Goal: Task Accomplishment & Management: Use online tool/utility

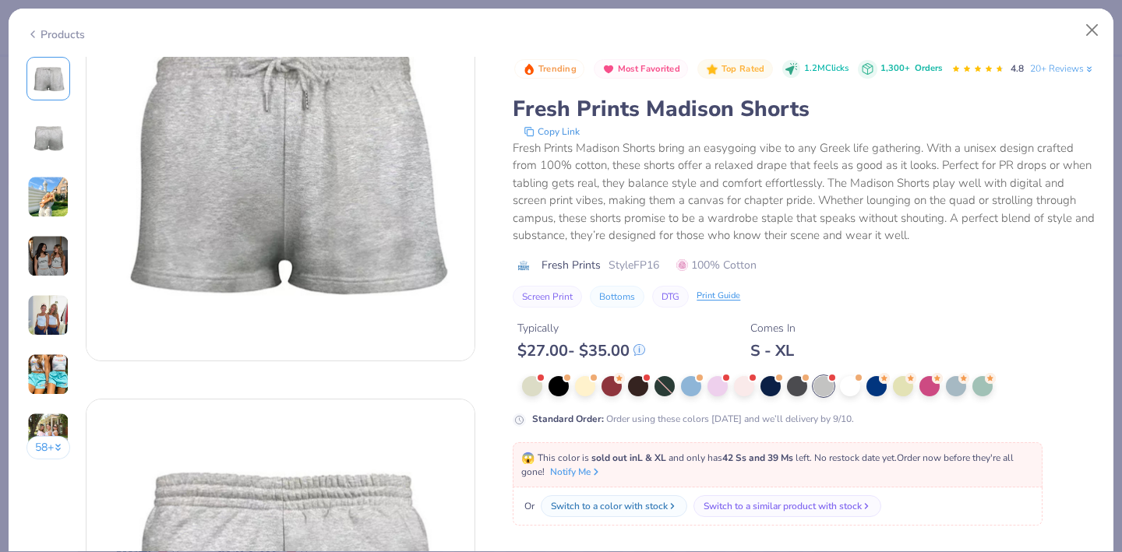
scroll to position [94, 0]
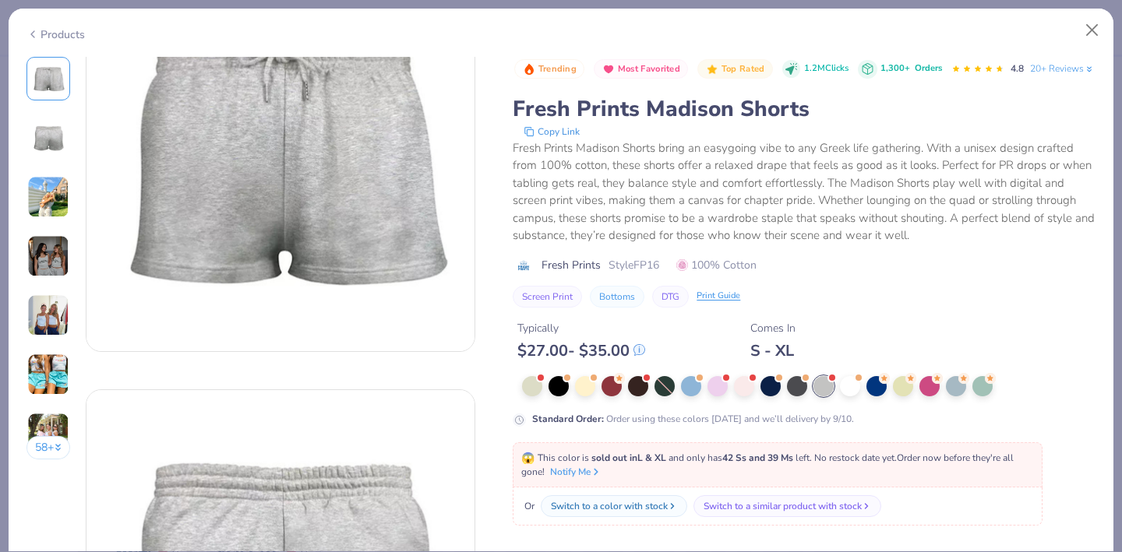
click at [55, 138] on img at bounding box center [48, 137] width 37 height 37
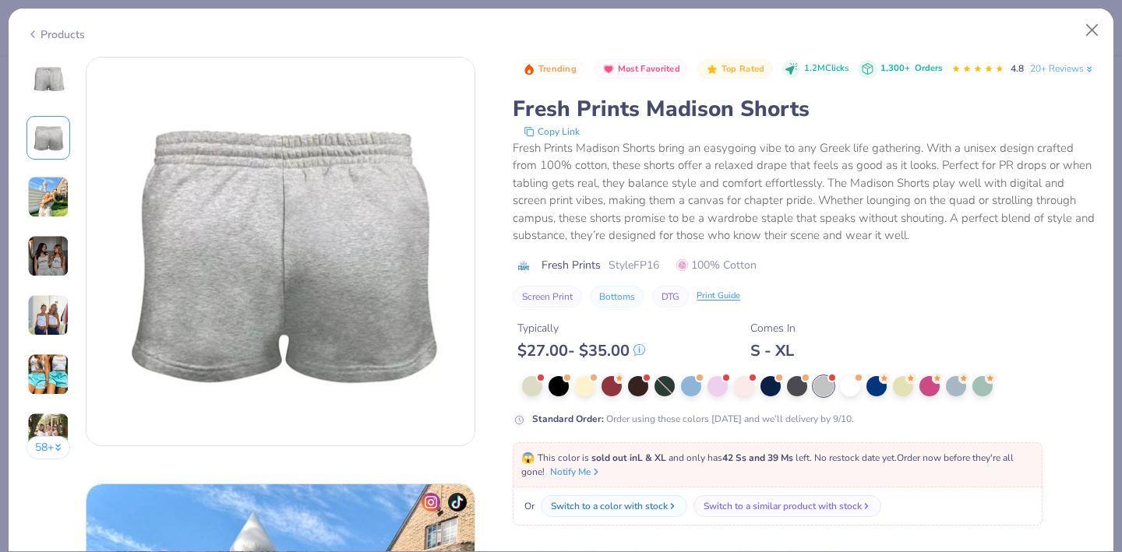
click at [52, 183] on img at bounding box center [48, 197] width 42 height 42
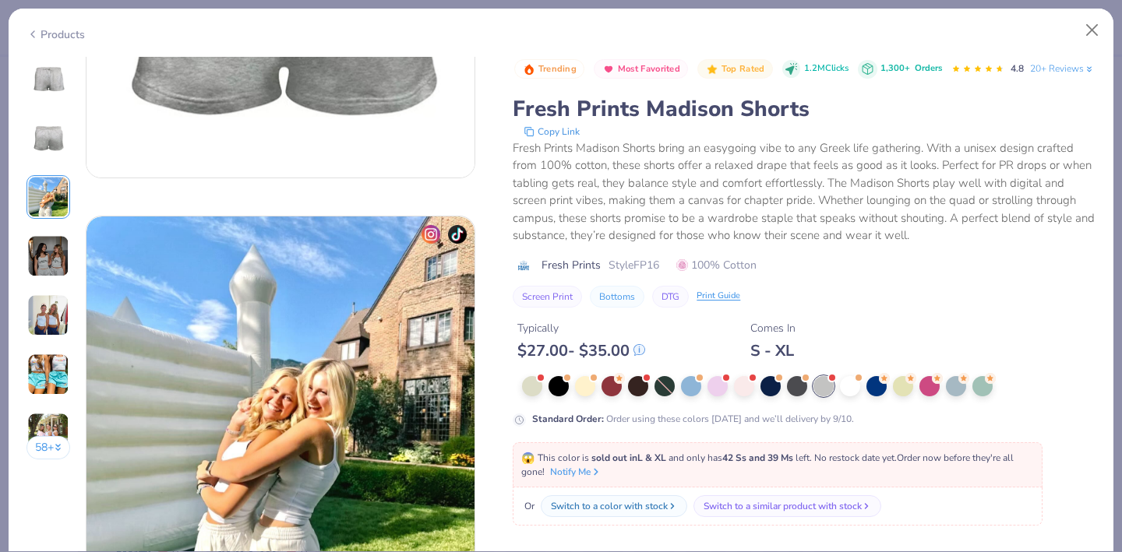
scroll to position [854, 0]
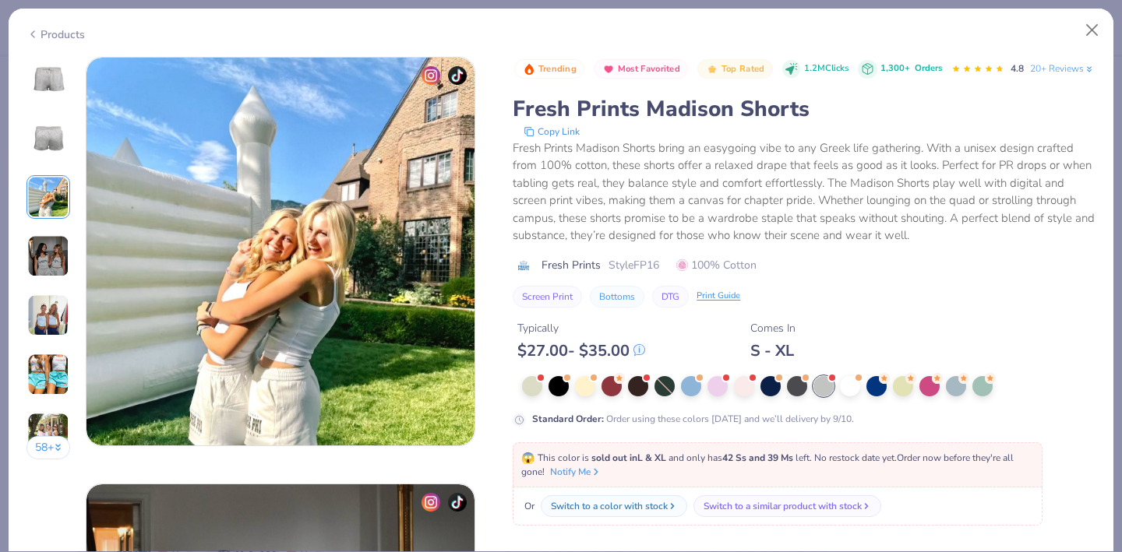
click at [53, 229] on div "58 +" at bounding box center [48, 264] width 44 height 415
click at [54, 249] on img at bounding box center [48, 256] width 42 height 42
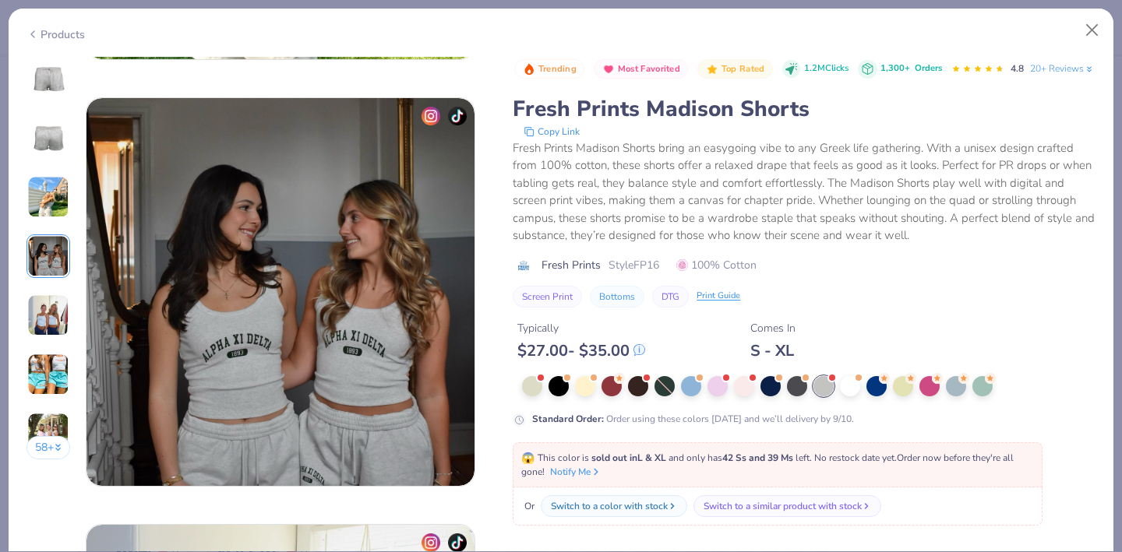
scroll to position [1281, 0]
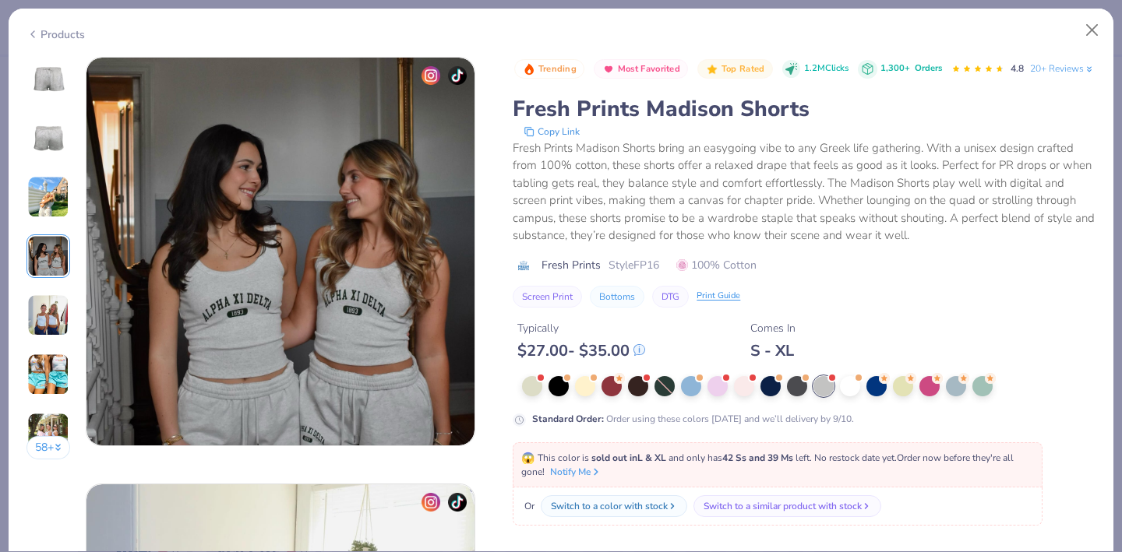
click at [54, 312] on img at bounding box center [48, 316] width 42 height 42
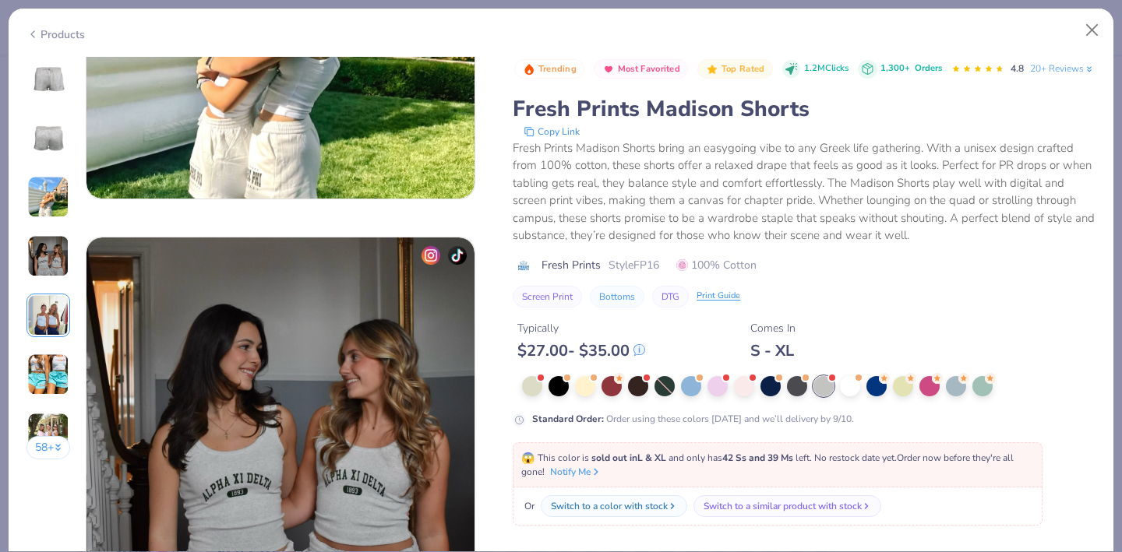
scroll to position [0, 0]
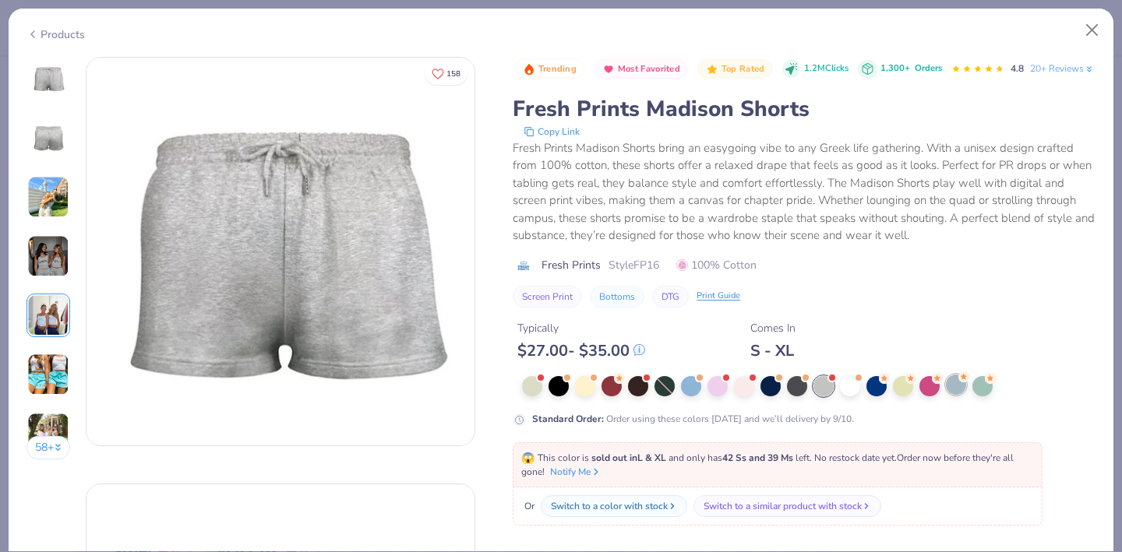
click at [958, 395] on div at bounding box center [956, 385] width 20 height 20
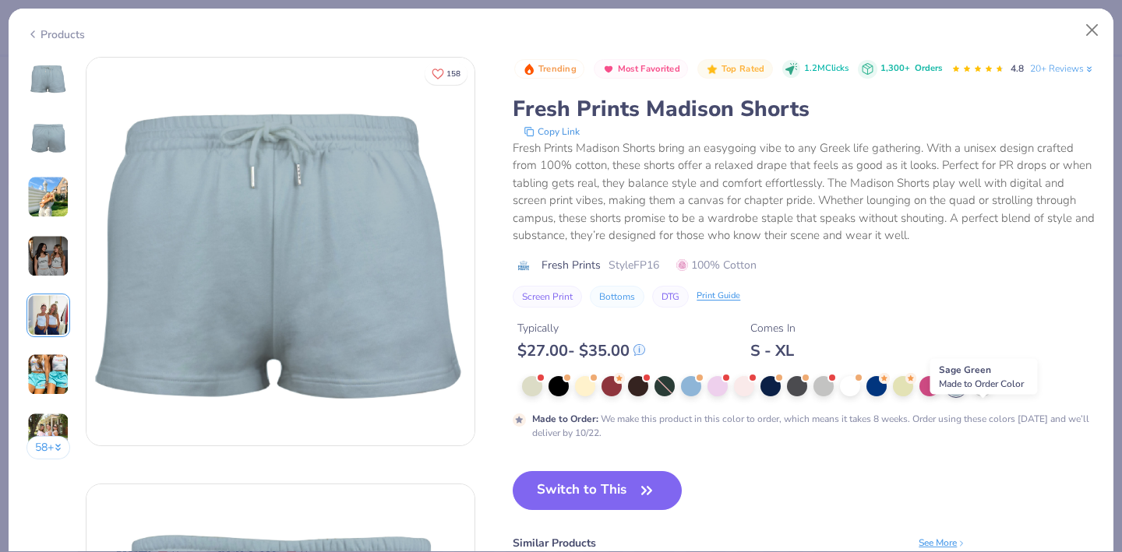
click at [990, 395] on div at bounding box center [982, 385] width 20 height 20
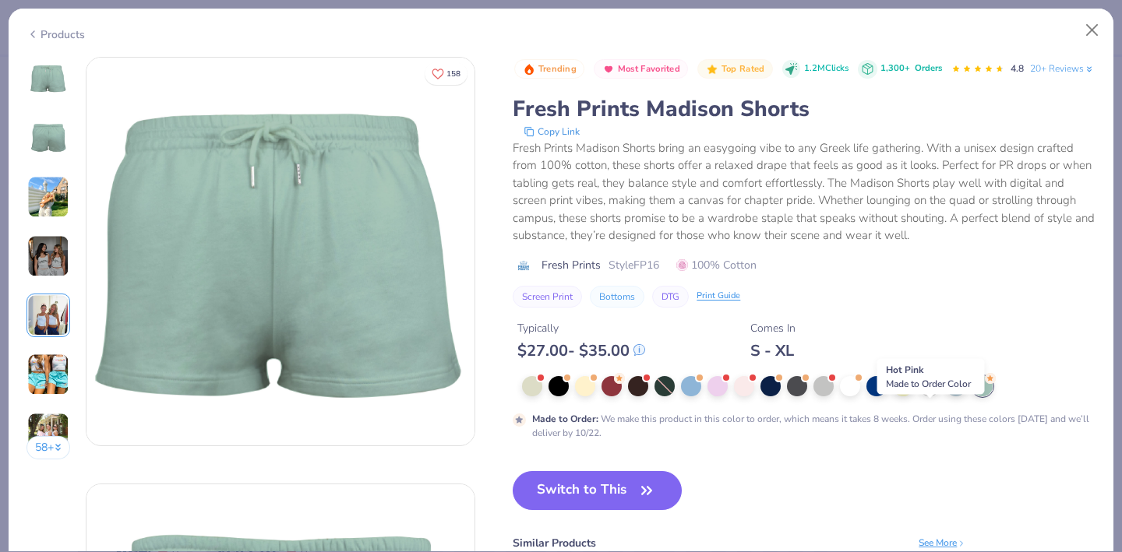
click at [929, 395] on div at bounding box center [929, 385] width 20 height 20
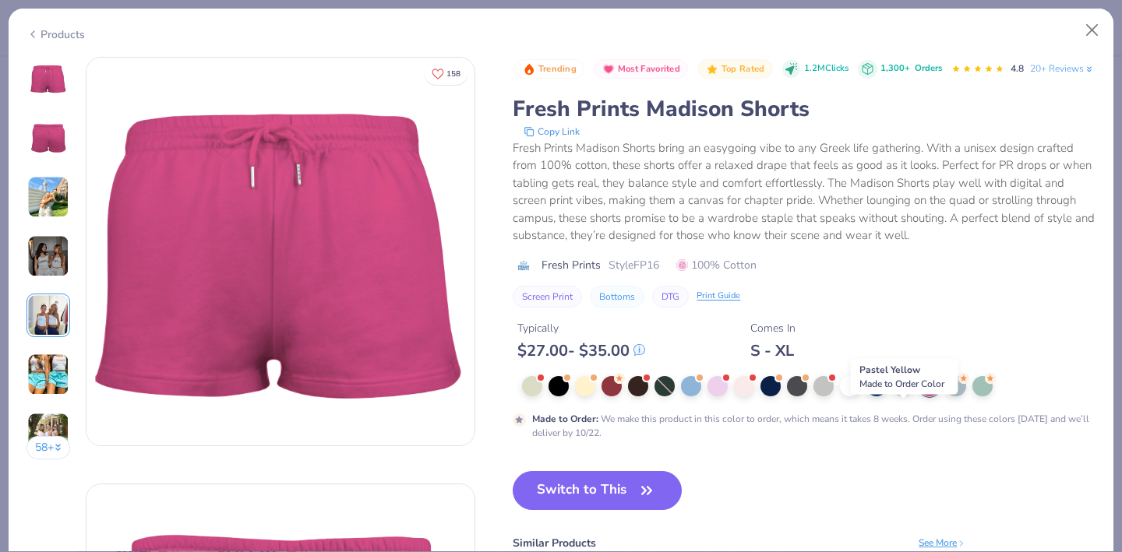
click at [900, 395] on div at bounding box center [903, 385] width 20 height 20
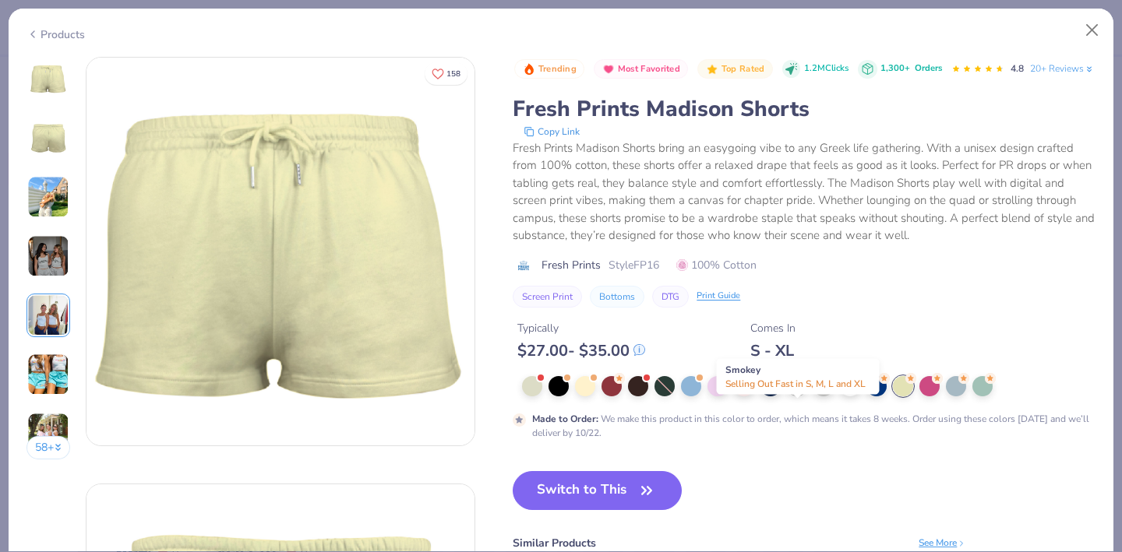
click at [801, 395] on div at bounding box center [797, 385] width 20 height 20
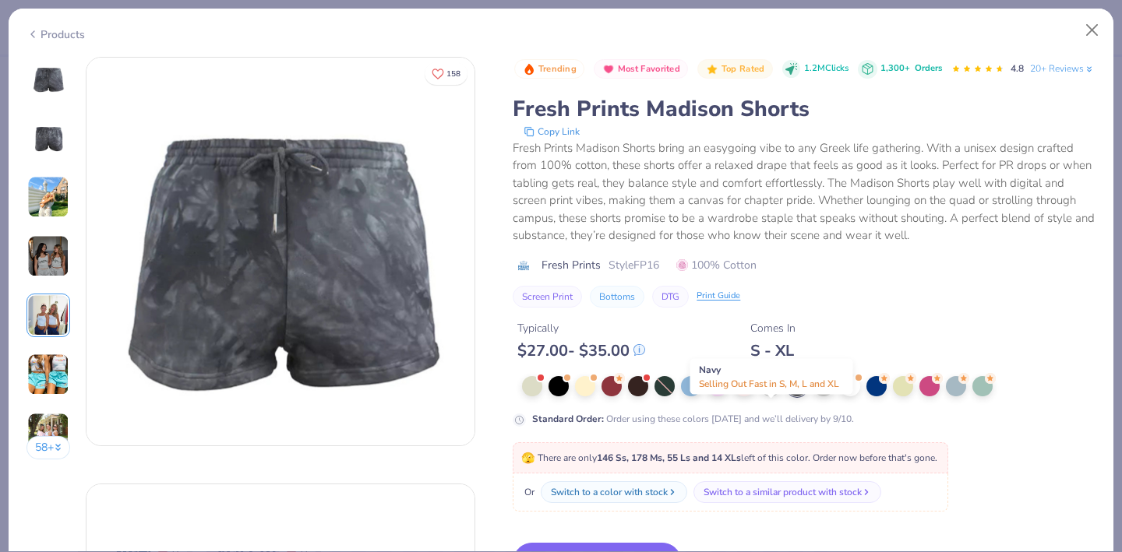
click at [770, 395] on div at bounding box center [770, 385] width 20 height 20
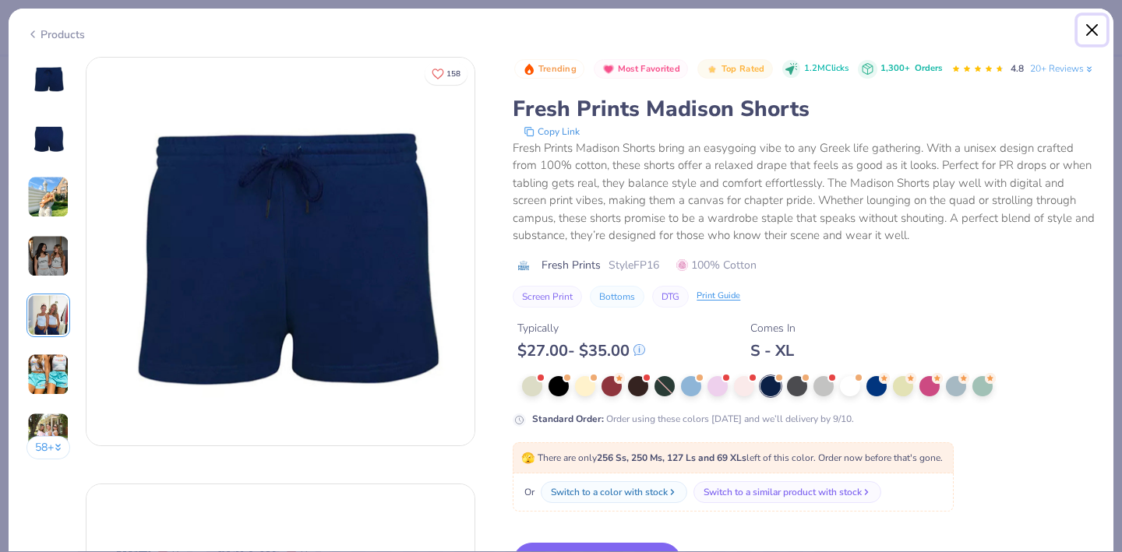
click at [1090, 26] on button "Close" at bounding box center [1093, 31] width 30 height 30
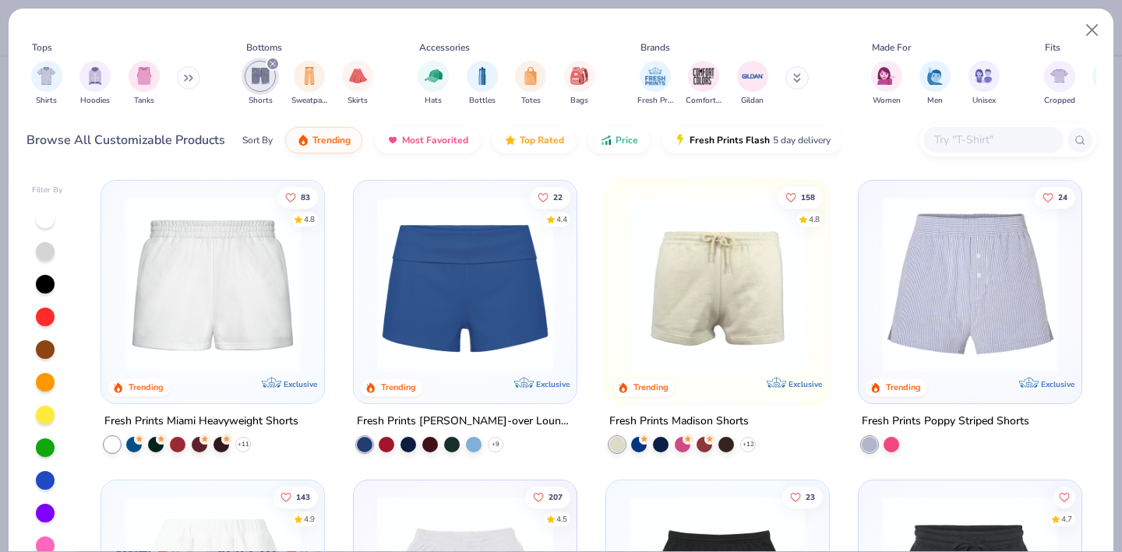
click at [734, 279] on img at bounding box center [718, 284] width 192 height 176
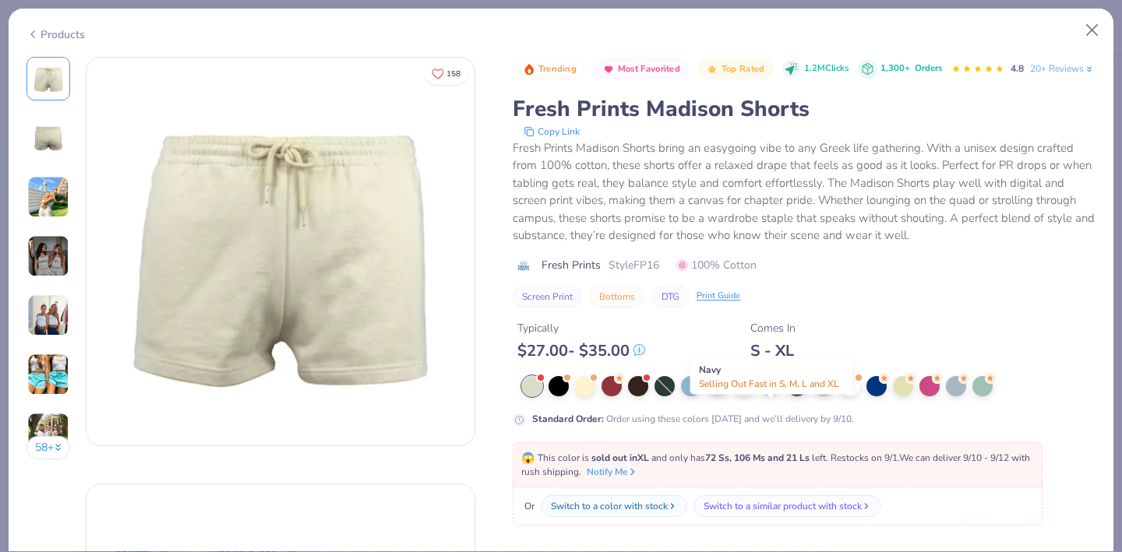
click at [777, 395] on div at bounding box center [770, 385] width 20 height 20
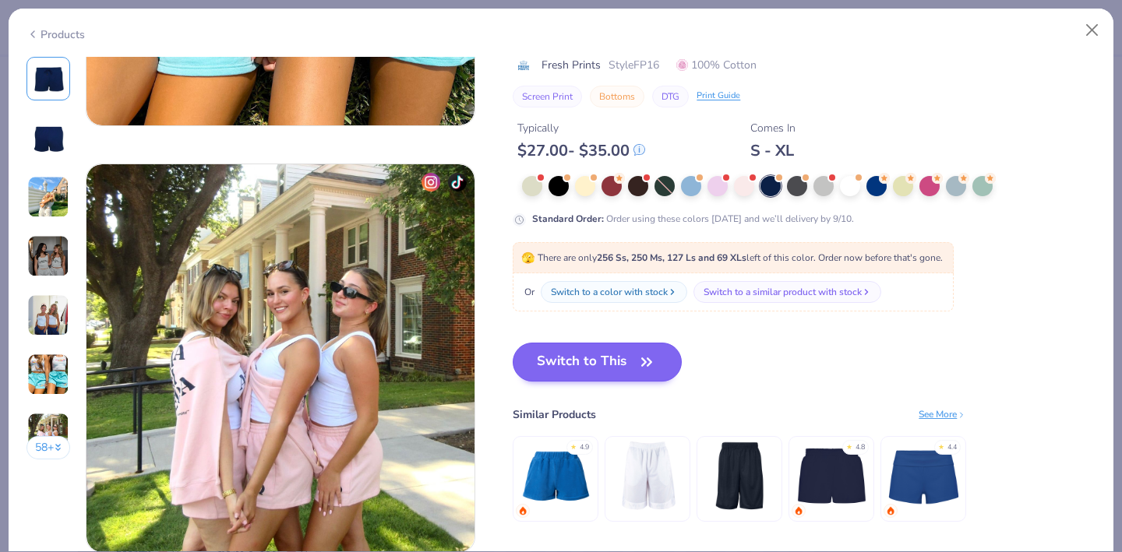
scroll to position [2452, 0]
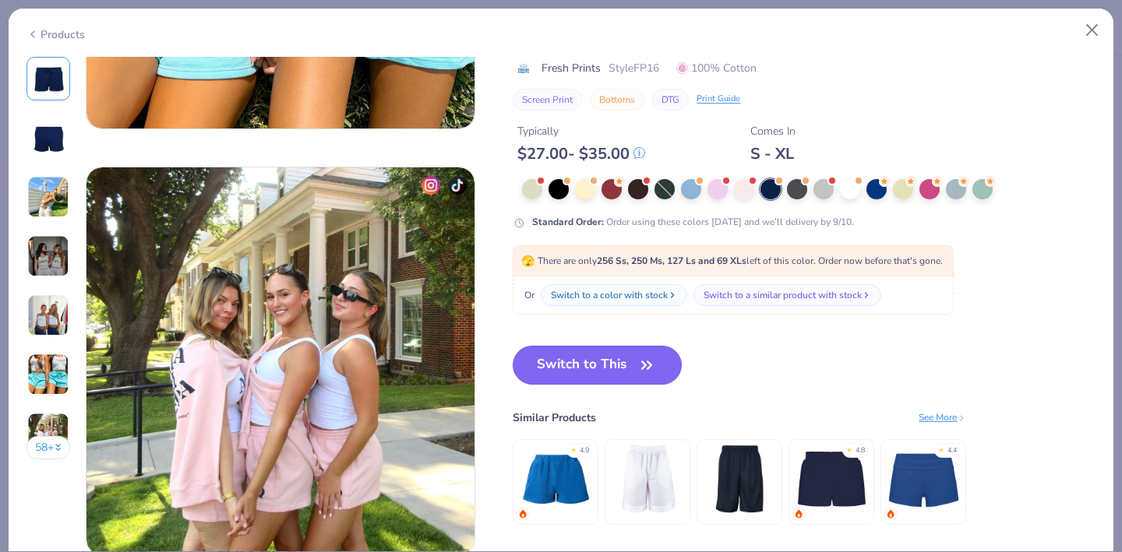
click at [604, 368] on button "Switch to This" at bounding box center [597, 365] width 169 height 39
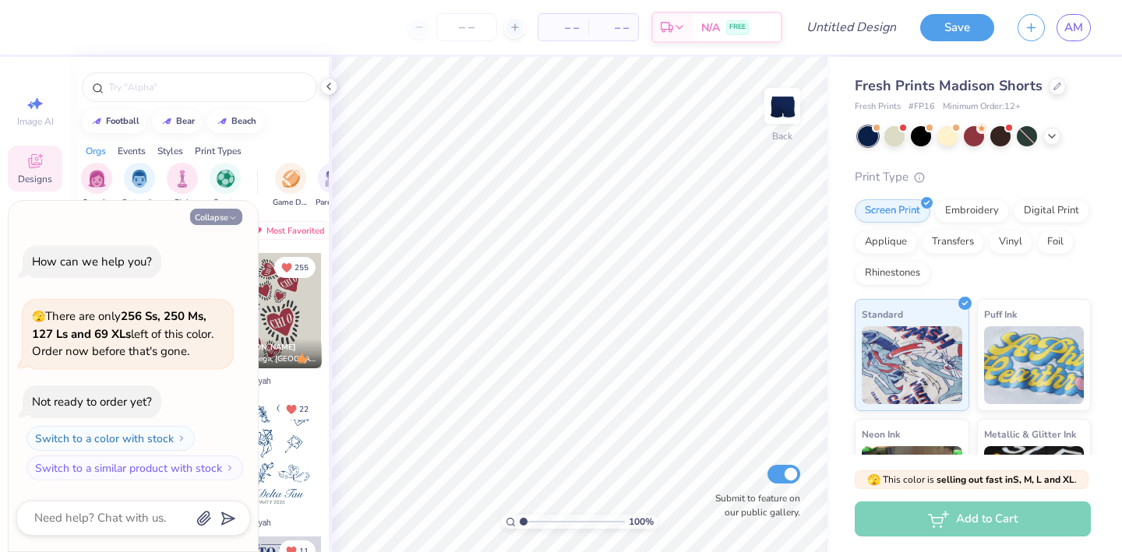
click at [217, 217] on button "Collapse" at bounding box center [216, 217] width 52 height 16
type textarea "x"
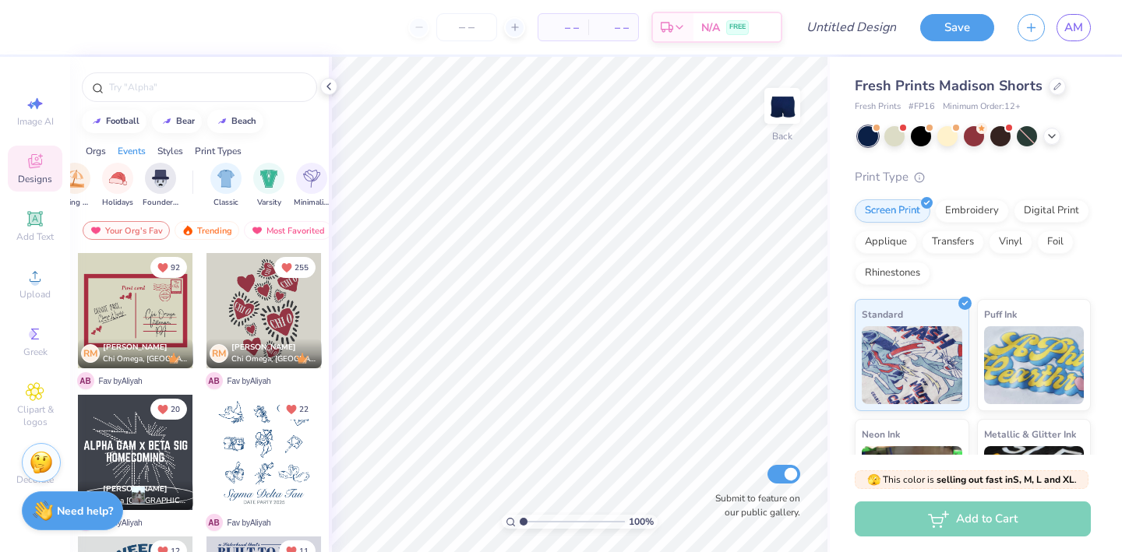
scroll to position [0, 834]
click at [81, 182] on img "filter for Classic" at bounding box center [79, 177] width 18 height 18
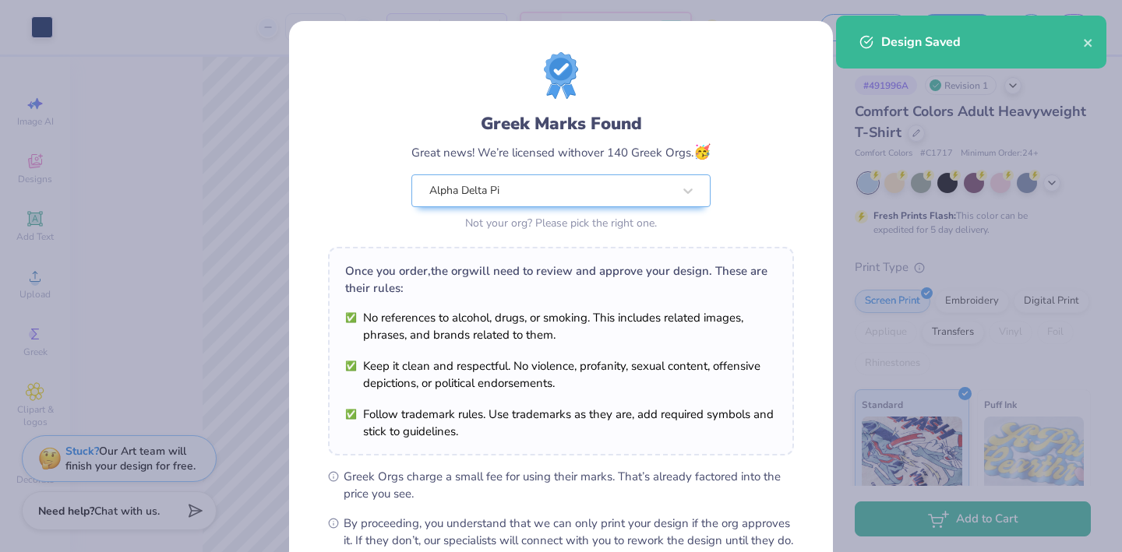
scroll to position [177, 0]
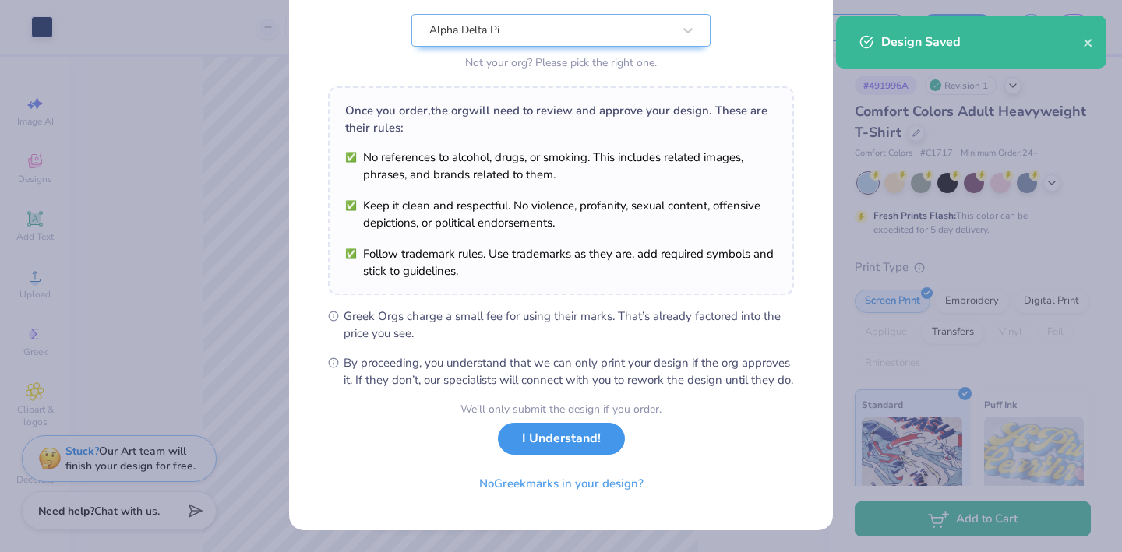
click at [580, 452] on button "I Understand!" at bounding box center [561, 439] width 127 height 32
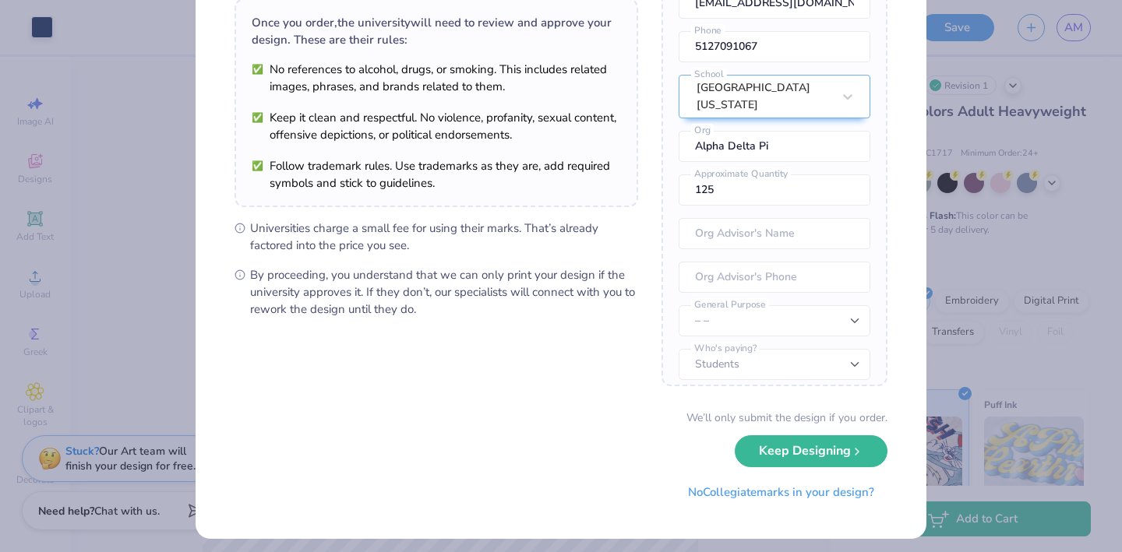
scroll to position [125, 0]
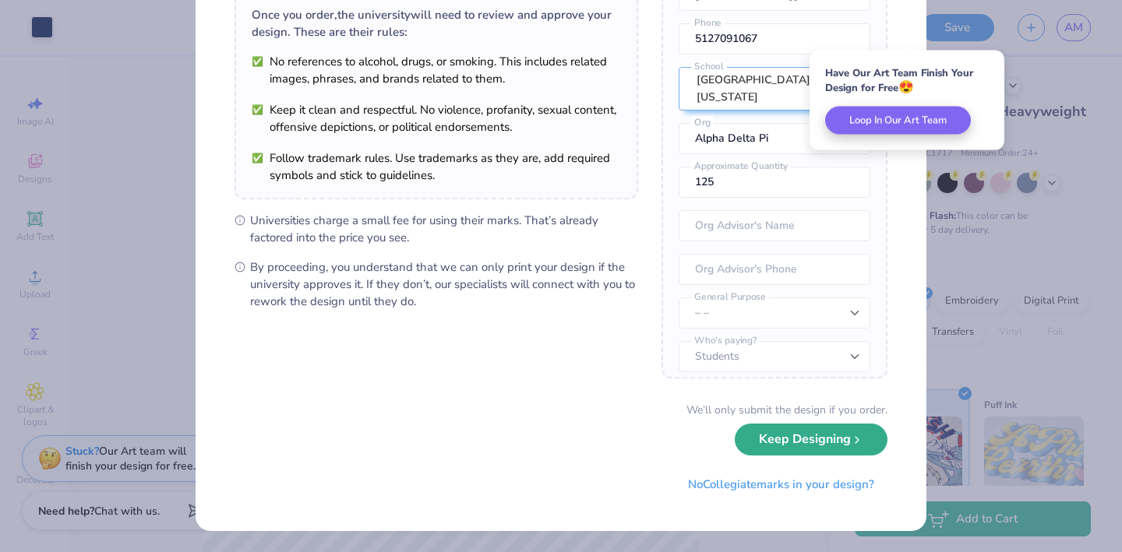
click at [778, 439] on button "Keep Designing" at bounding box center [811, 440] width 153 height 32
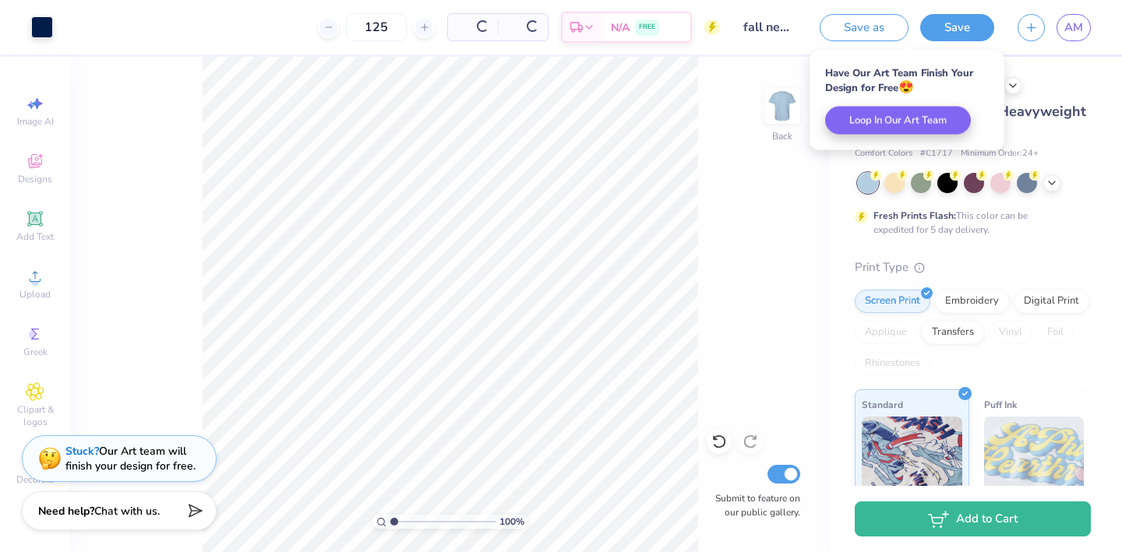
scroll to position [0, 0]
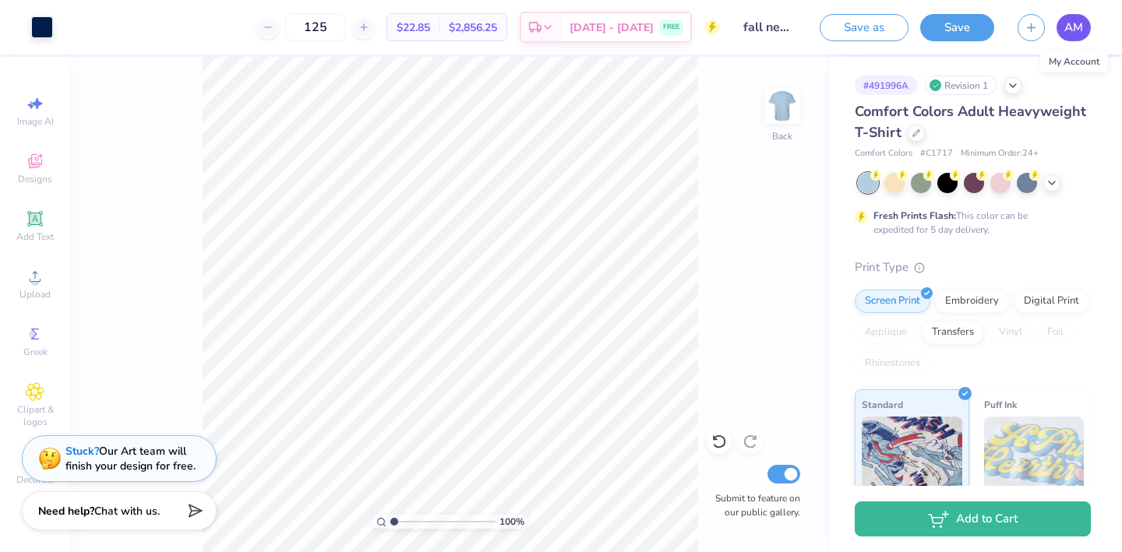
click at [1071, 30] on span "AM" at bounding box center [1073, 28] width 19 height 18
click at [1074, 28] on span "AM" at bounding box center [1073, 28] width 19 height 18
click at [948, 34] on button "Save" at bounding box center [957, 25] width 74 height 27
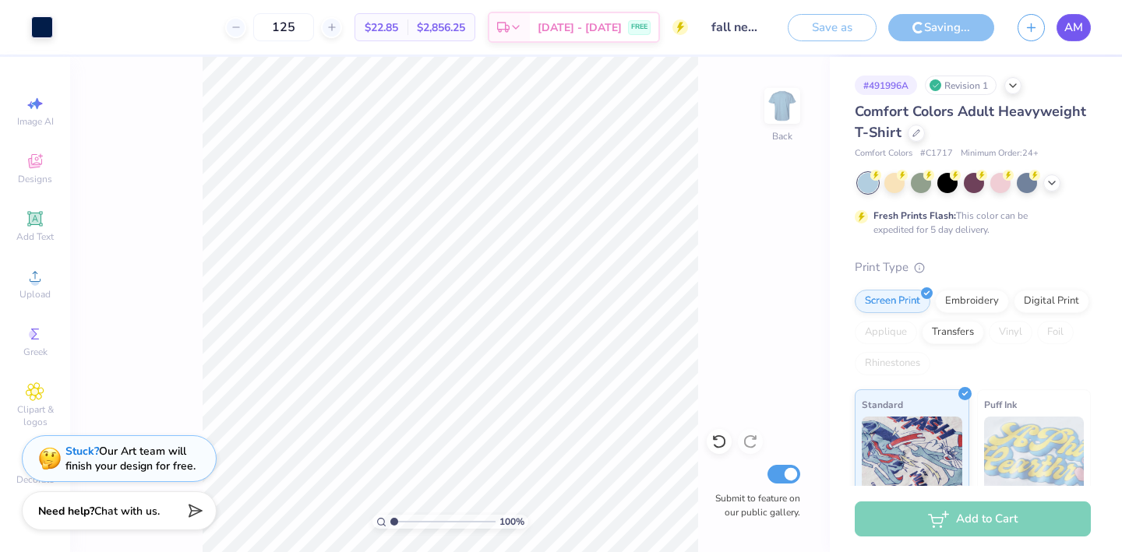
click at [1071, 22] on span "AM" at bounding box center [1073, 28] width 19 height 18
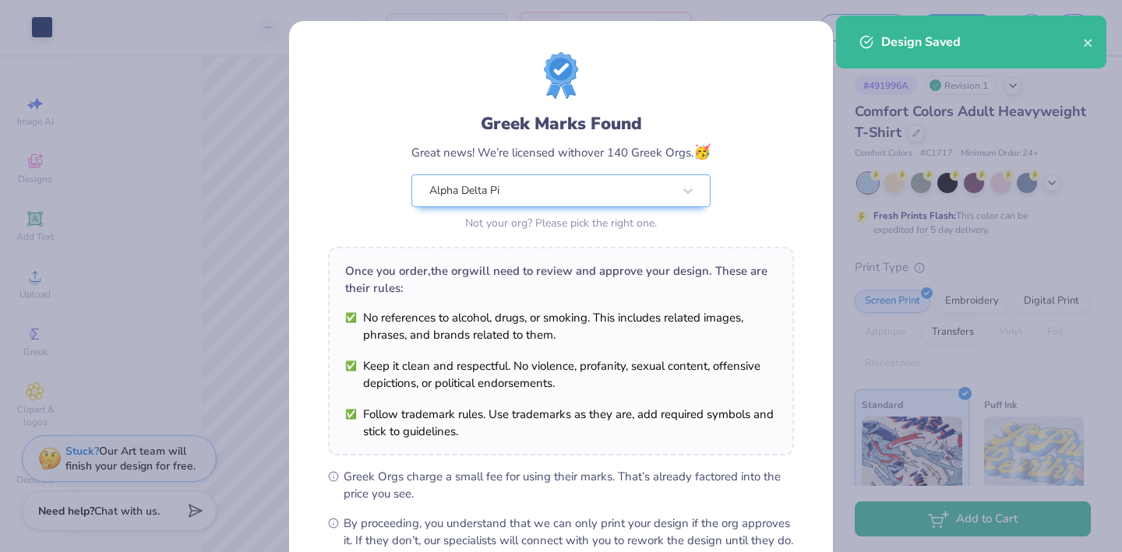
scroll to position [177, 0]
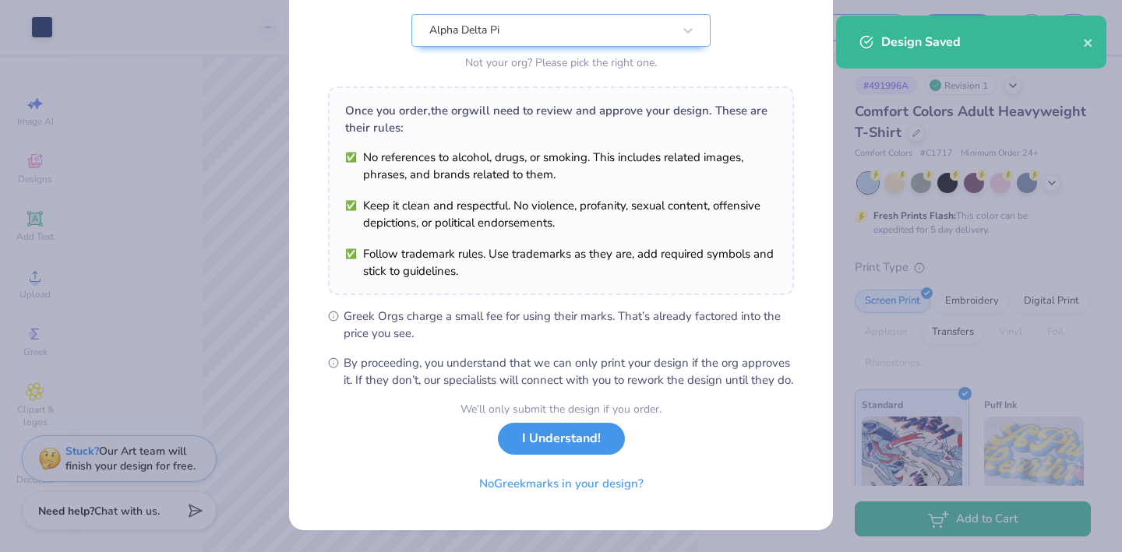
click at [578, 445] on button "I Understand!" at bounding box center [561, 439] width 127 height 32
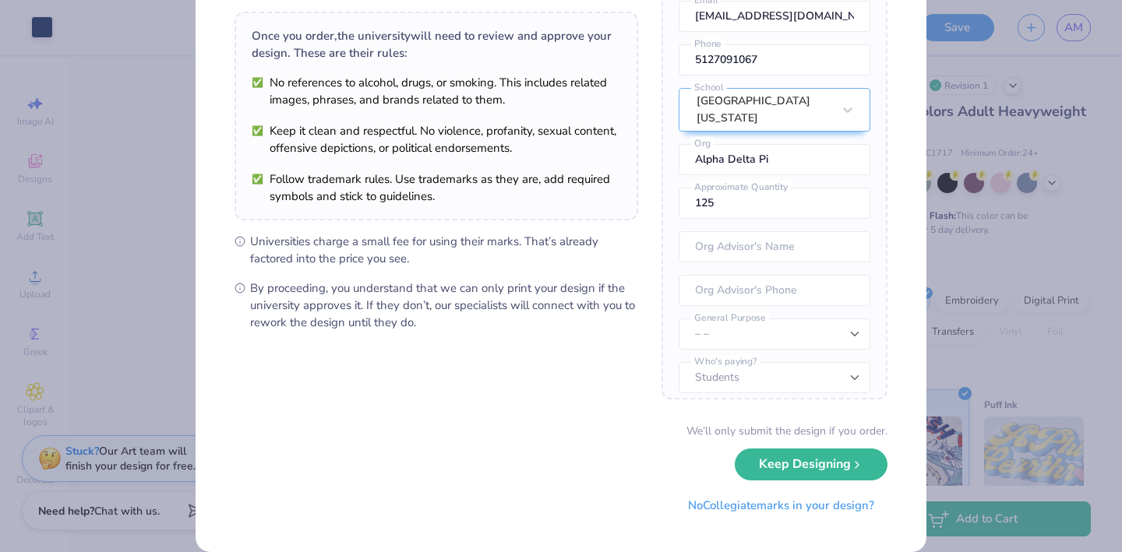
scroll to position [125, 0]
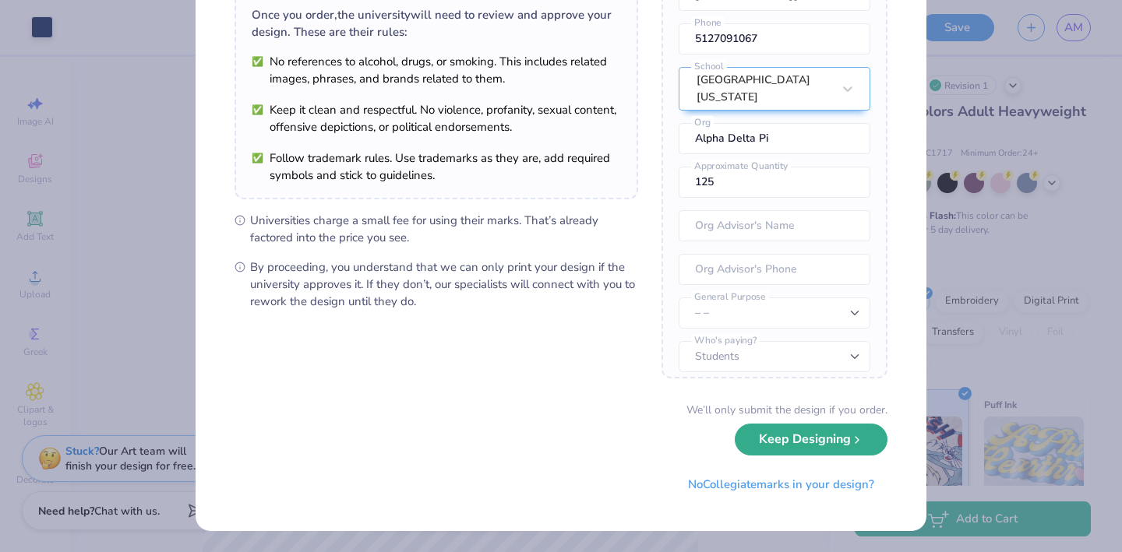
click at [792, 429] on button "Keep Designing" at bounding box center [811, 440] width 153 height 32
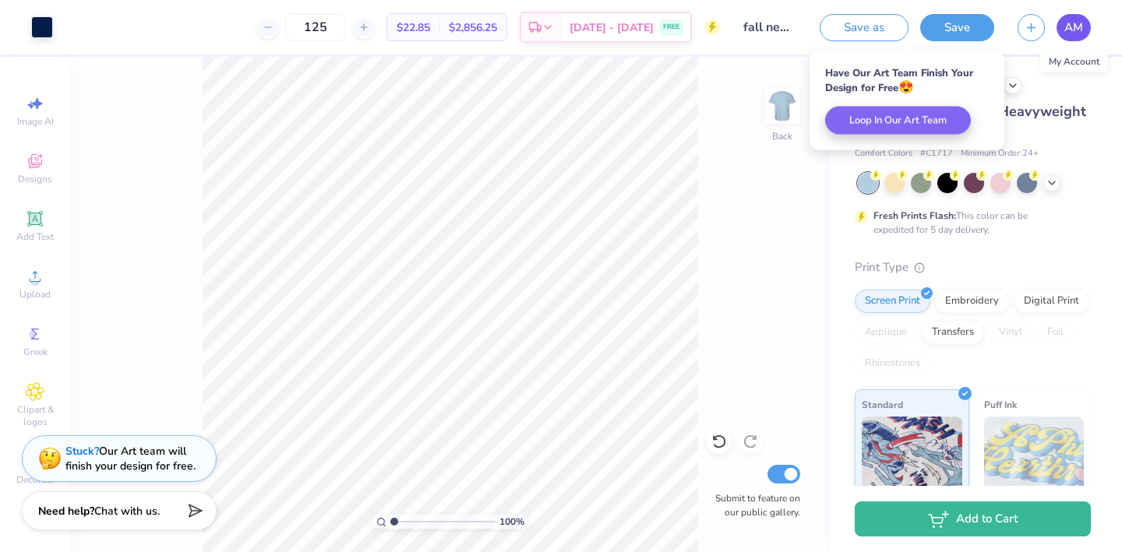
click at [1075, 22] on span "AM" at bounding box center [1073, 28] width 19 height 18
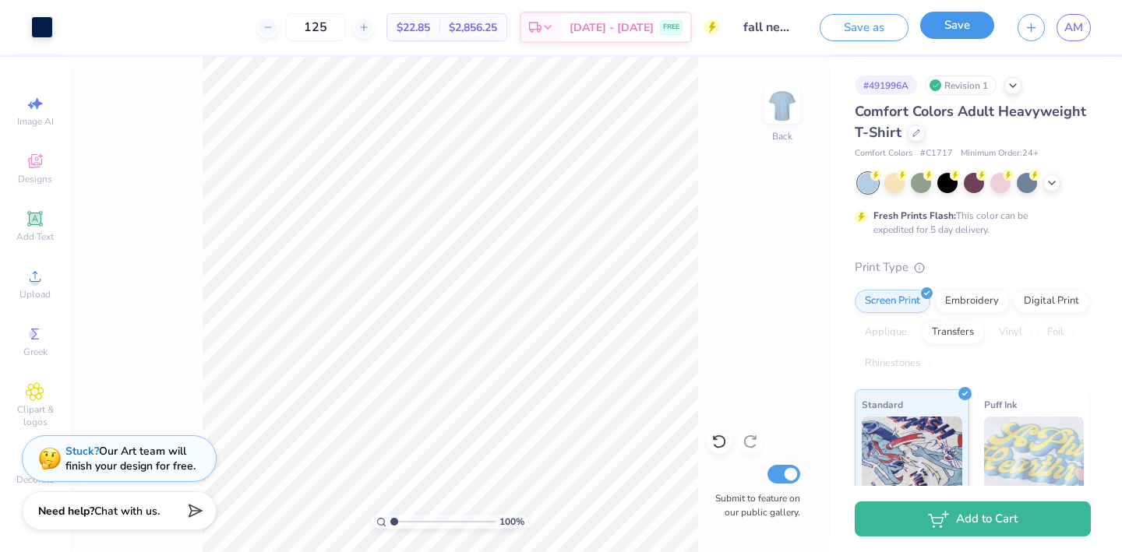
click at [943, 28] on button "Save" at bounding box center [957, 25] width 74 height 27
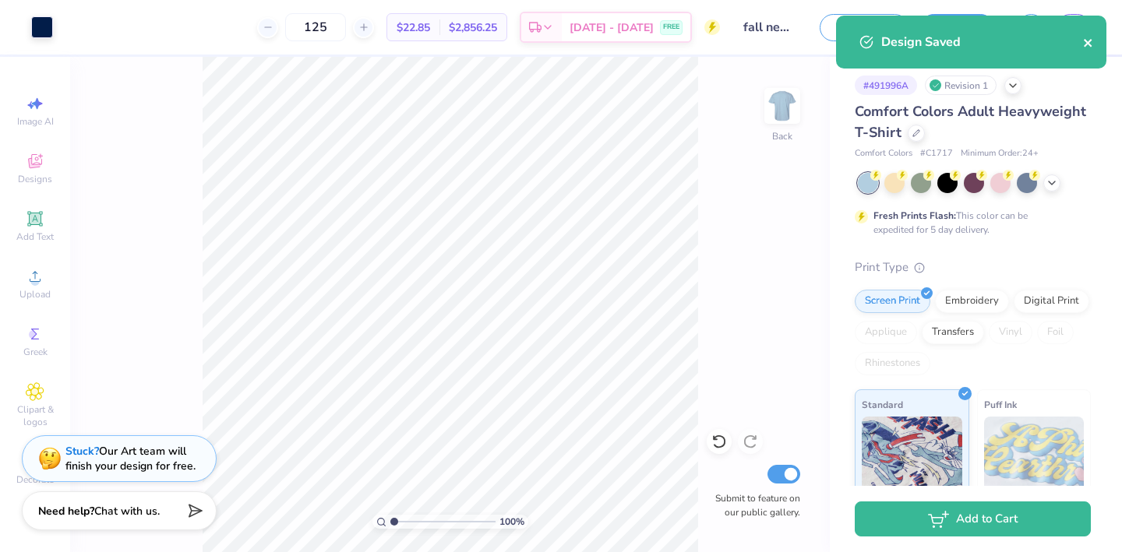
click at [1092, 41] on icon "close" at bounding box center [1088, 43] width 11 height 12
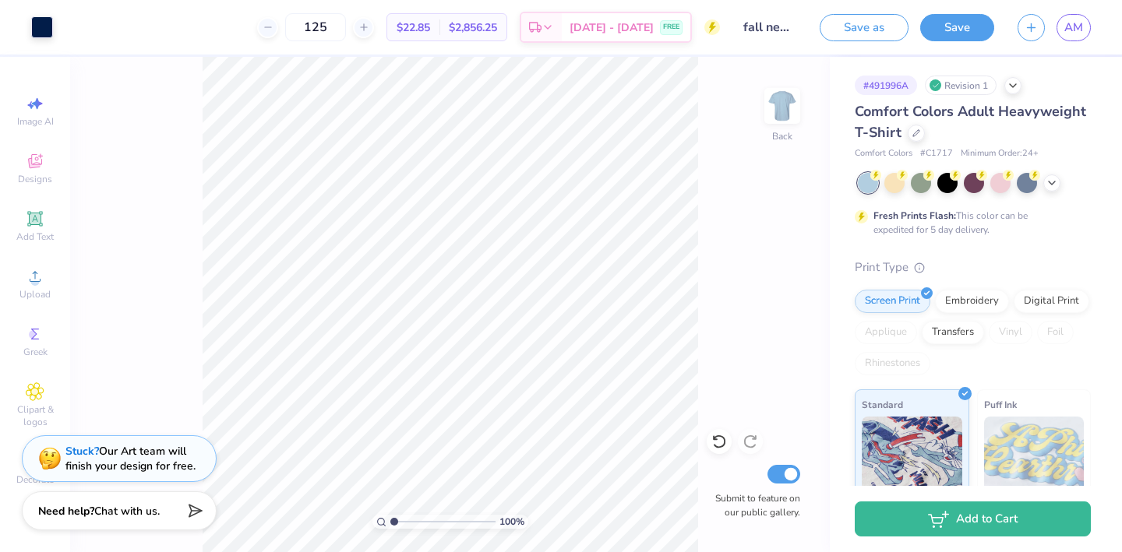
click at [1075, 27] on div "Design Saved" at bounding box center [971, 47] width 277 height 71
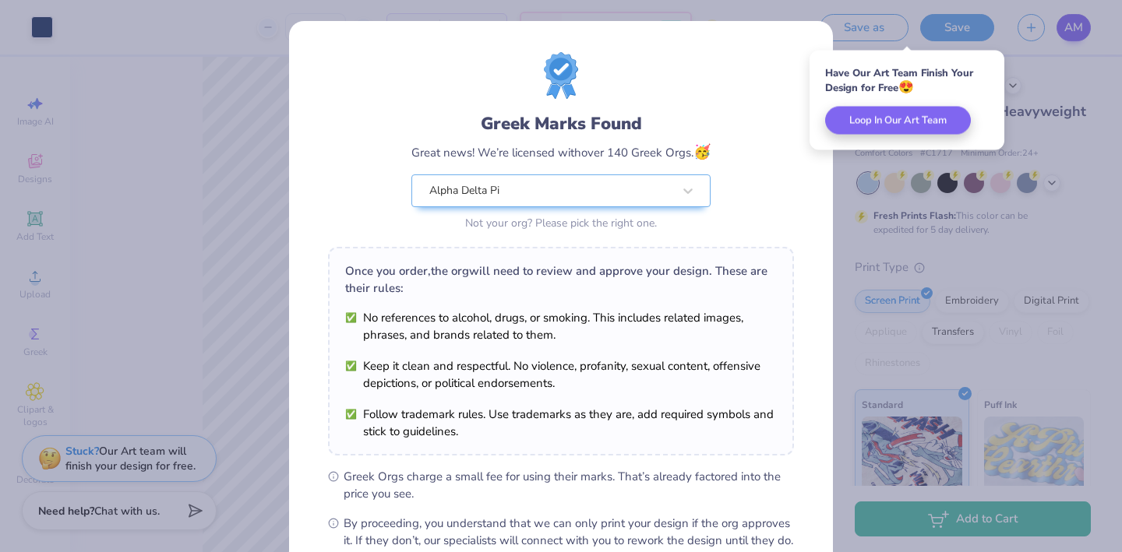
click at [1070, 29] on div "Greek Marks Found Great news! We’re licensed with over 140 Greek Orgs. 🥳 Alpha …" at bounding box center [561, 276] width 1122 height 552
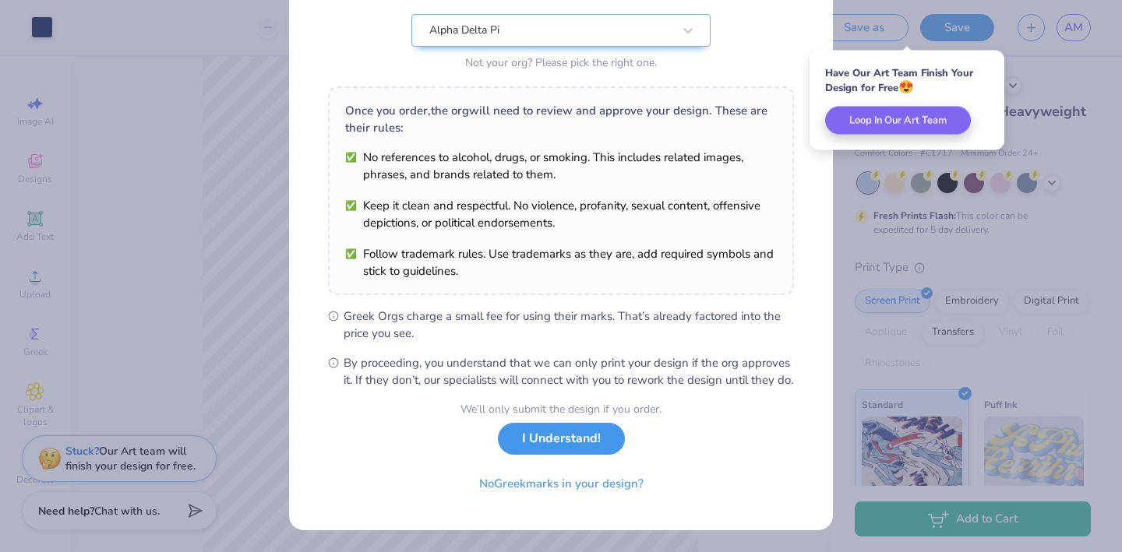
click at [552, 442] on button "I Understand!" at bounding box center [561, 439] width 127 height 32
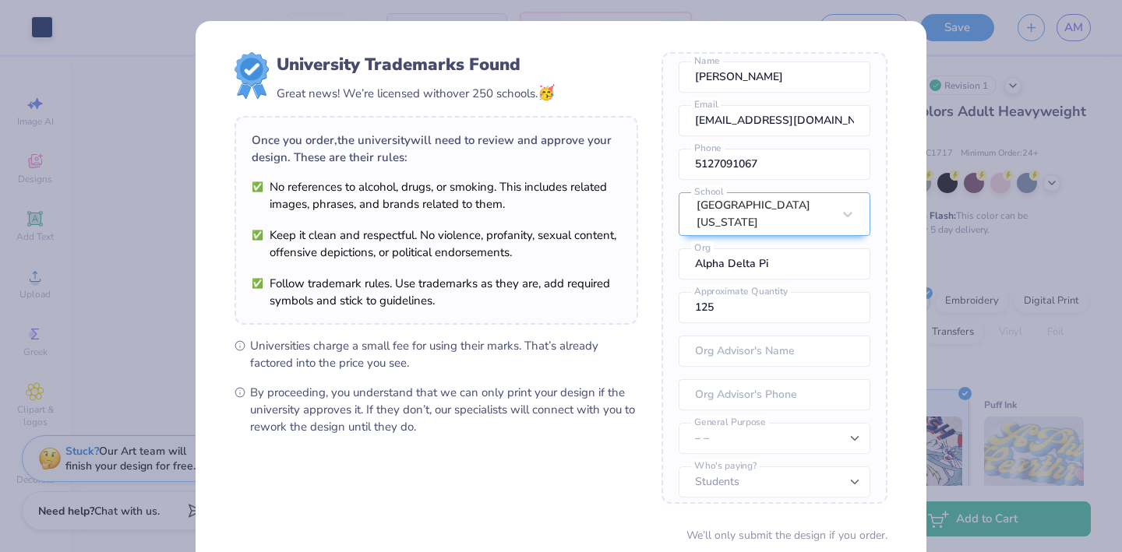
scroll to position [125, 0]
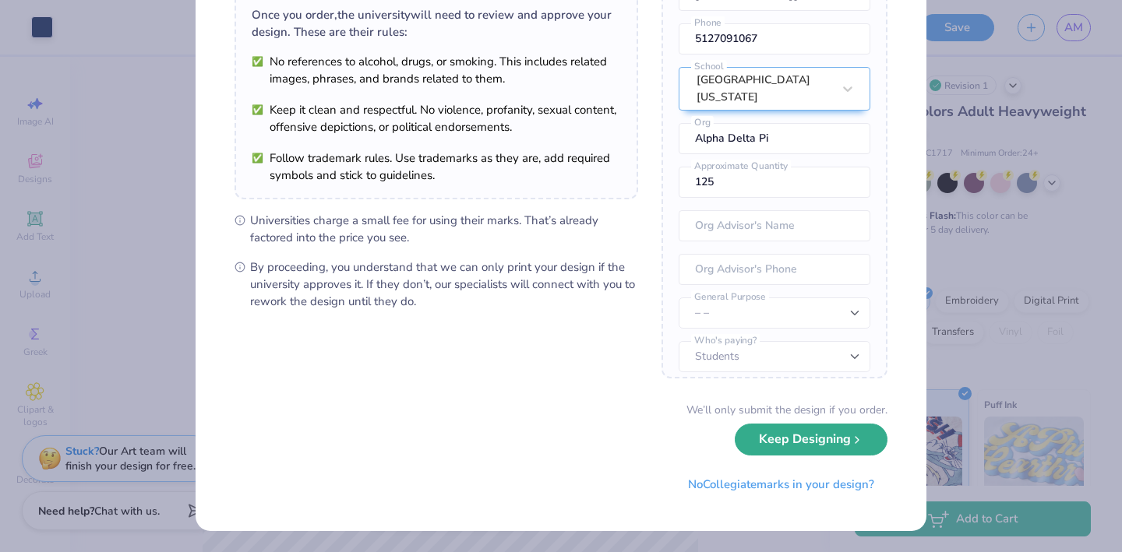
click at [788, 440] on button "Keep Designing" at bounding box center [811, 440] width 153 height 32
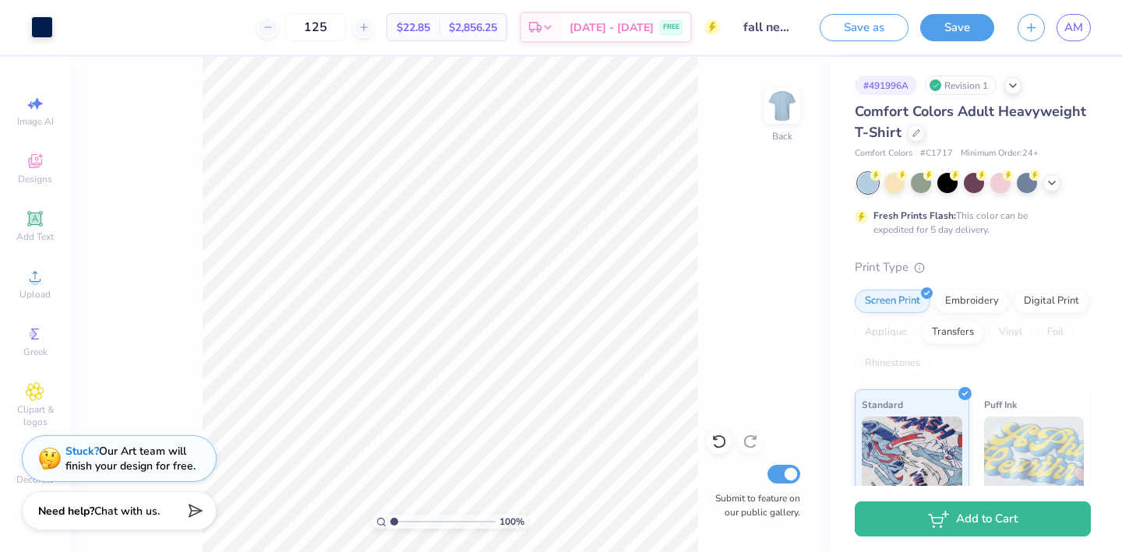
scroll to position [0, 0]
click at [1073, 19] on span "AM" at bounding box center [1073, 28] width 19 height 18
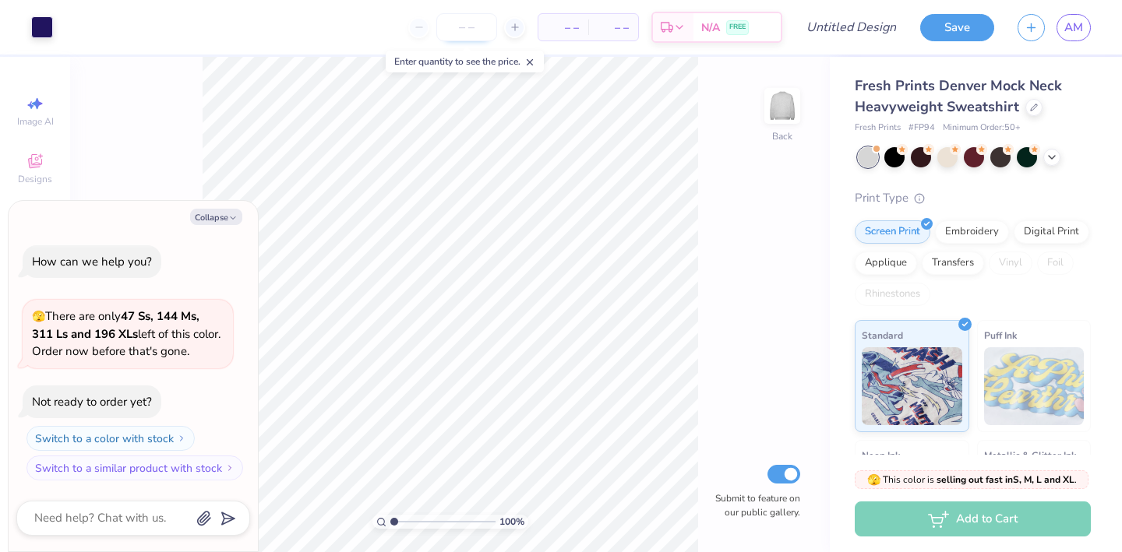
click at [457, 27] on input "number" at bounding box center [466, 27] width 61 height 28
type input "125"
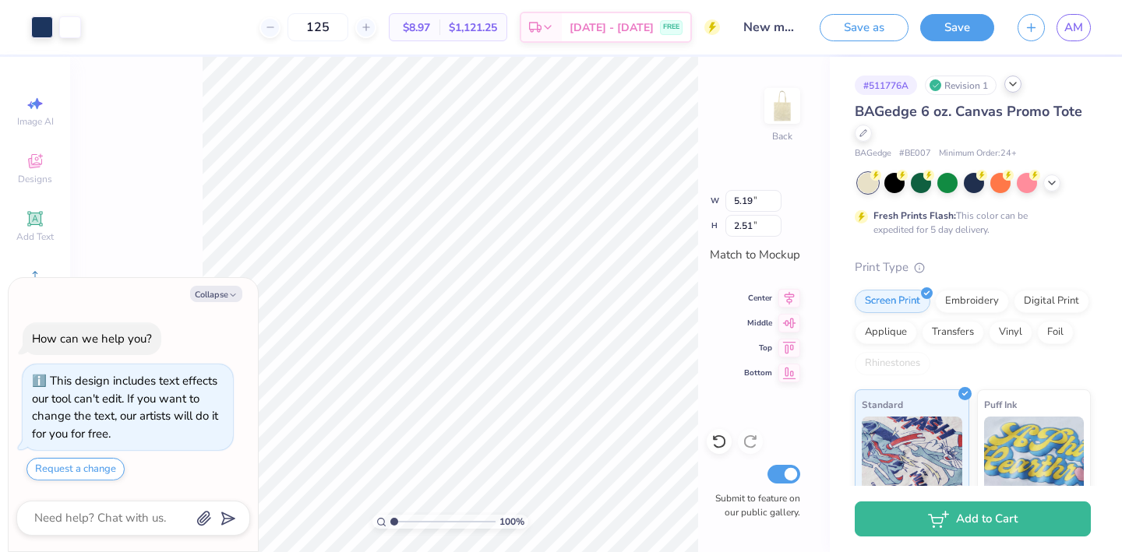
click at [1018, 86] on icon at bounding box center [1013, 84] width 12 height 12
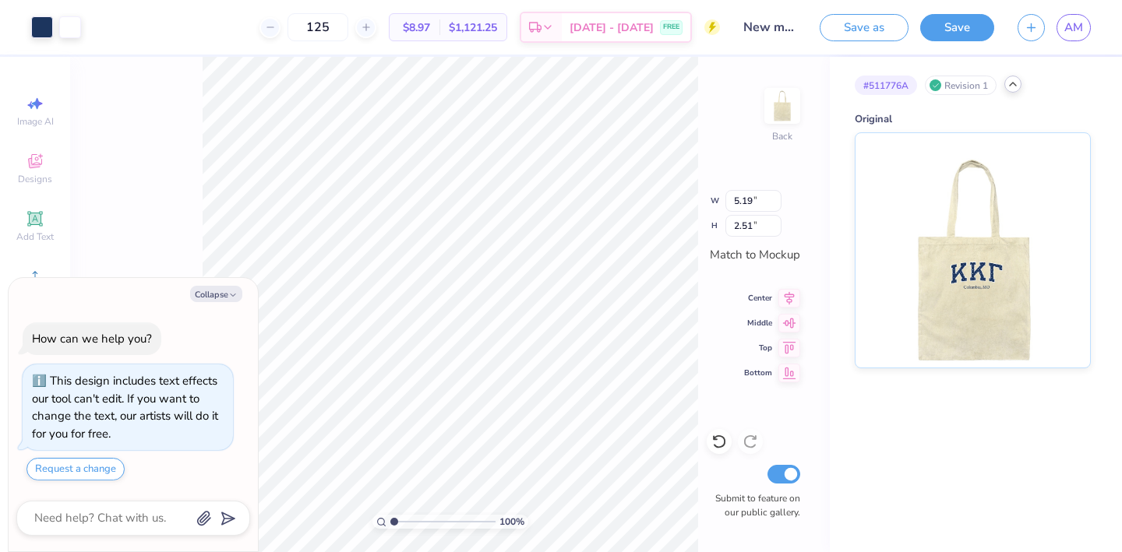
click at [1049, 103] on div "# 511776A Revision 1 Original" at bounding box center [976, 213] width 292 height 312
click at [1010, 85] on icon at bounding box center [1013, 84] width 12 height 12
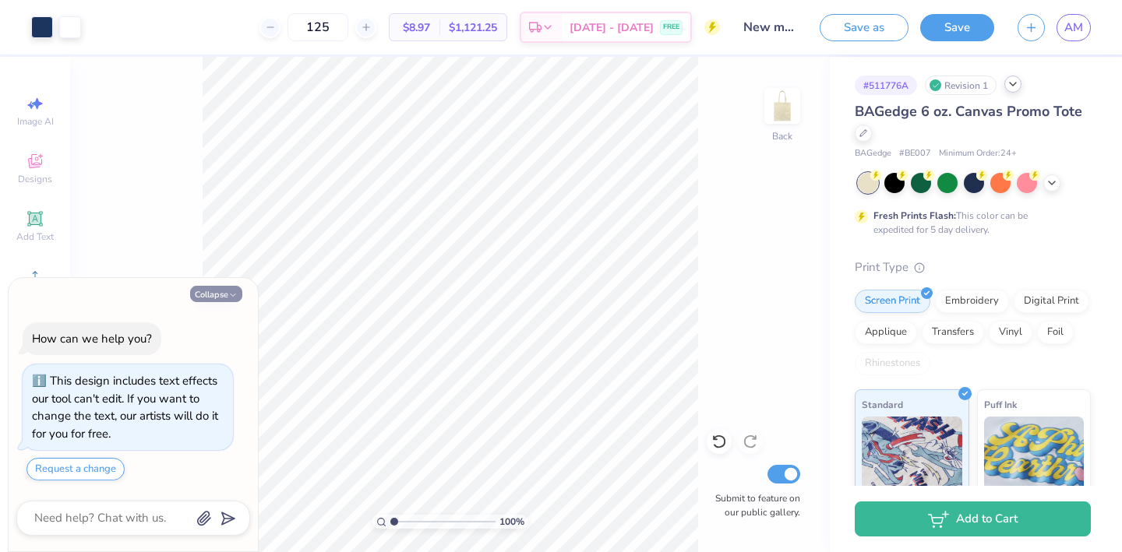
click at [209, 291] on button "Collapse" at bounding box center [216, 294] width 52 height 16
type textarea "x"
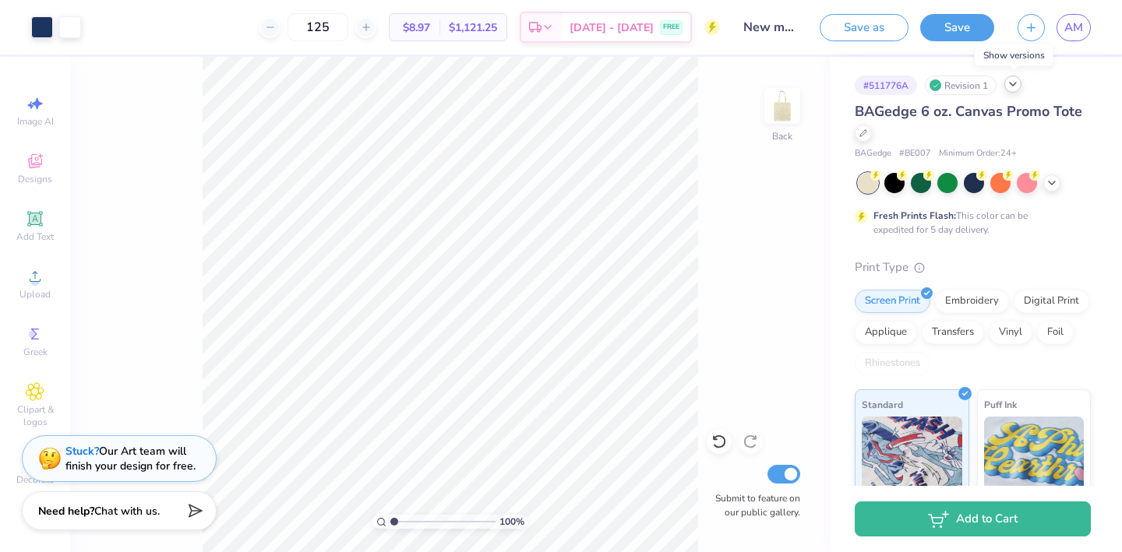
click at [1015, 83] on polyline at bounding box center [1013, 84] width 6 height 3
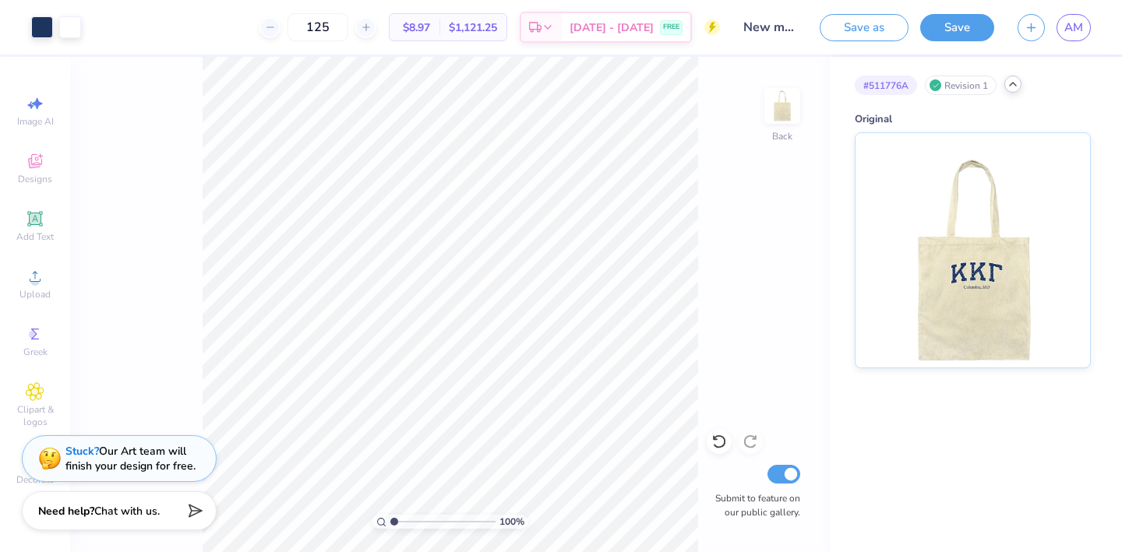
click at [1011, 86] on icon at bounding box center [1013, 84] width 12 height 12
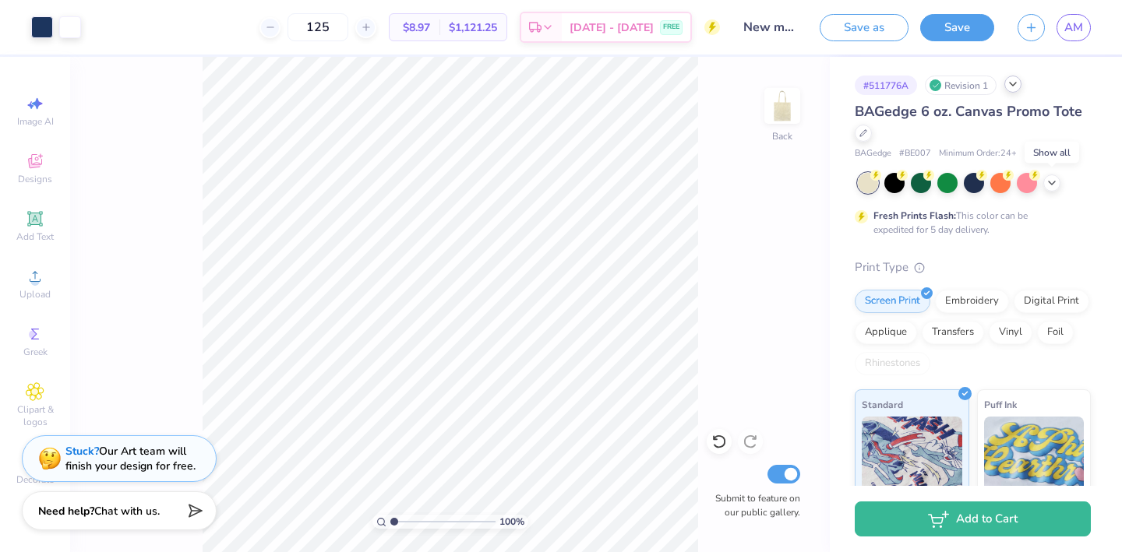
click at [1046, 188] on div at bounding box center [974, 183] width 233 height 20
click at [1050, 182] on icon at bounding box center [1052, 181] width 12 height 12
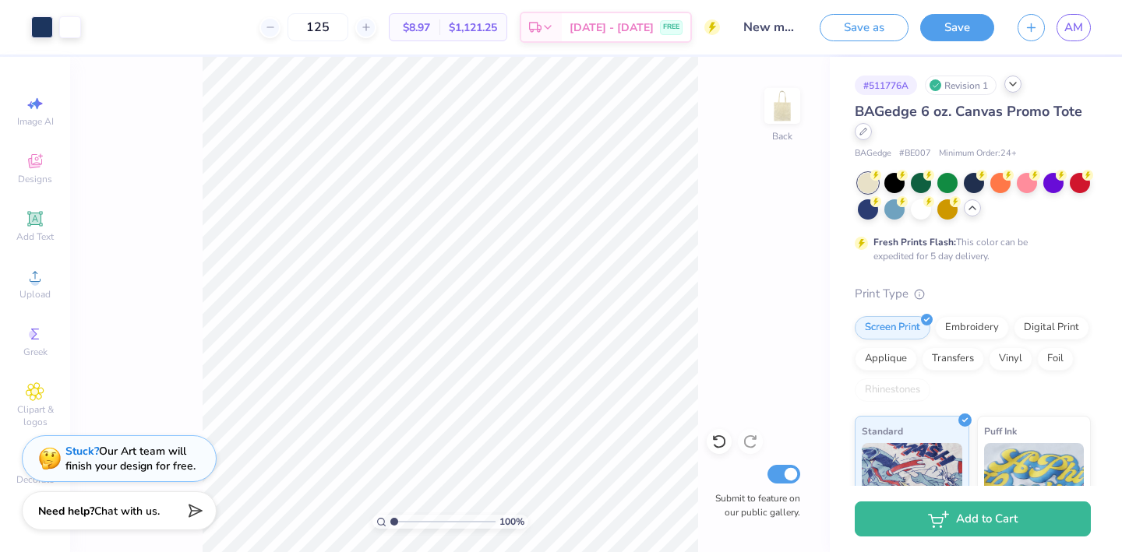
click at [866, 132] on icon at bounding box center [863, 132] width 8 height 8
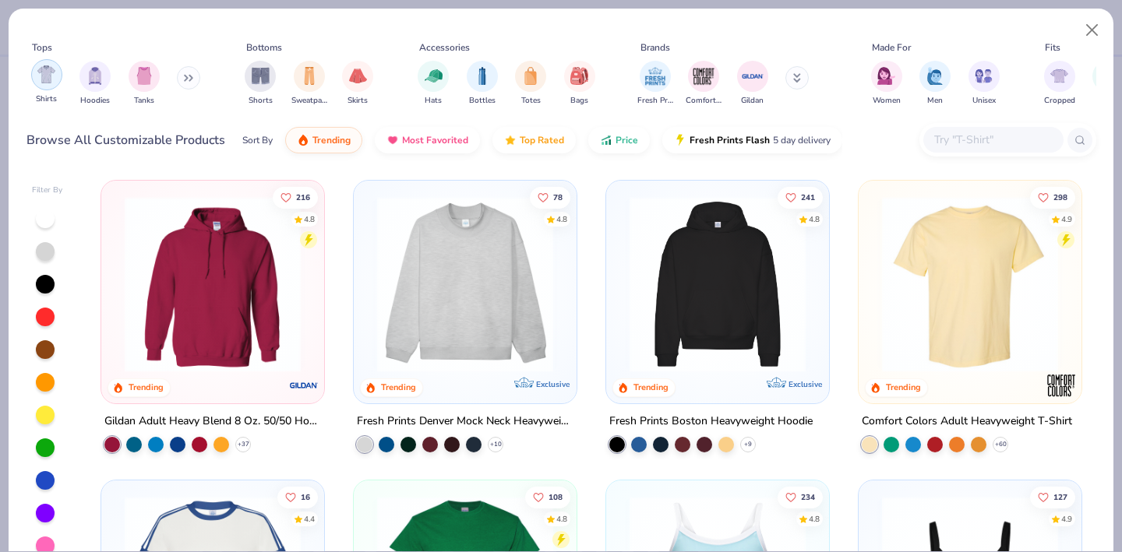
click at [90, 80] on img "filter for Hoodies" at bounding box center [94, 76] width 17 height 18
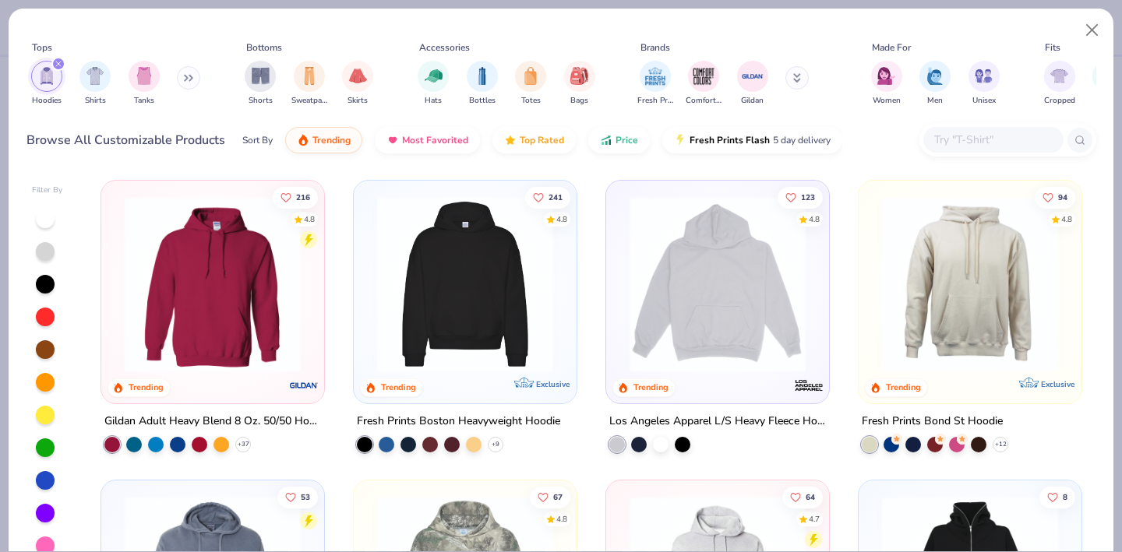
click at [58, 63] on icon "filter for Hoodies" at bounding box center [58, 64] width 6 height 6
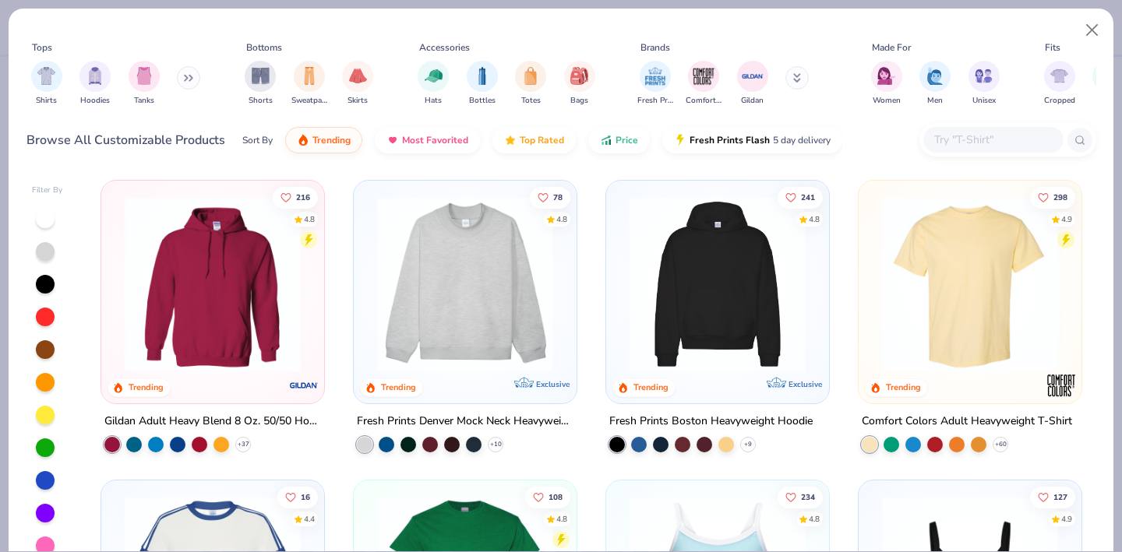
click at [186, 76] on icon at bounding box center [188, 78] width 9 height 8
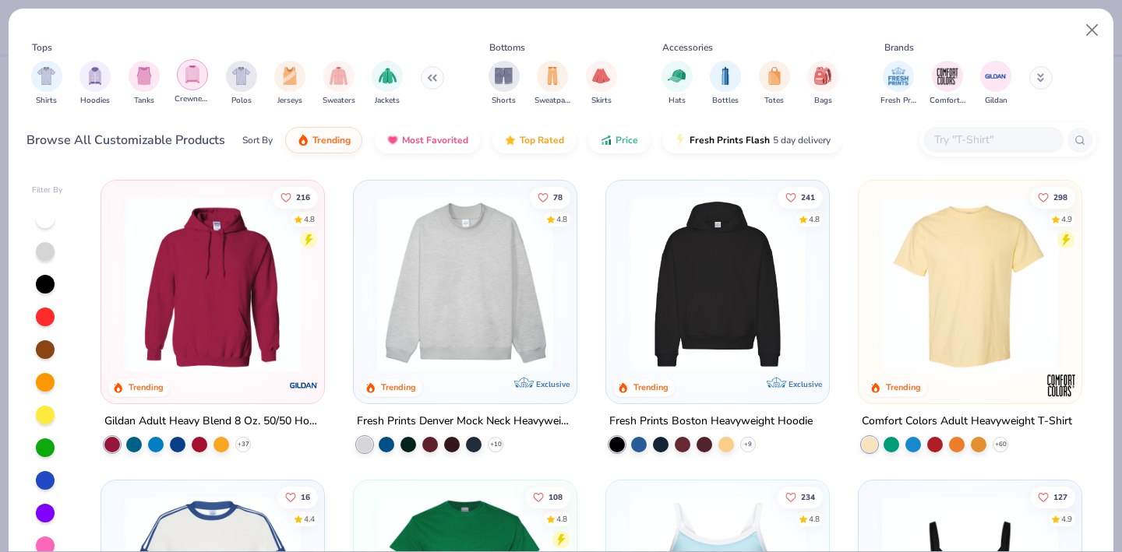
click at [199, 71] on img "filter for Crewnecks" at bounding box center [192, 74] width 17 height 18
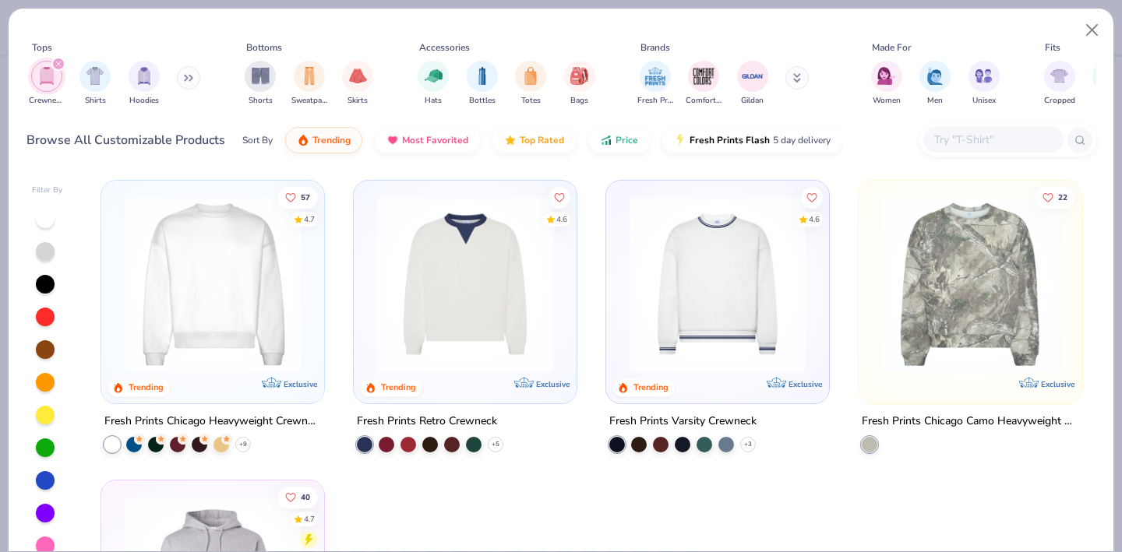
click at [57, 65] on icon "filter for Crewnecks" at bounding box center [58, 64] width 5 height 5
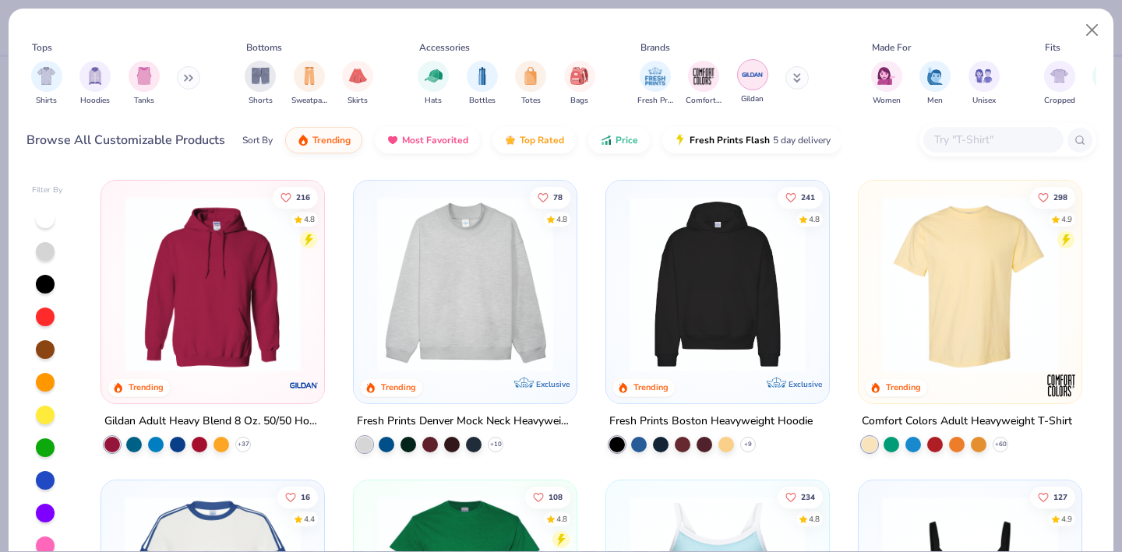
click at [746, 74] on img "filter for Gildan" at bounding box center [752, 74] width 23 height 23
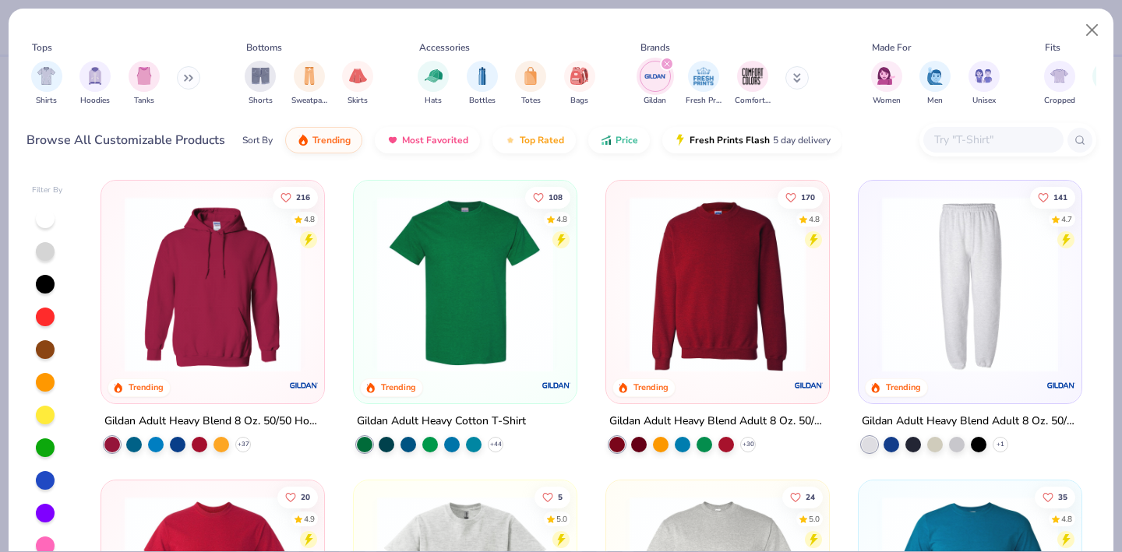
click at [748, 310] on img at bounding box center [718, 284] width 192 height 176
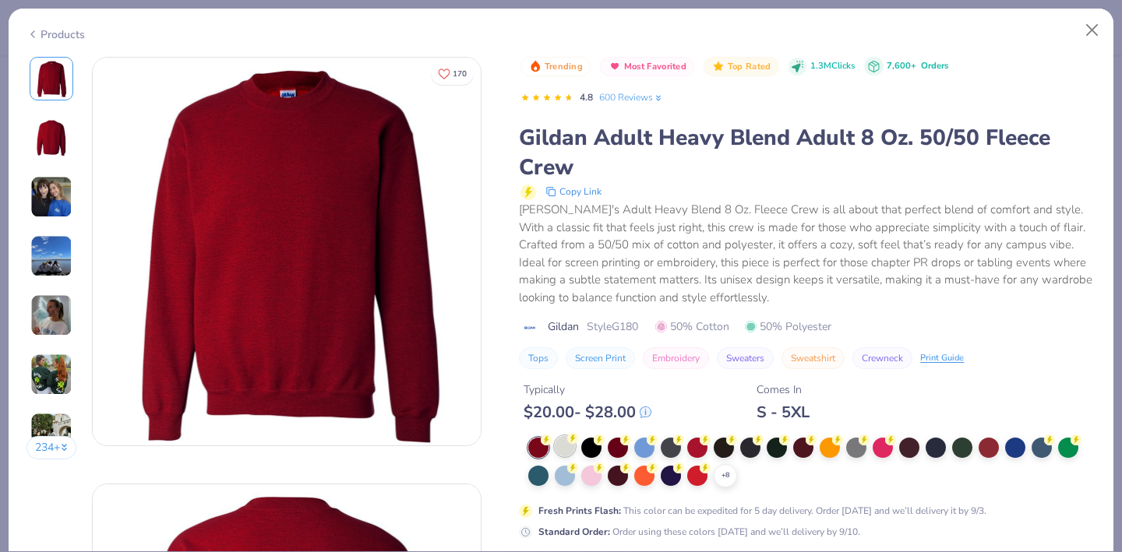
click at [567, 448] on div at bounding box center [565, 446] width 20 height 20
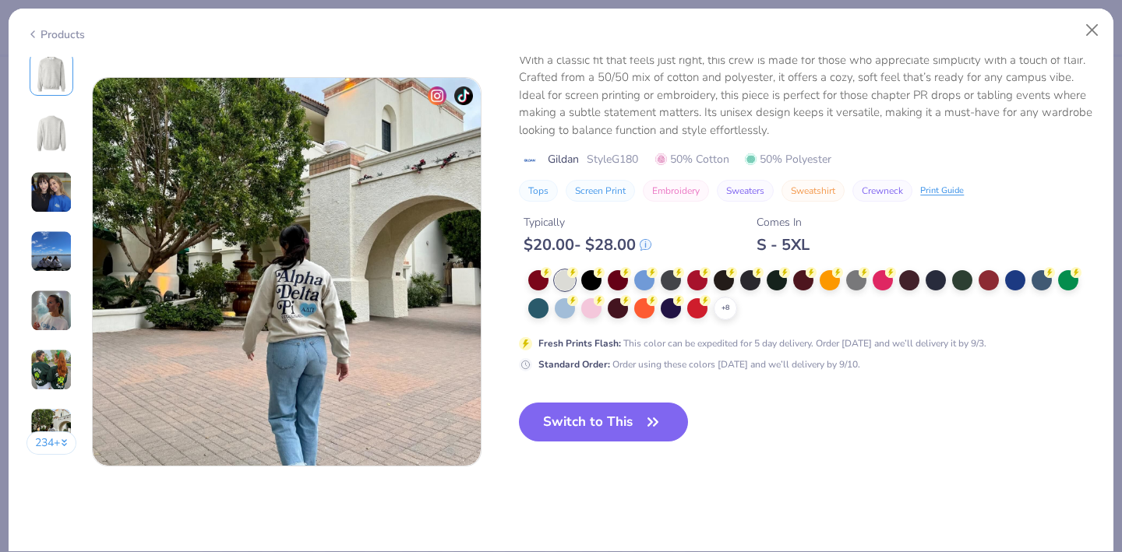
scroll to position [2537, 0]
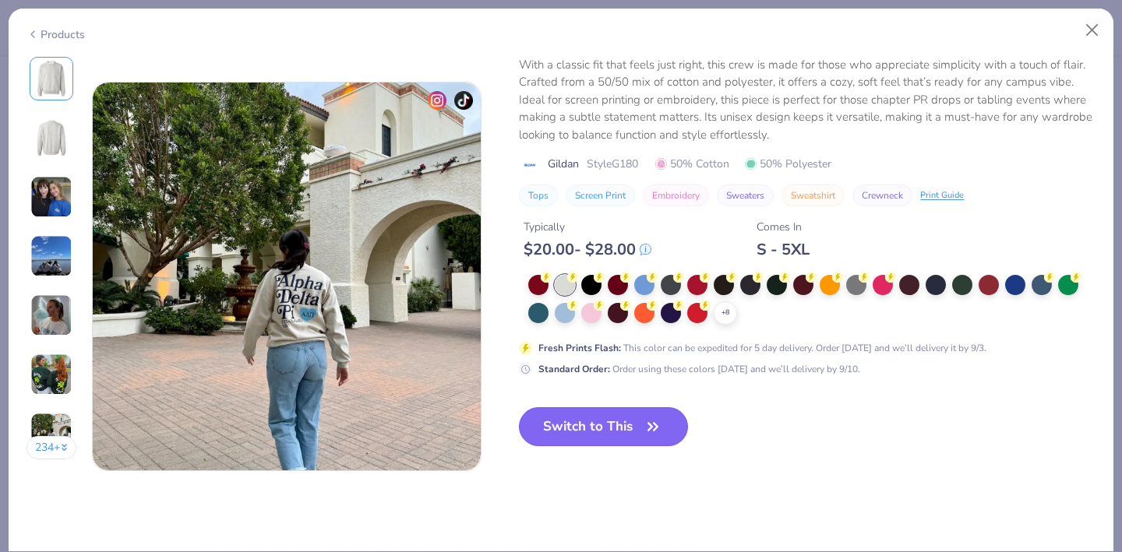
click at [596, 424] on button "Switch to This" at bounding box center [603, 426] width 169 height 39
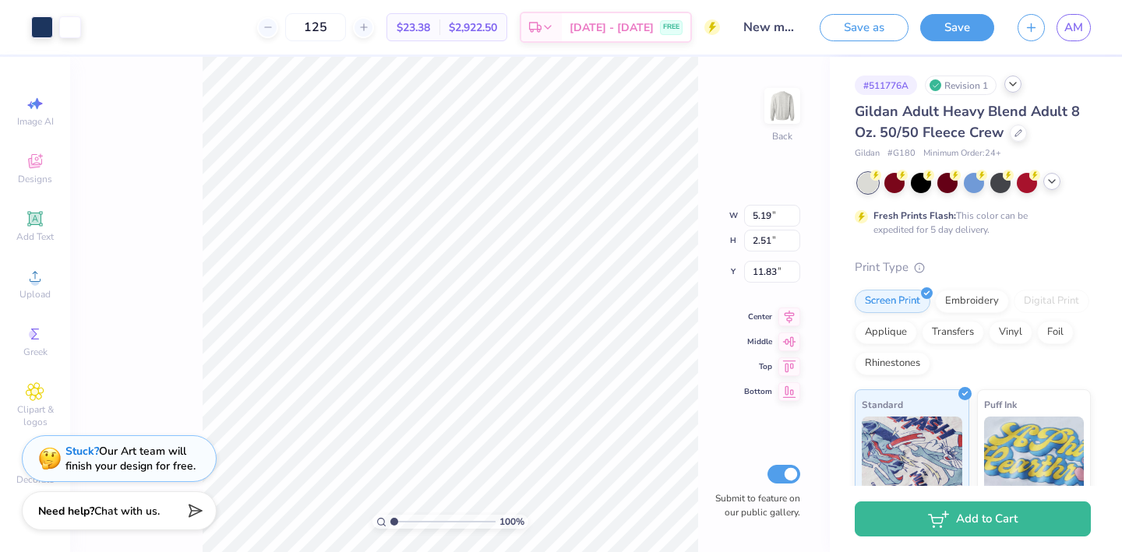
type input "3.00"
type input "10.74"
type input "5.19"
type input "3.71"
click at [894, 330] on div "Applique" at bounding box center [886, 330] width 62 height 23
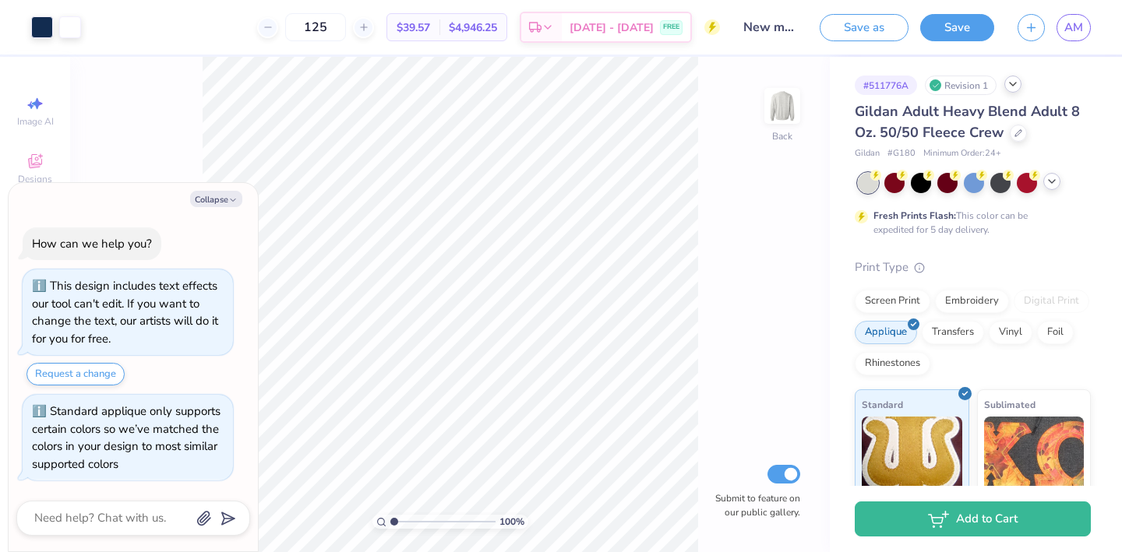
scroll to position [16, 0]
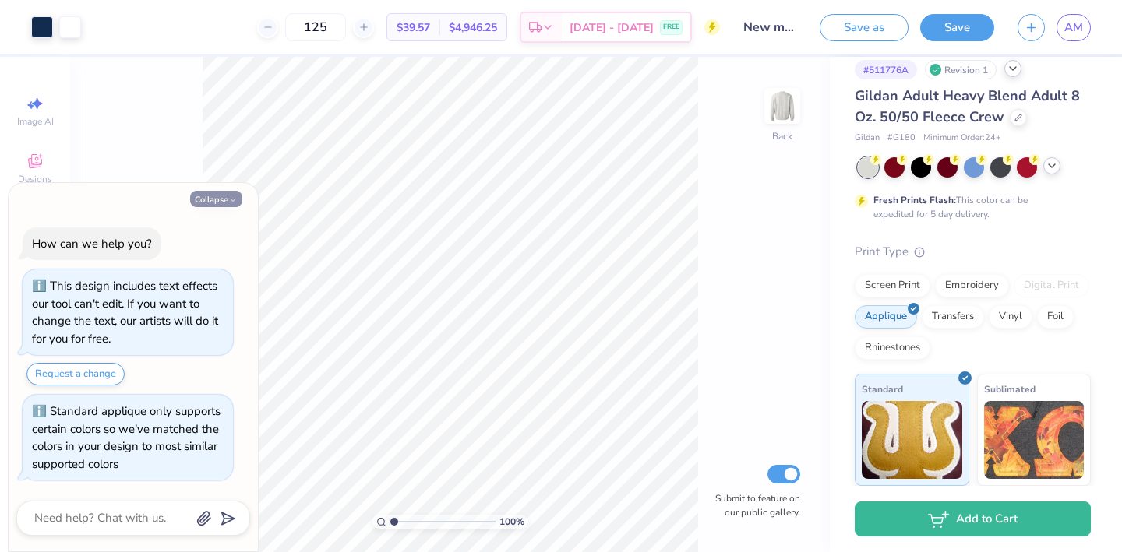
click at [228, 200] on button "Collapse" at bounding box center [216, 199] width 52 height 16
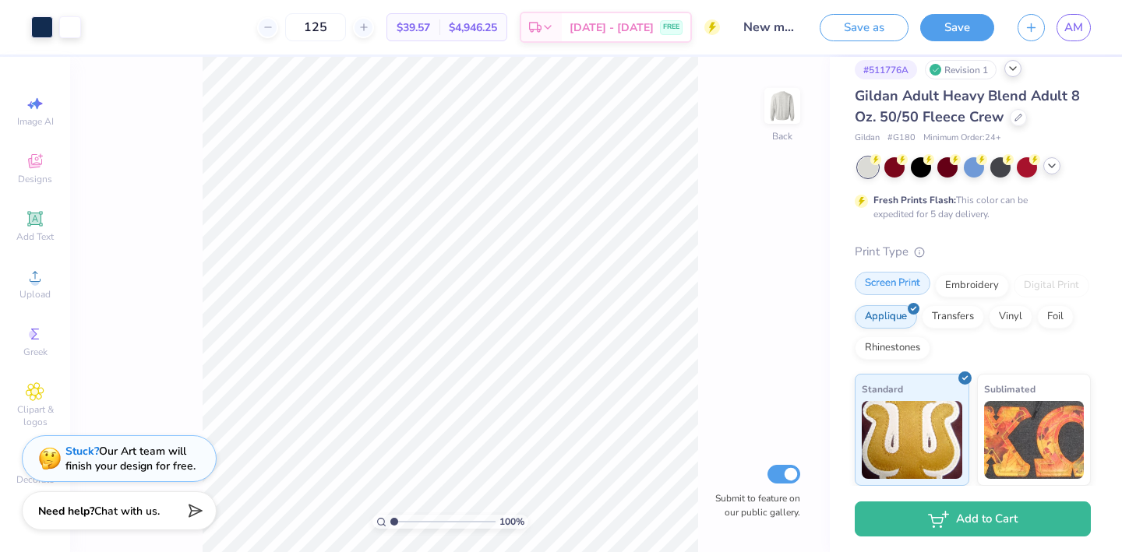
click at [887, 284] on div "Screen Print" at bounding box center [893, 283] width 76 height 23
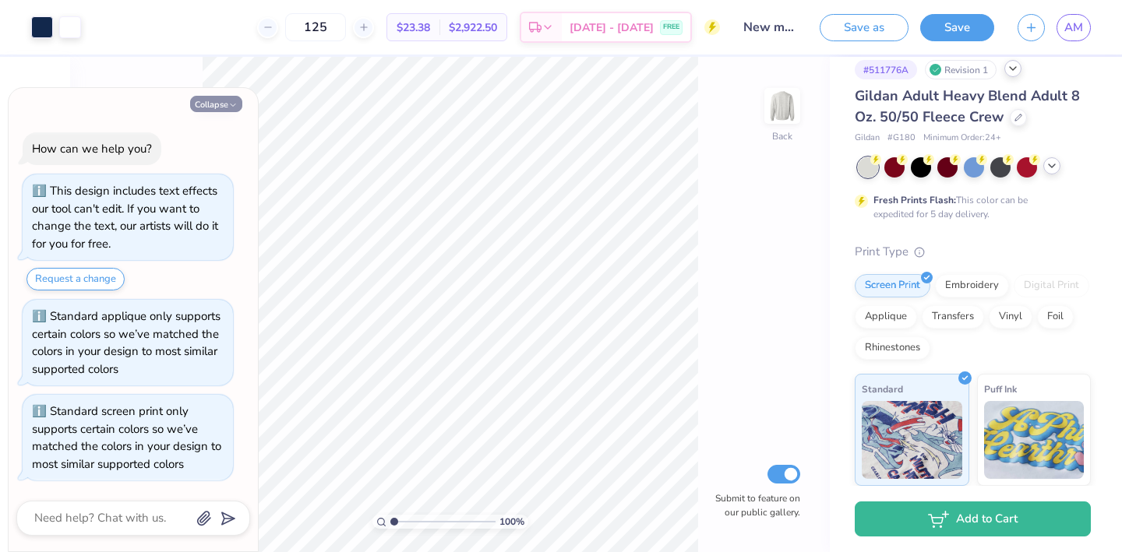
click at [227, 107] on button "Collapse" at bounding box center [216, 104] width 52 height 16
type textarea "x"
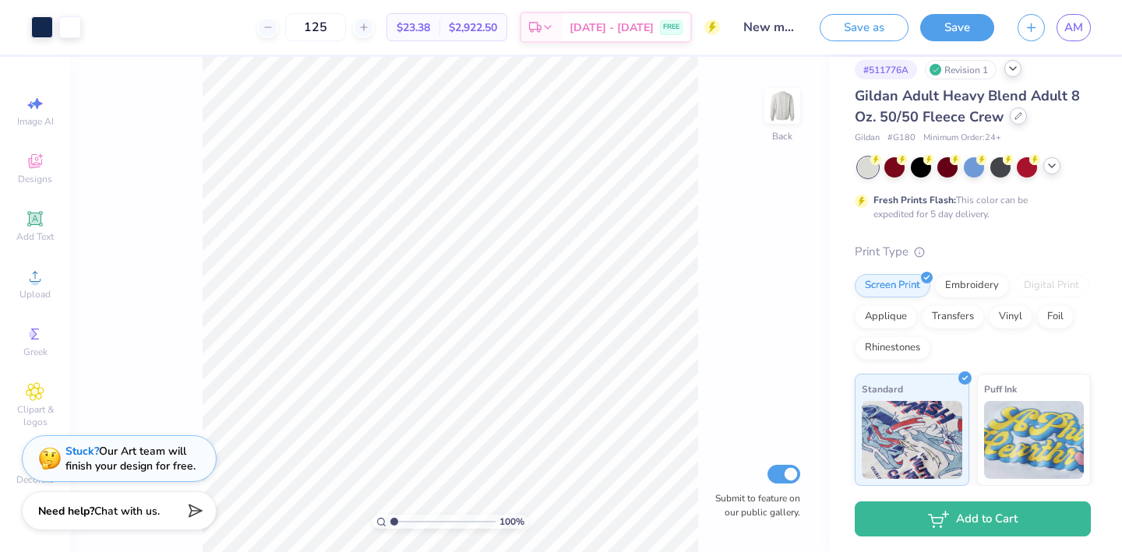
click at [1015, 119] on icon at bounding box center [1018, 116] width 8 height 8
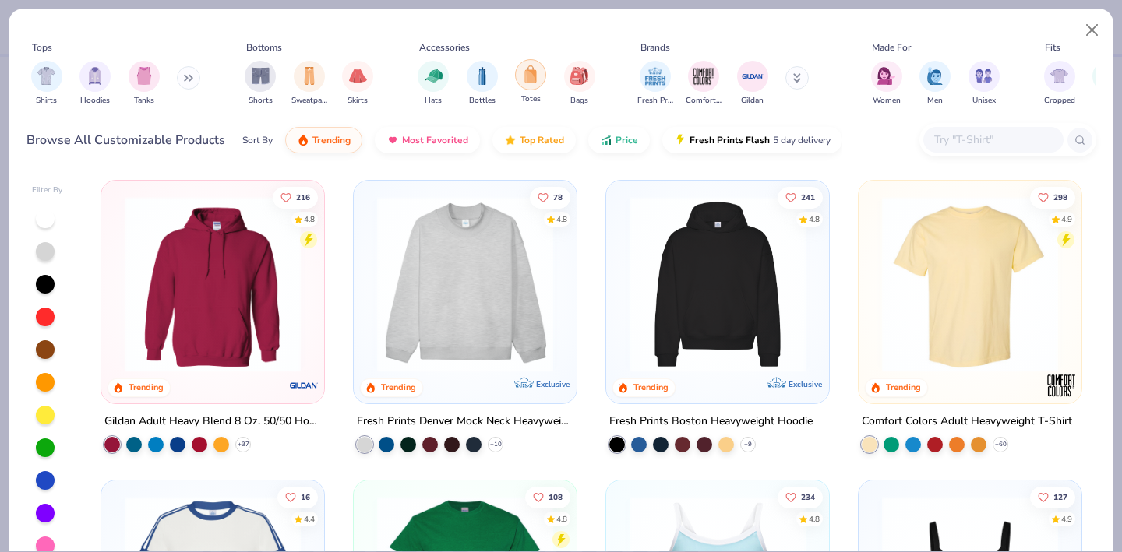
click at [533, 79] on img "filter for Totes" at bounding box center [530, 74] width 17 height 18
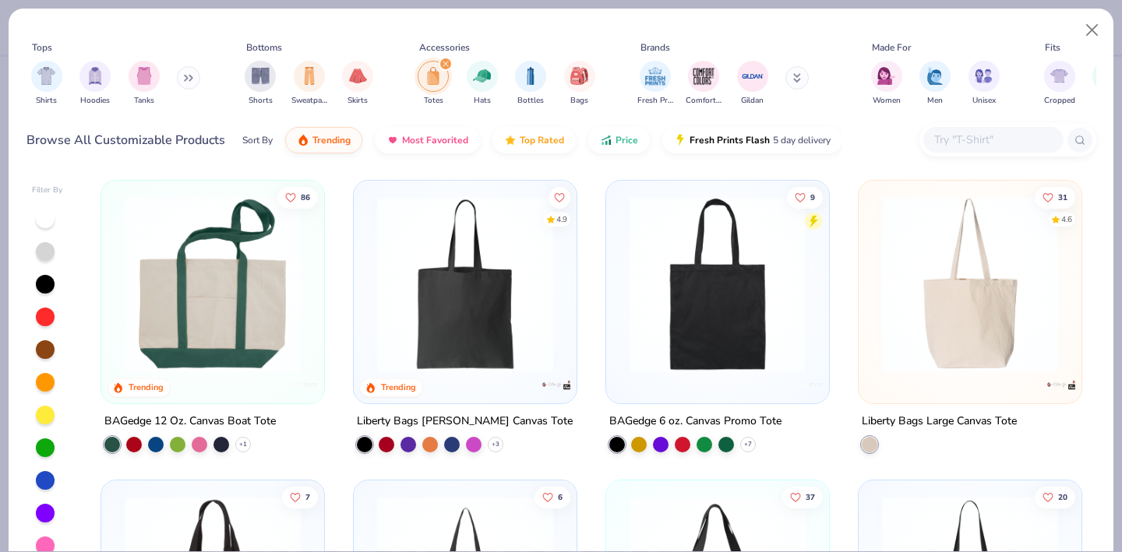
click at [767, 292] on img at bounding box center [718, 284] width 192 height 176
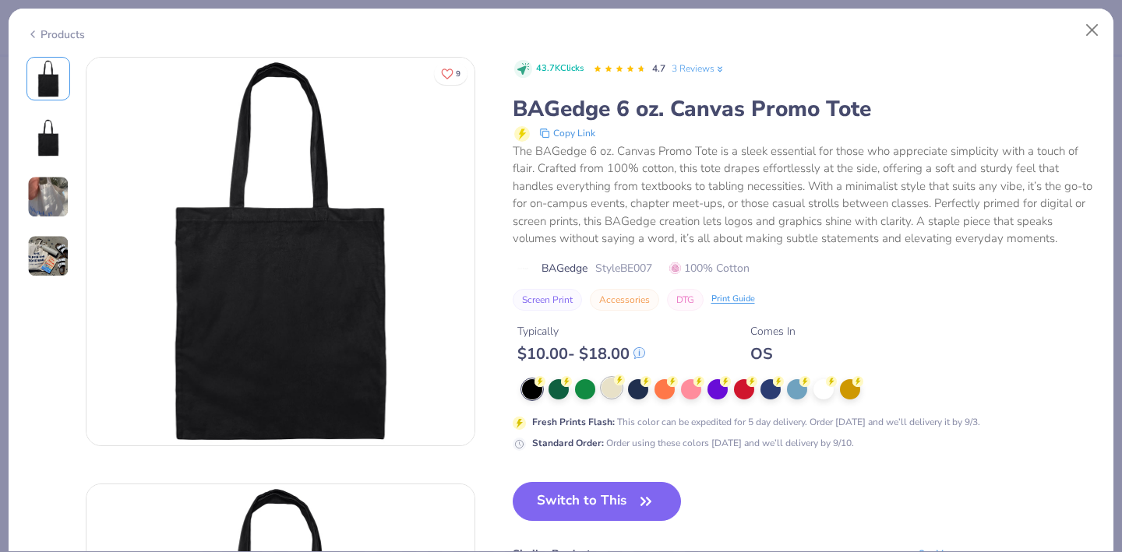
click at [609, 391] on div at bounding box center [612, 388] width 20 height 20
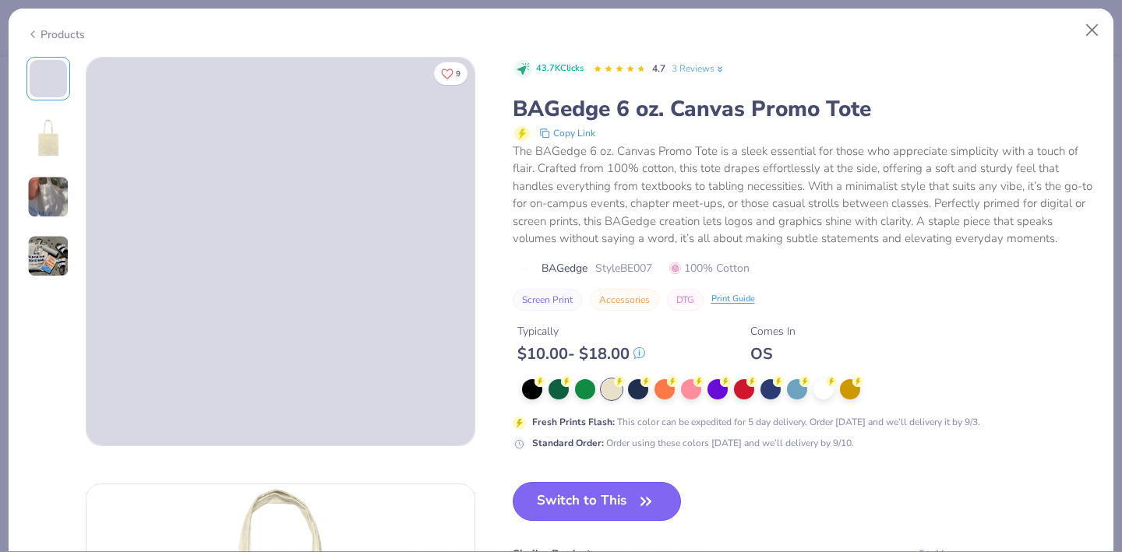
click at [609, 494] on button "Switch to This" at bounding box center [597, 501] width 169 height 39
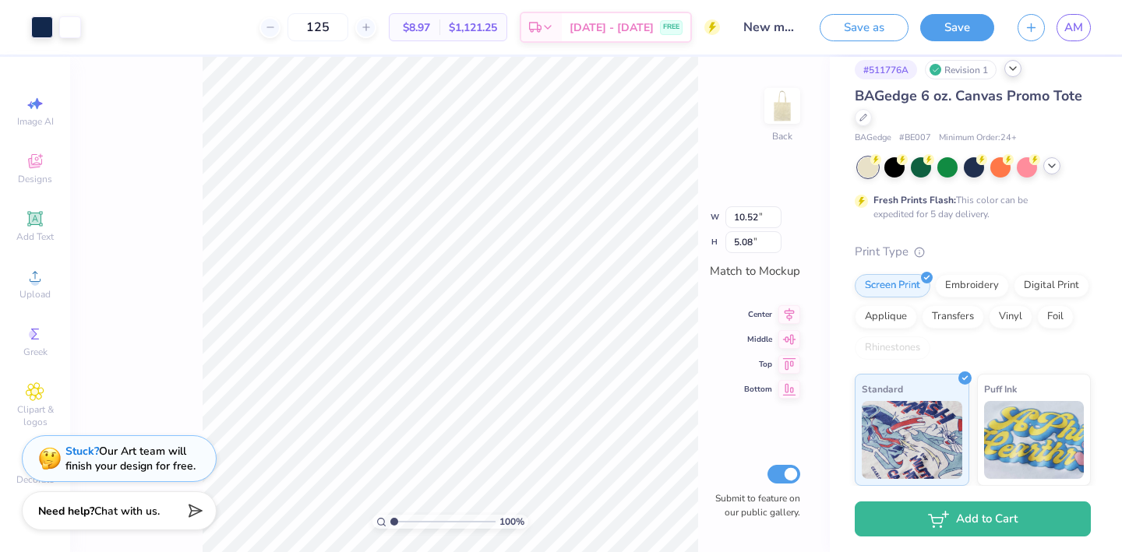
type input "7.15"
type input "3.45"
type input "6.25"
type input "3.02"
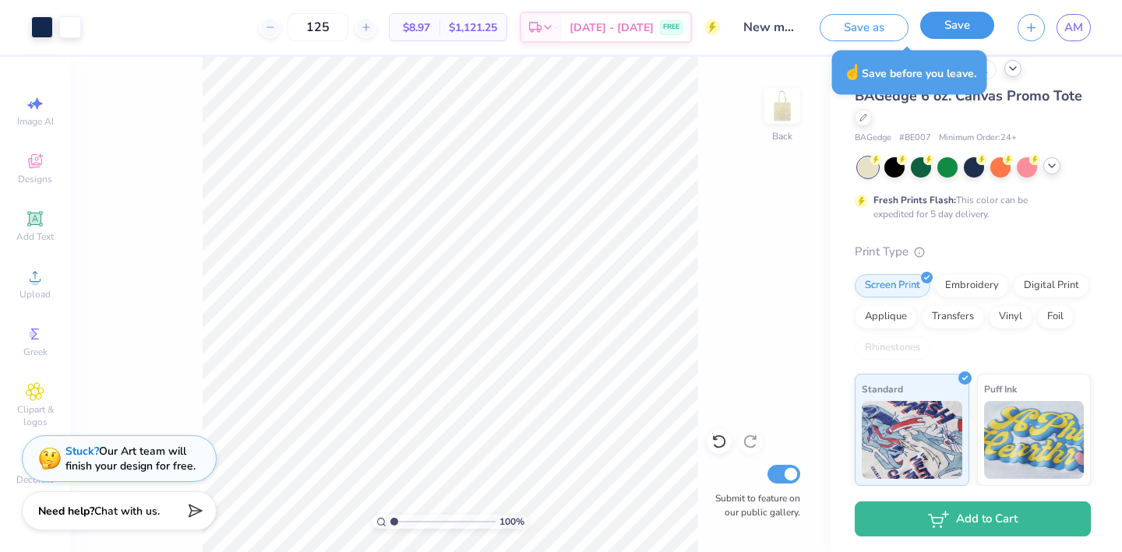
click at [954, 31] on button "Save" at bounding box center [957, 25] width 74 height 27
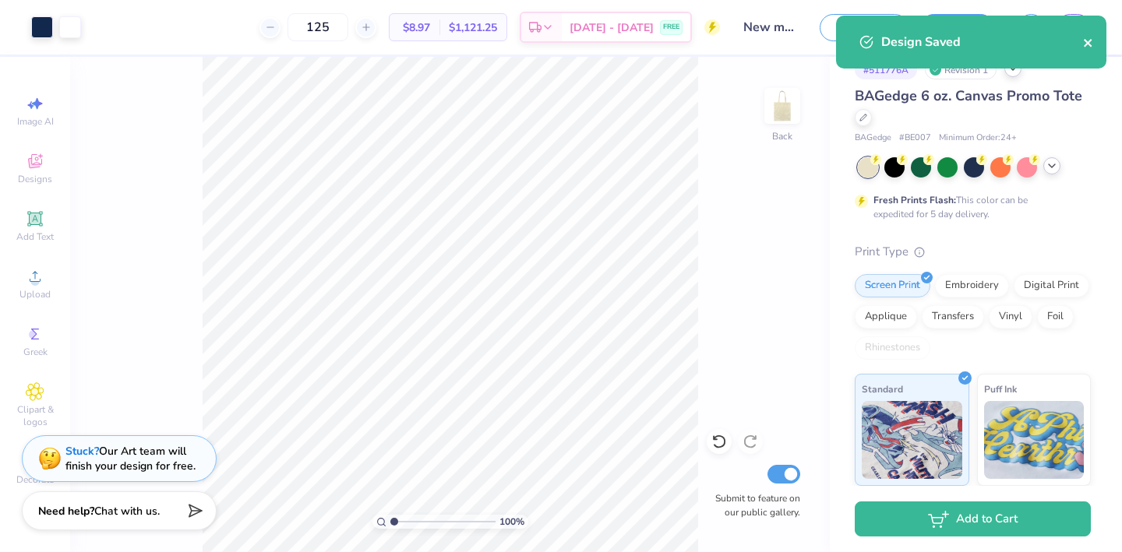
click at [1086, 46] on icon "close" at bounding box center [1088, 43] width 11 height 12
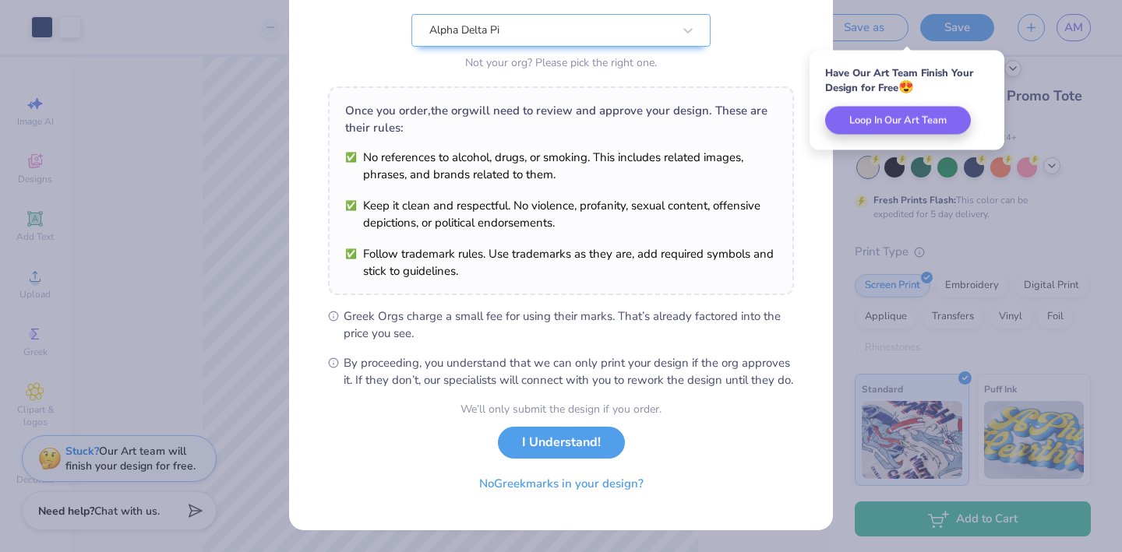
scroll to position [177, 0]
click at [597, 441] on button "I Understand!" at bounding box center [561, 439] width 127 height 32
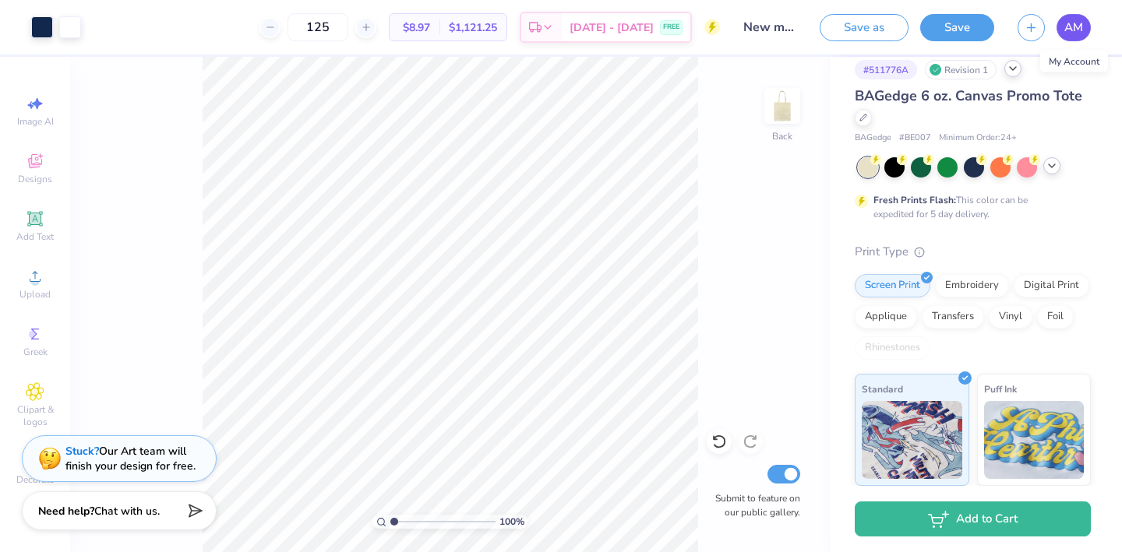
click at [1066, 20] on span "AM" at bounding box center [1073, 28] width 19 height 18
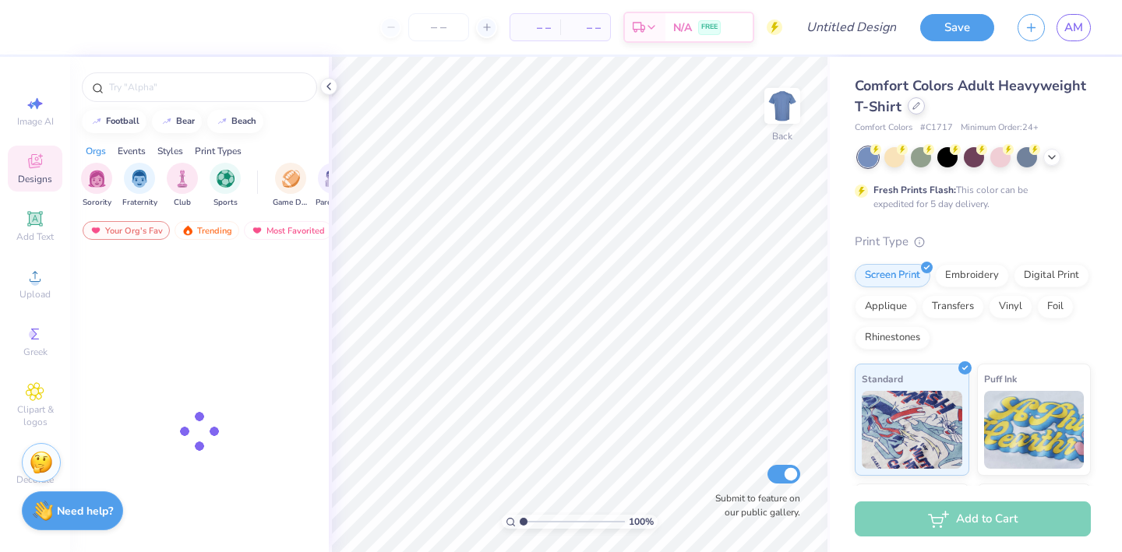
click at [917, 107] on icon at bounding box center [916, 106] width 8 height 8
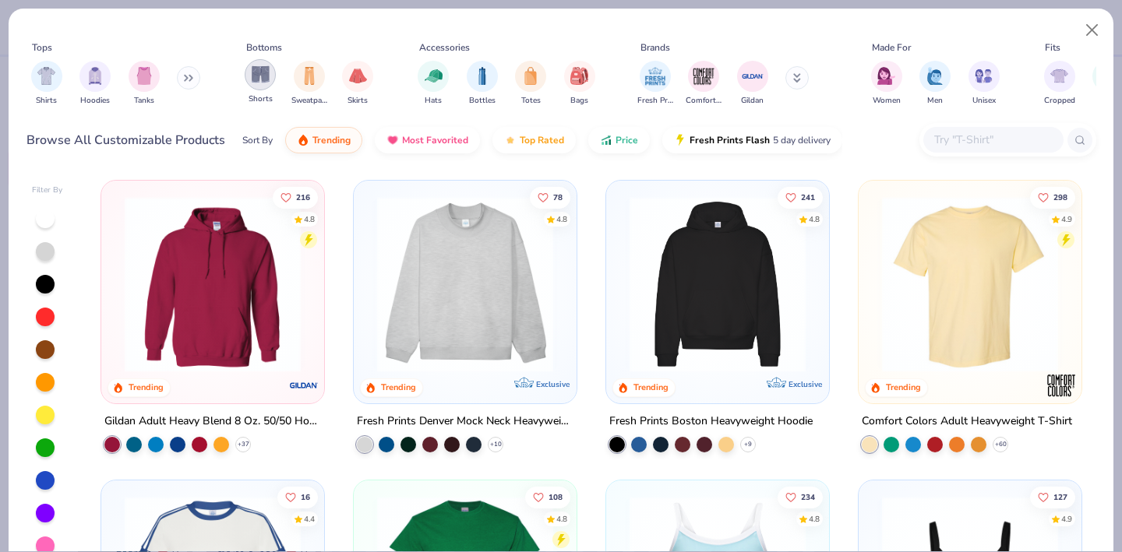
click at [254, 73] on img "filter for Shorts" at bounding box center [261, 74] width 18 height 18
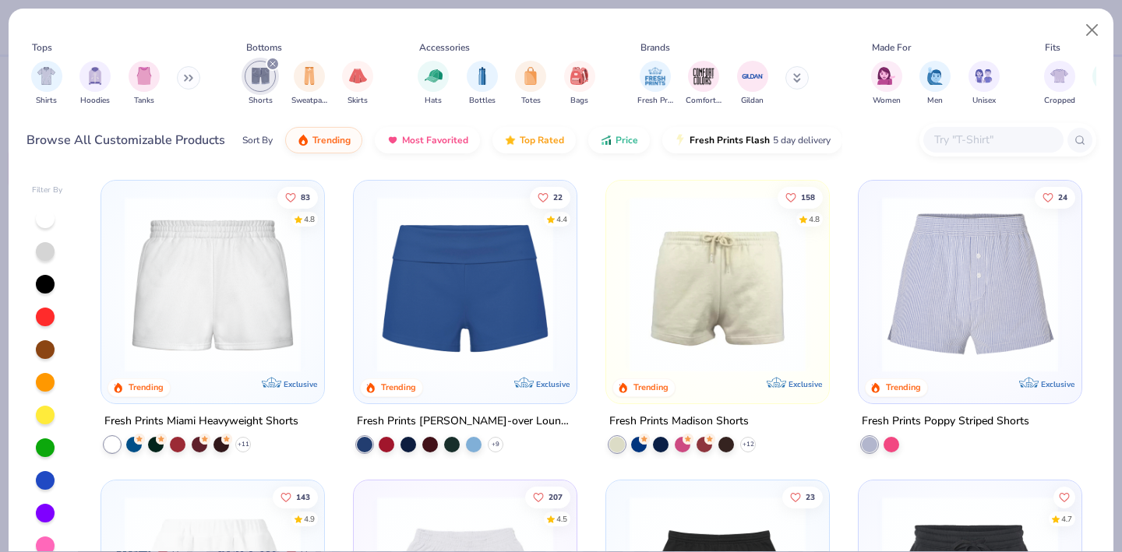
click at [716, 314] on img at bounding box center [718, 284] width 192 height 176
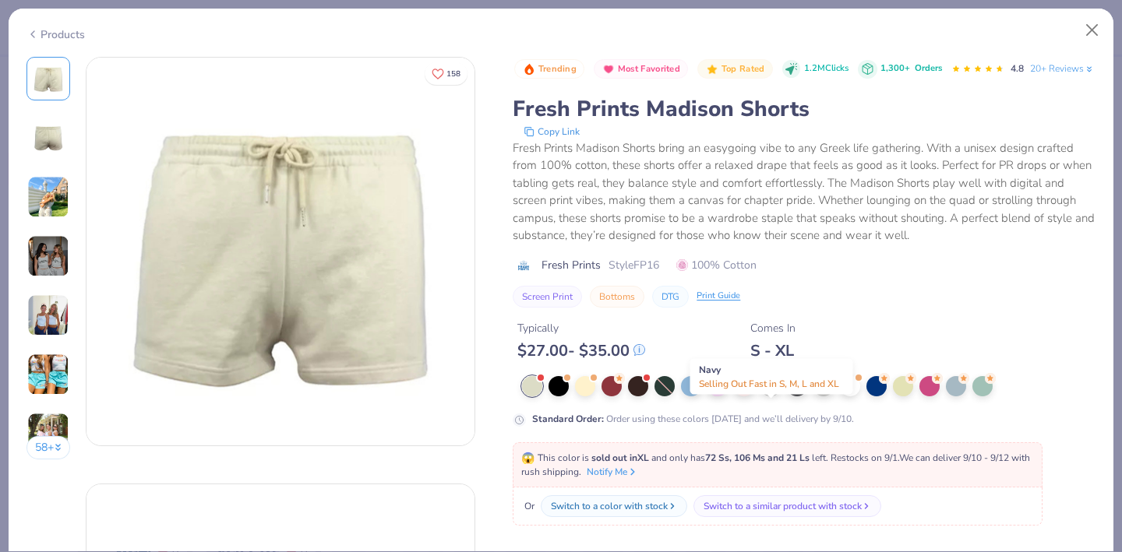
click at [776, 395] on div at bounding box center [770, 385] width 20 height 20
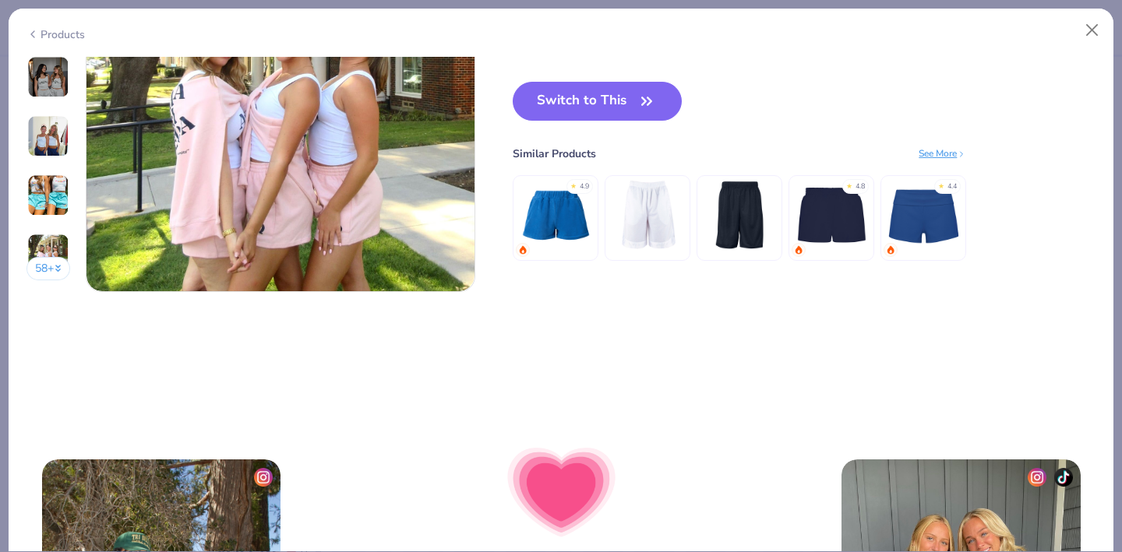
scroll to position [2655, 0]
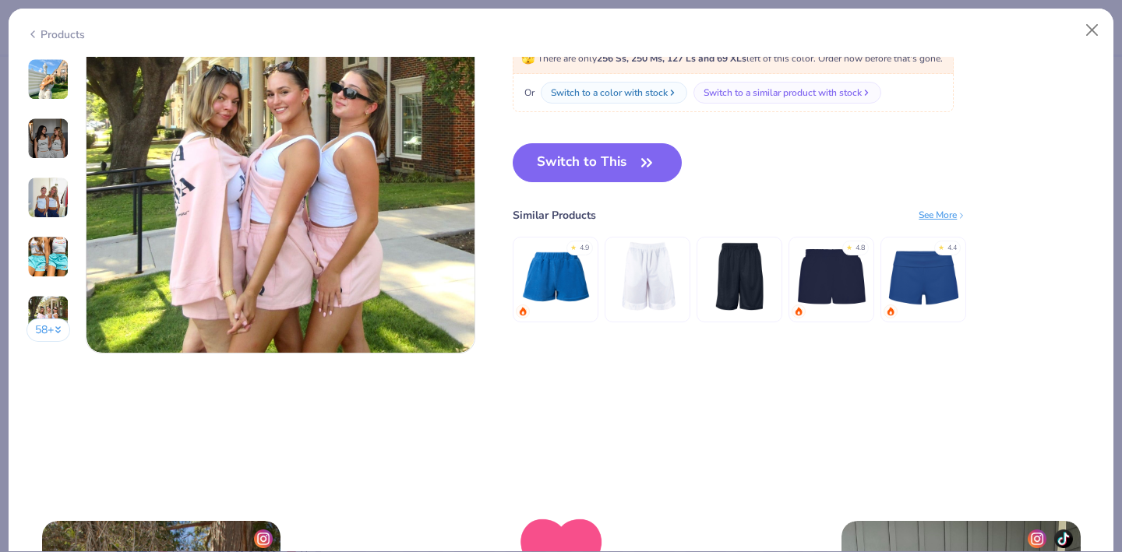
click at [613, 189] on div "Switch to This Similar Products See More ★ 4.9 ★ 4.8 ★ 4.4" at bounding box center [739, 248] width 453 height 210
click at [609, 168] on button "Switch to This" at bounding box center [597, 162] width 169 height 39
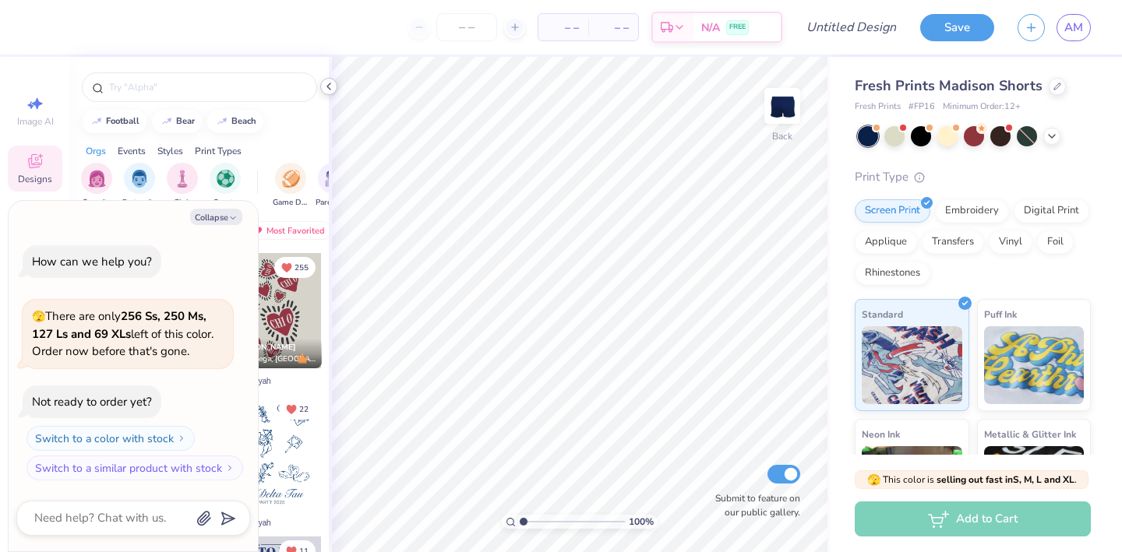
click at [332, 86] on icon at bounding box center [329, 86] width 12 height 12
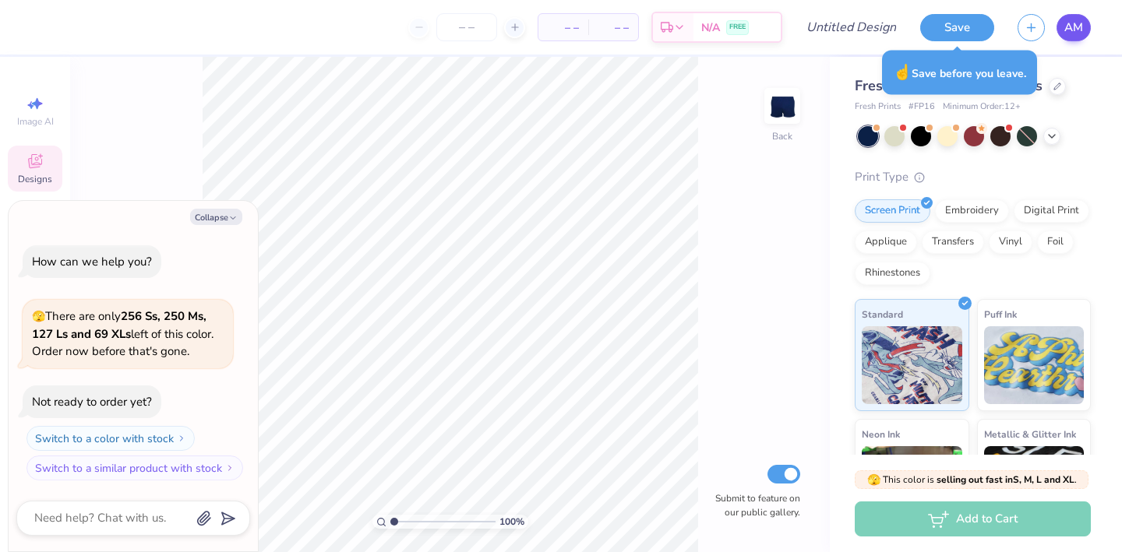
type textarea "x"
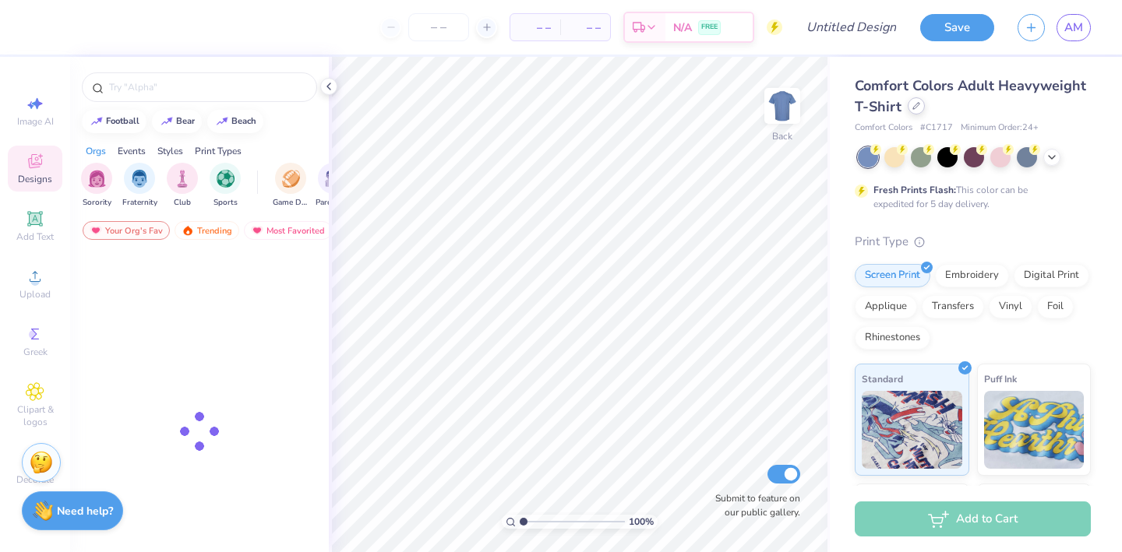
click at [918, 114] on div "Comfort Colors Adult Heavyweight T-Shirt" at bounding box center [973, 97] width 236 height 42
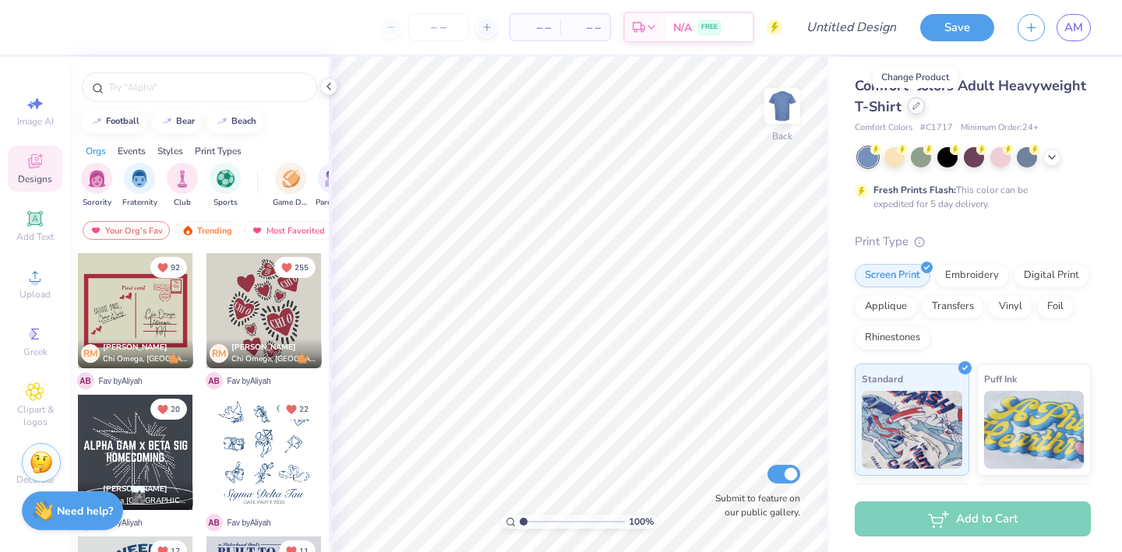
click at [920, 108] on div at bounding box center [916, 105] width 17 height 17
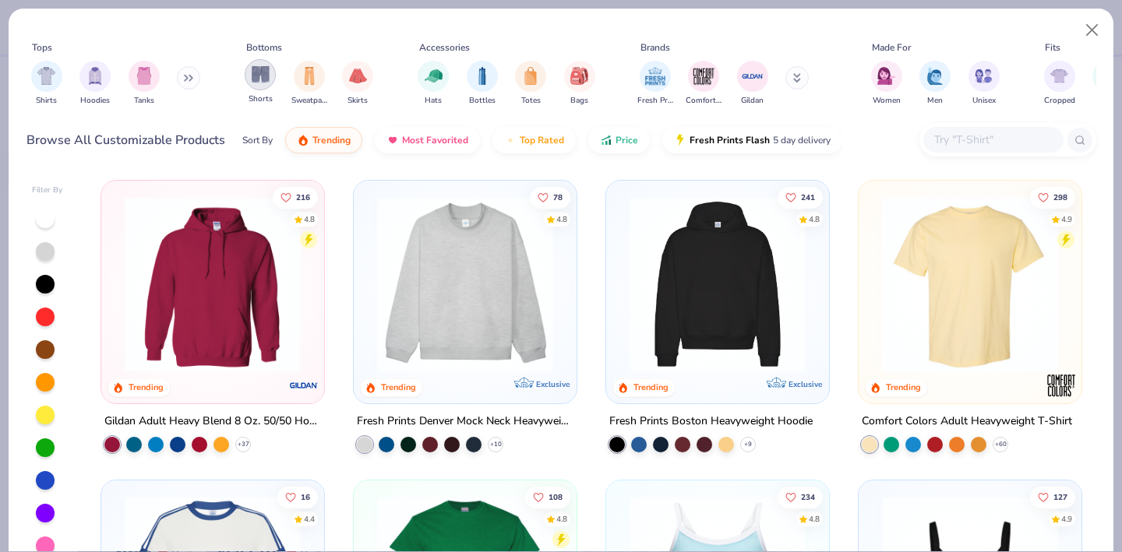
click at [269, 85] on div "filter for Shorts" at bounding box center [260, 74] width 31 height 31
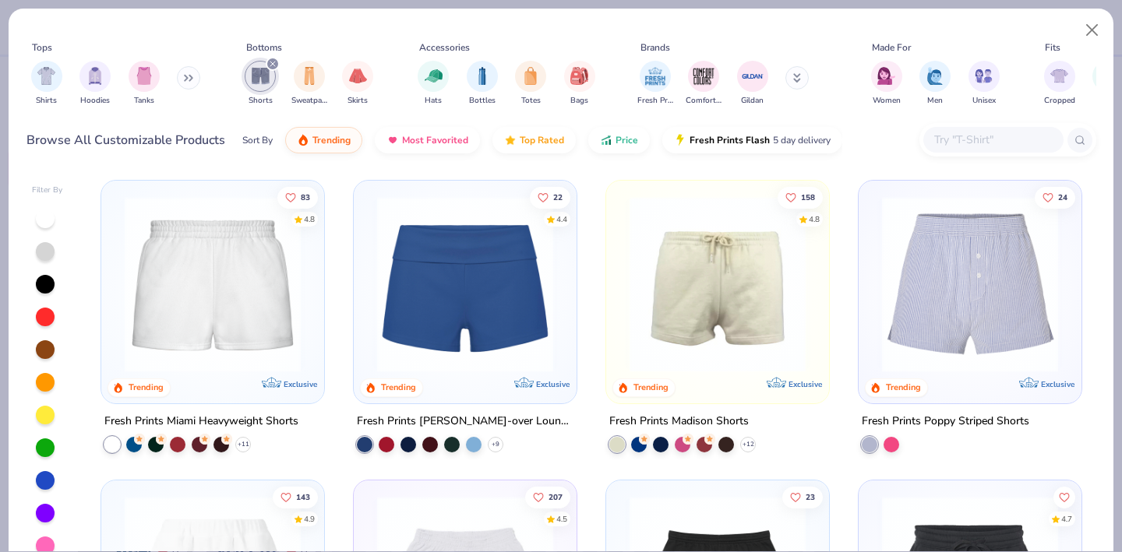
click at [674, 300] on img at bounding box center [718, 284] width 192 height 176
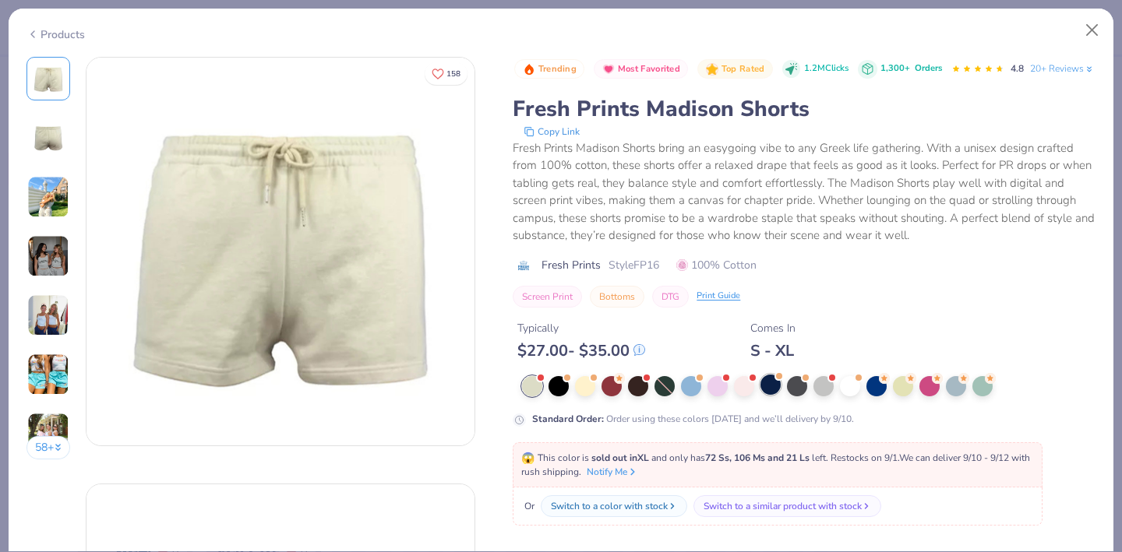
click at [778, 395] on div at bounding box center [770, 385] width 20 height 20
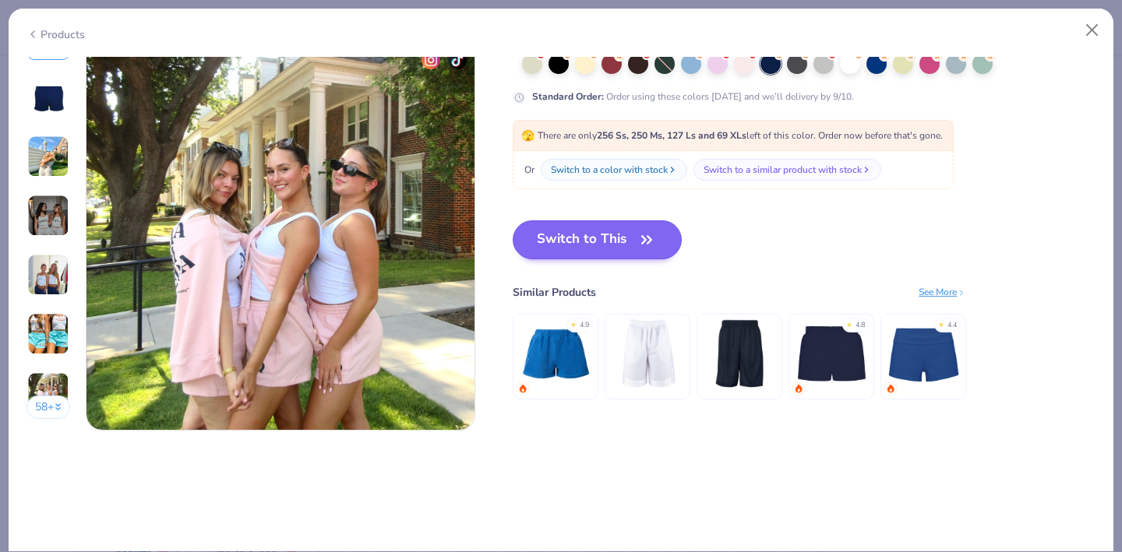
scroll to position [2572, 0]
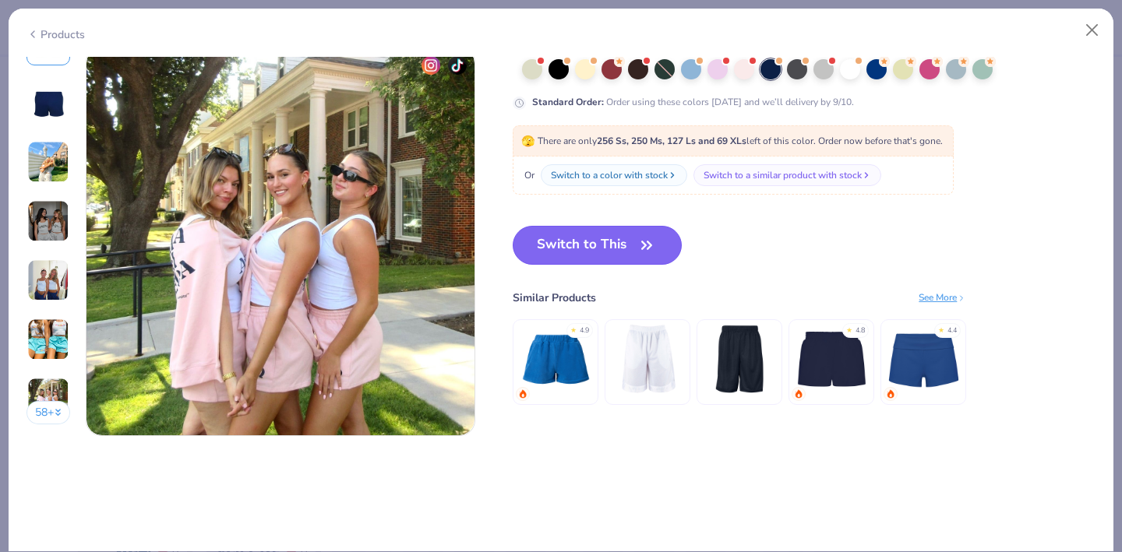
click at [625, 244] on button "Switch to This" at bounding box center [597, 245] width 169 height 39
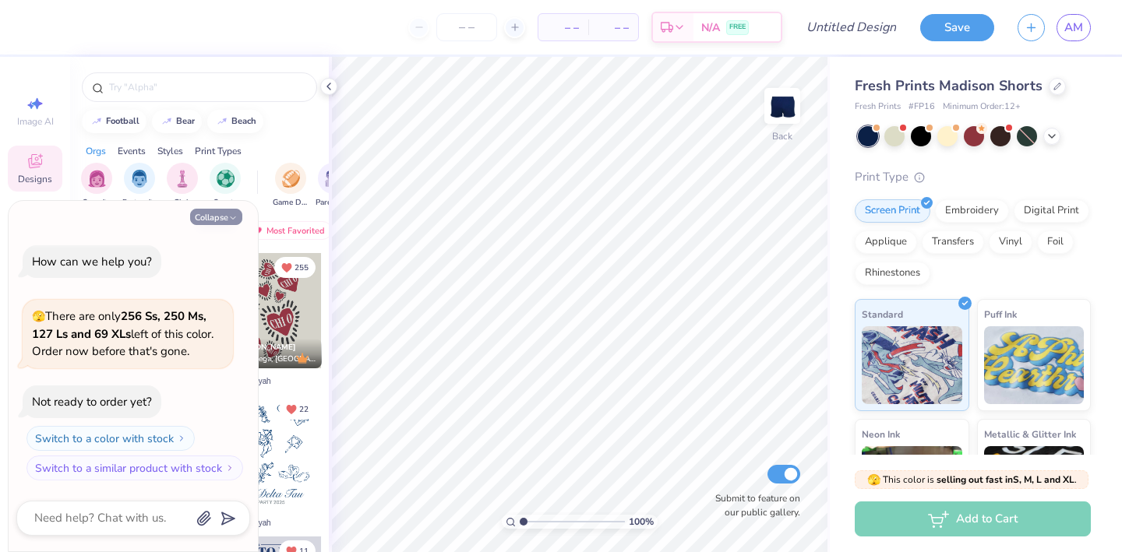
click at [224, 214] on button "Collapse" at bounding box center [216, 217] width 52 height 16
type textarea "x"
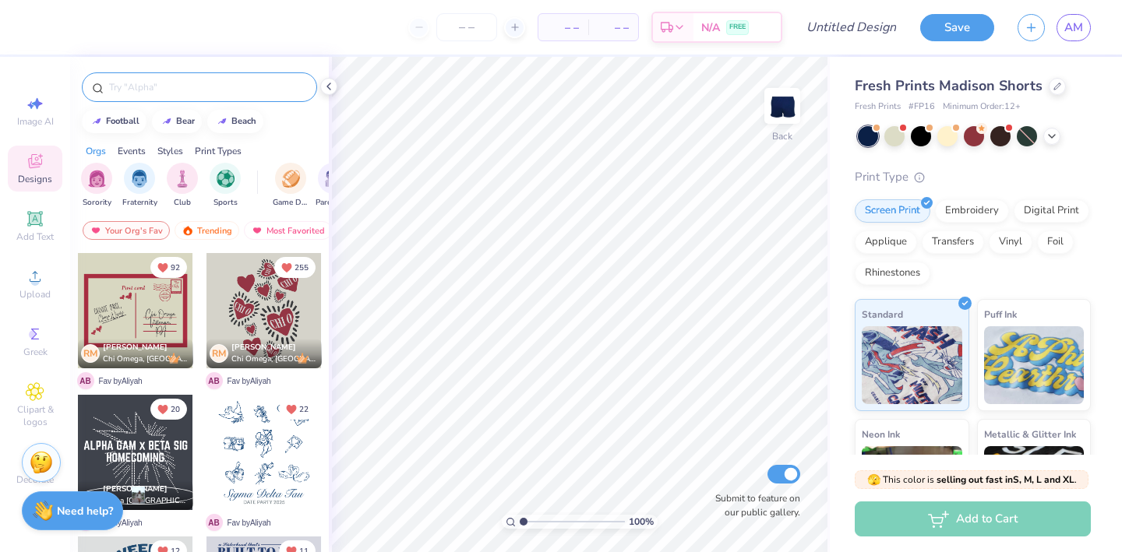
click at [186, 86] on input "text" at bounding box center [207, 87] width 199 height 16
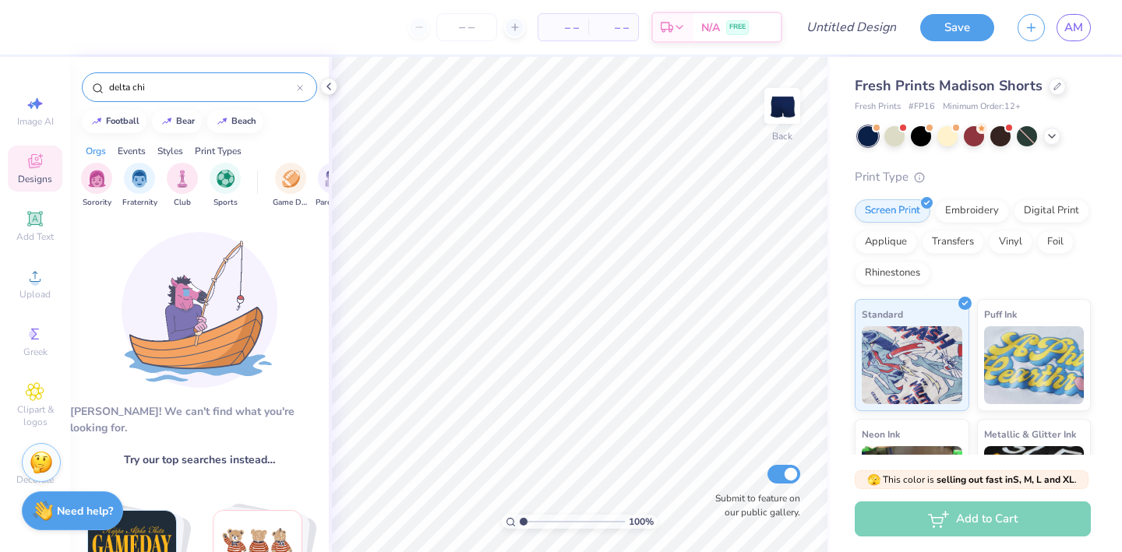
click at [185, 81] on input "delta chi" at bounding box center [202, 87] width 189 height 16
click at [185, 83] on input "delta chi" at bounding box center [202, 87] width 189 height 16
paste input "Athletic Red And Blue Arched Collegiate Typography PR Jersey"
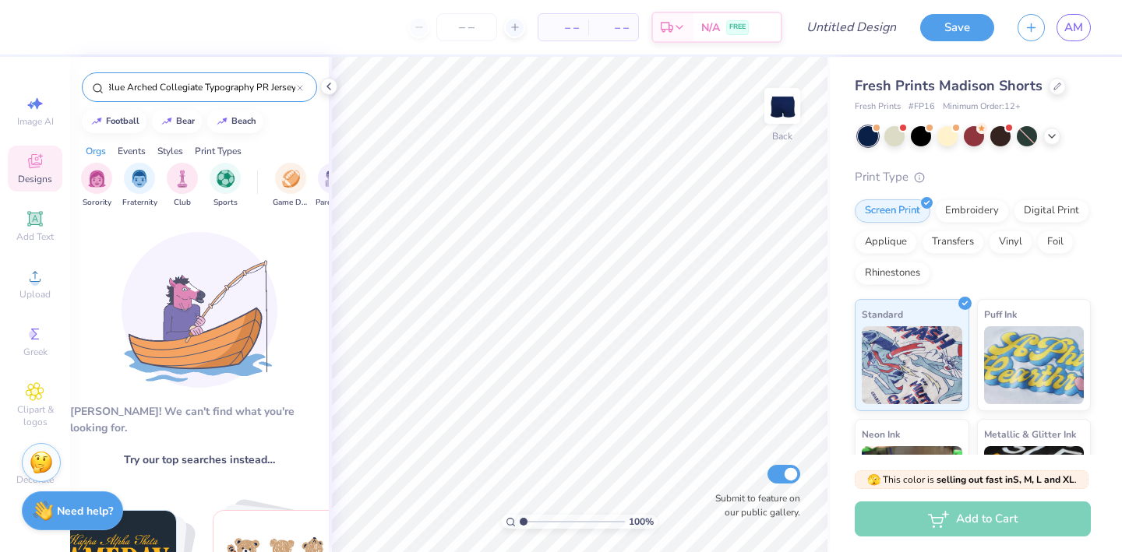
click at [282, 84] on input "Athletic Red And Blue Arched Collegiate Typography PR Jersey" at bounding box center [202, 87] width 189 height 16
click at [291, 110] on div "football [GEOGRAPHIC_DATA]" at bounding box center [199, 121] width 259 height 23
drag, startPoint x: 238, startPoint y: 85, endPoint x: 295, endPoint y: 86, distance: 56.9
click at [295, 86] on input "Athletic Red And Blue Arched Collegiate Typography PR Jersey" at bounding box center [202, 87] width 189 height 16
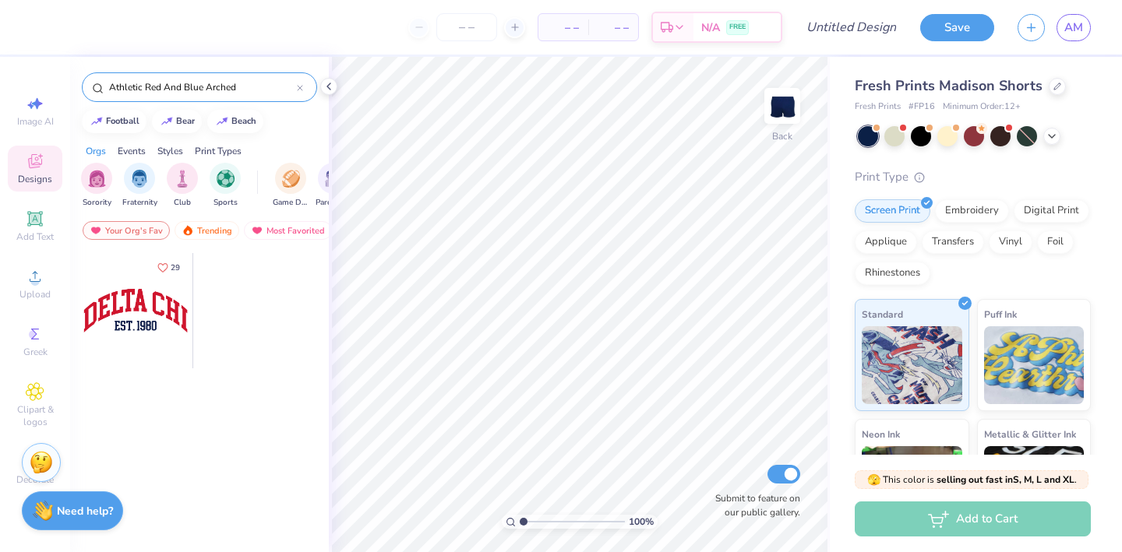
scroll to position [0, 0]
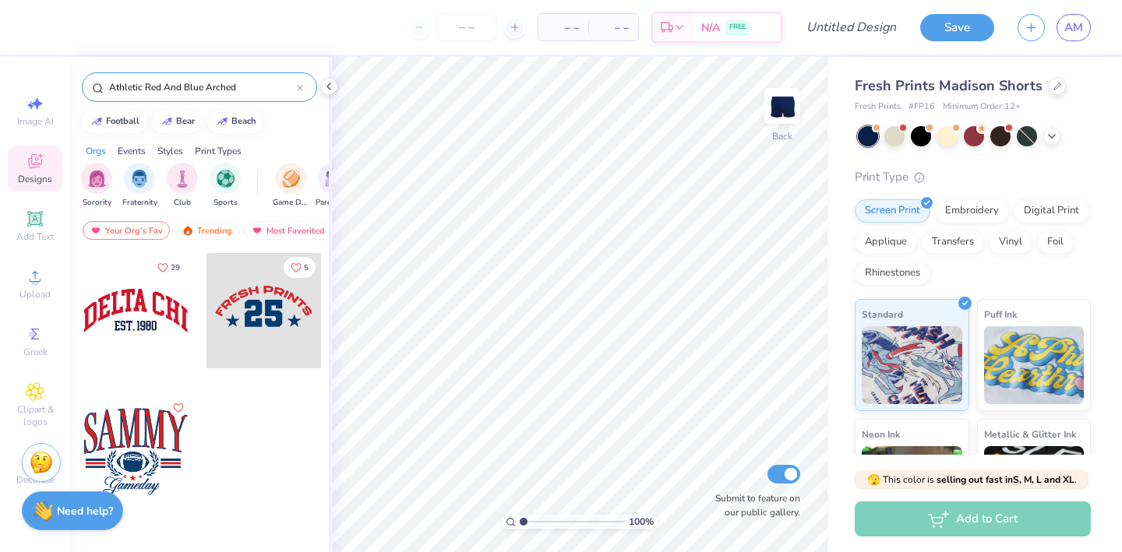
type input "Athletic Red And Blue Arched"
click at [125, 322] on div at bounding box center [135, 310] width 115 height 115
click at [48, 27] on div at bounding box center [42, 26] width 22 height 22
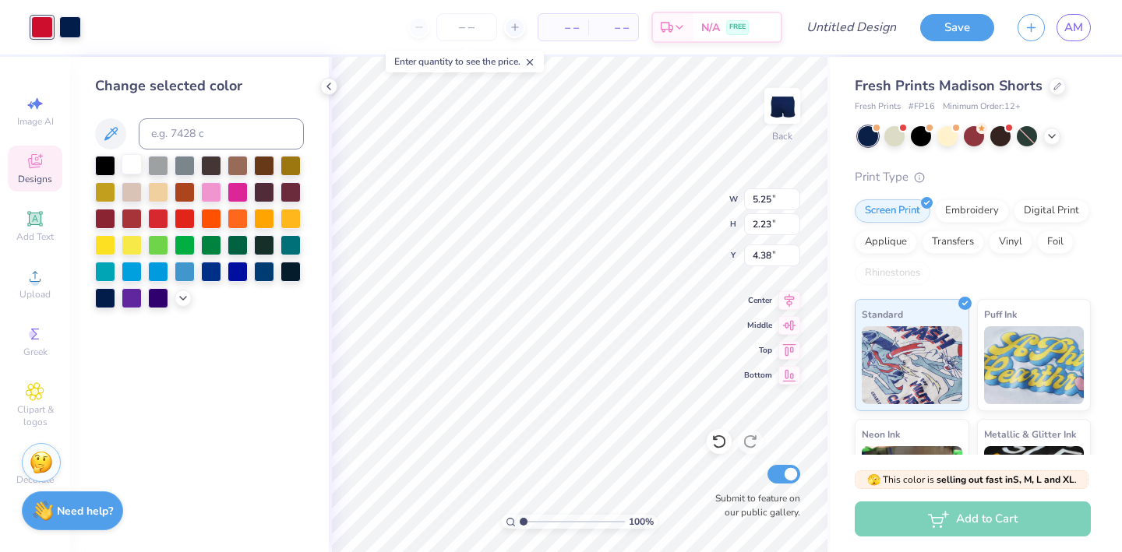
click at [131, 164] on div at bounding box center [132, 164] width 20 height 20
click at [69, 26] on div at bounding box center [70, 26] width 22 height 22
click at [136, 170] on div at bounding box center [132, 164] width 20 height 20
type input "2.79"
type input "1.19"
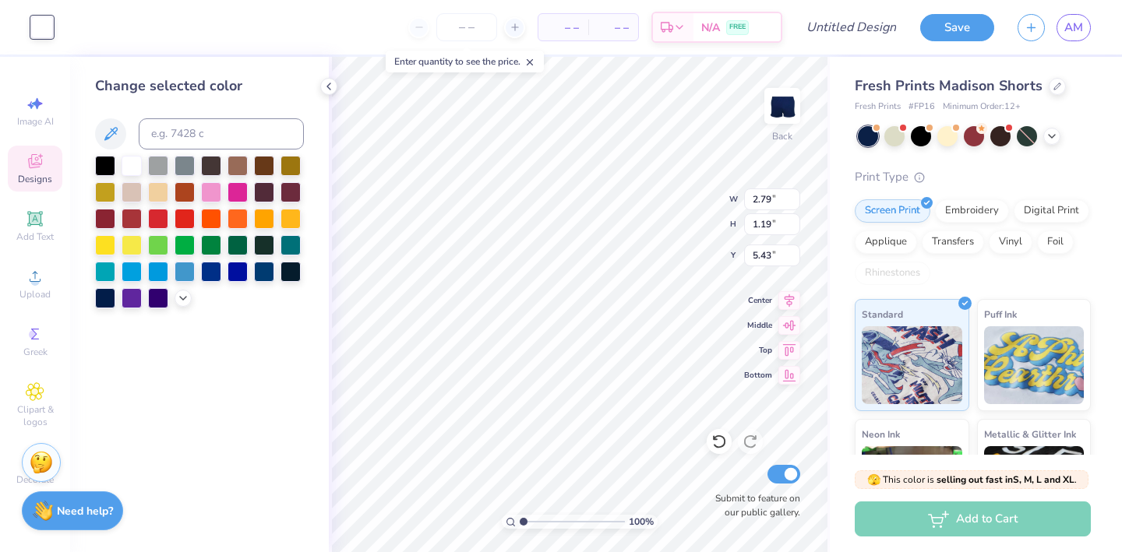
type input "8.17"
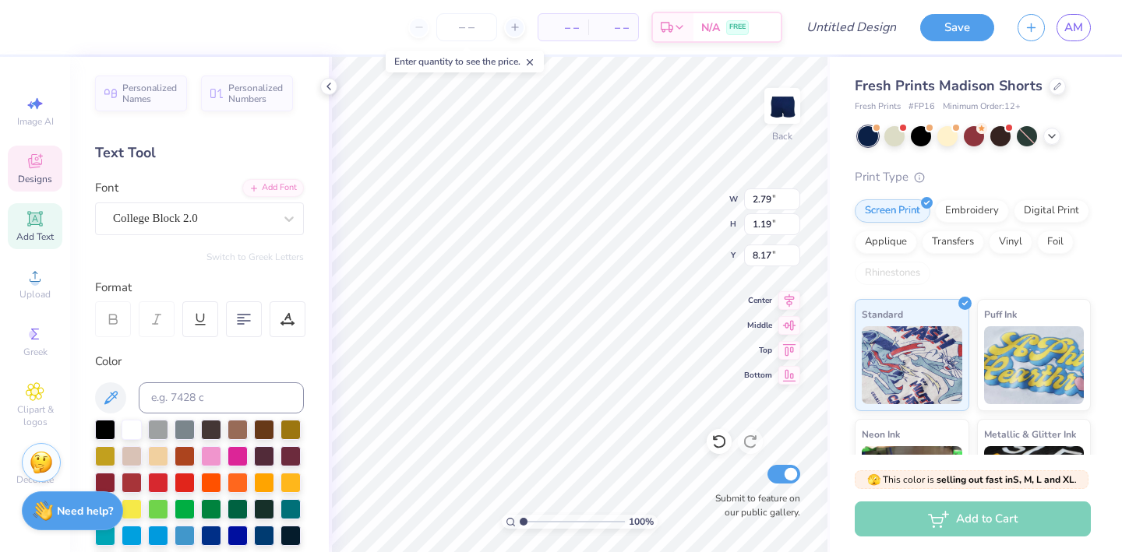
type textarea "D"
type textarea "ALPHA DELTA PI"
click at [38, 159] on icon at bounding box center [35, 161] width 14 height 14
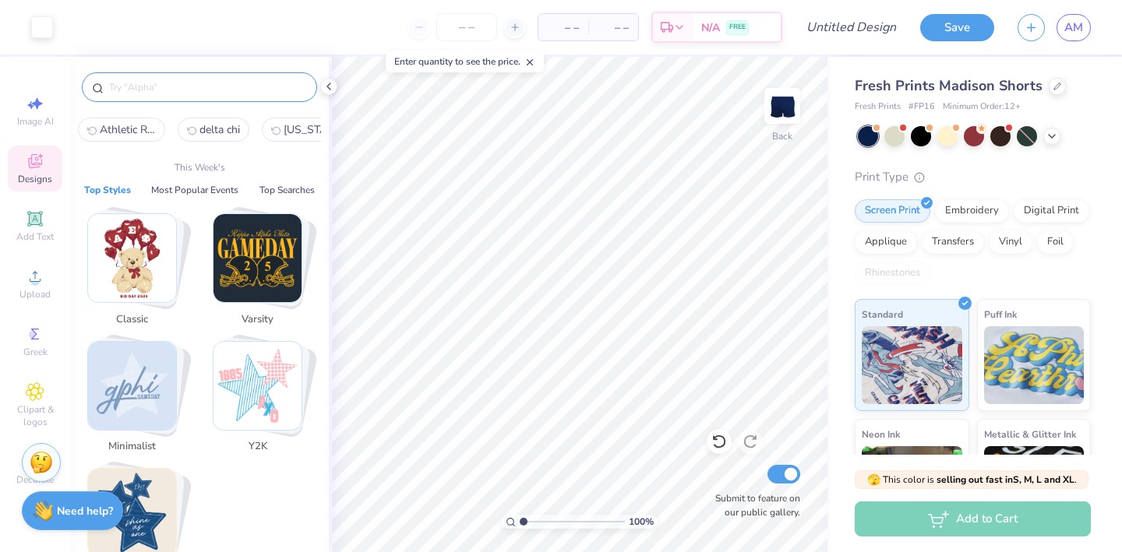
click at [178, 86] on input "text" at bounding box center [207, 87] width 199 height 16
paste input "Kappa Delta Denim Star Typography in Blue PR Hoodie"
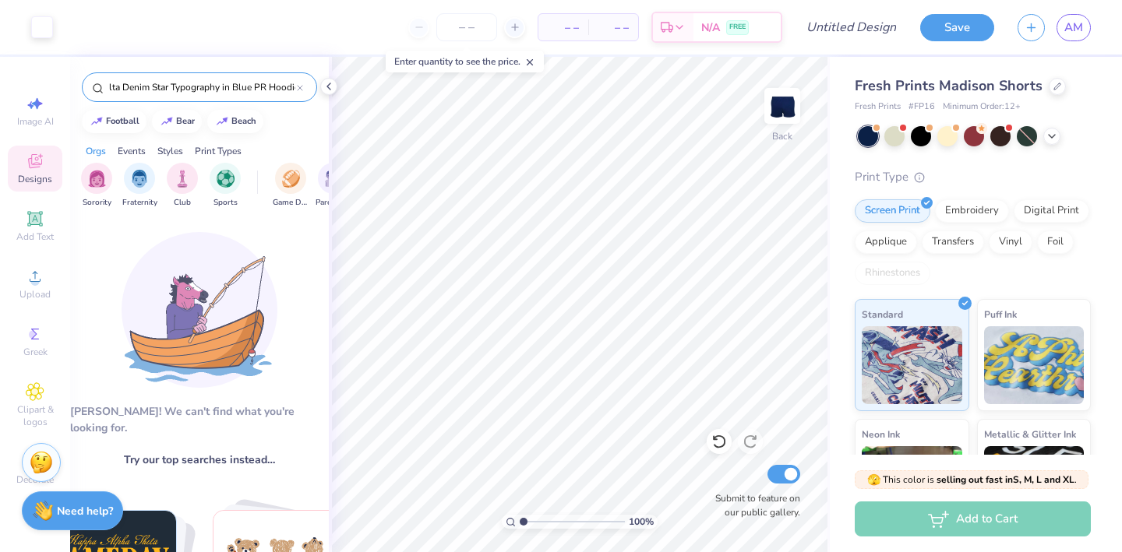
scroll to position [0, 46]
type input "Kappa Delta Denim Star Typography in Blue PR Hoodie"
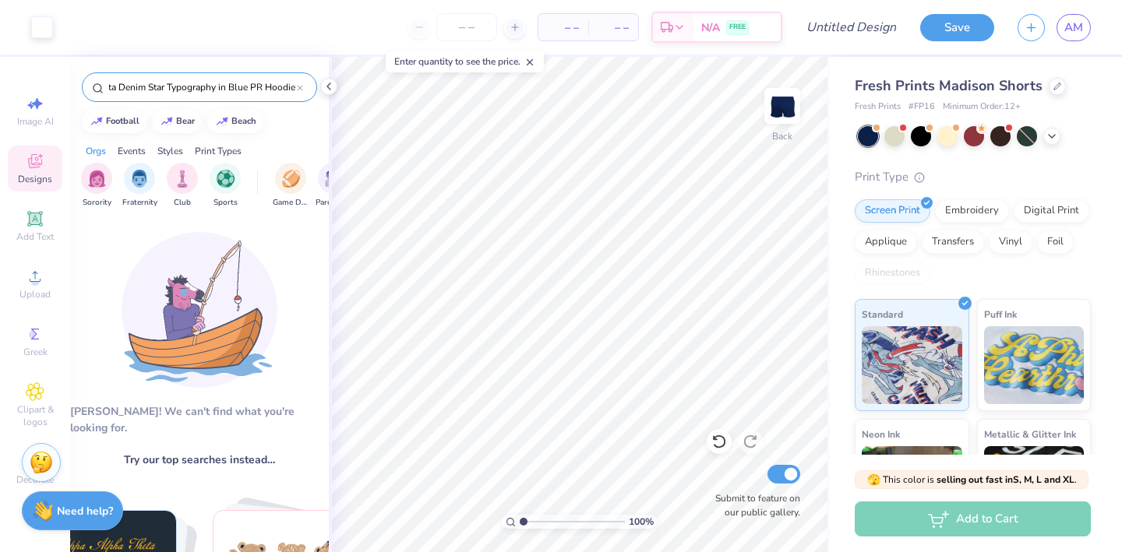
click at [210, 82] on input "Kappa Delta Denim Star Typography in Blue PR Hoodie" at bounding box center [202, 87] width 189 height 16
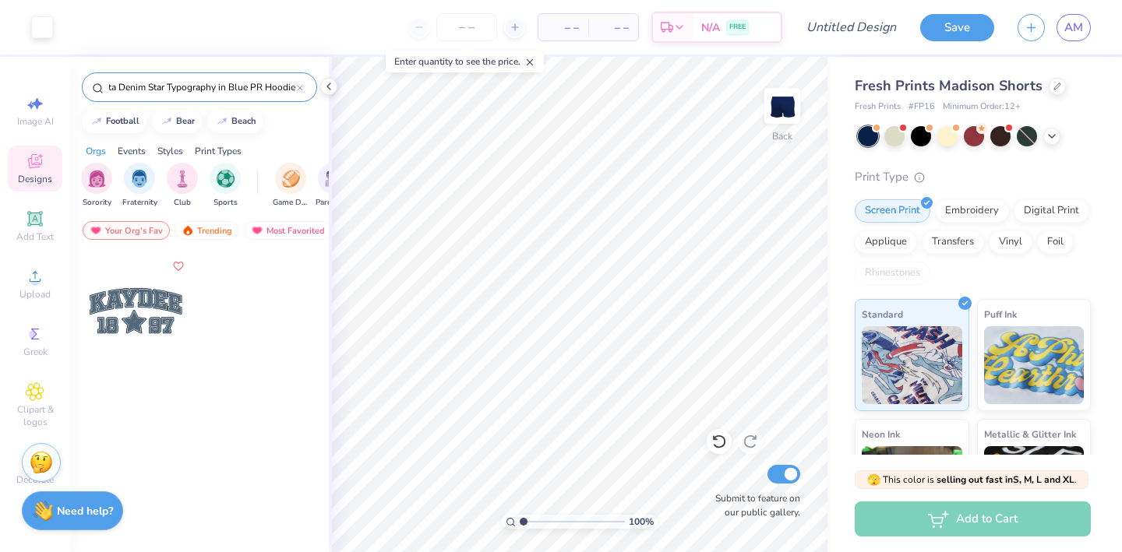
click at [139, 325] on div at bounding box center [135, 310] width 115 height 115
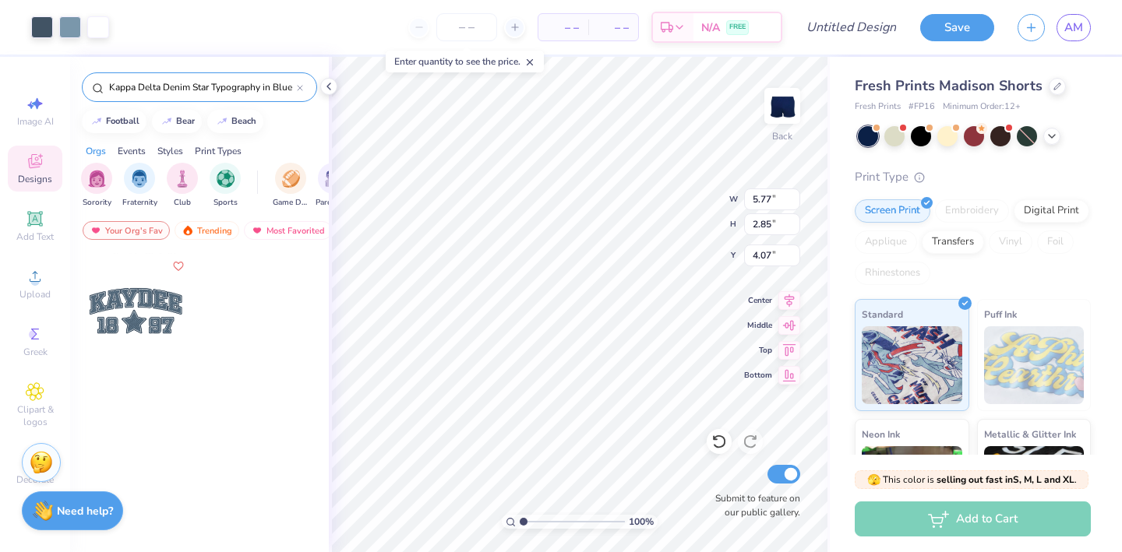
type input "1.12"
type input "0.27"
type input "9.03"
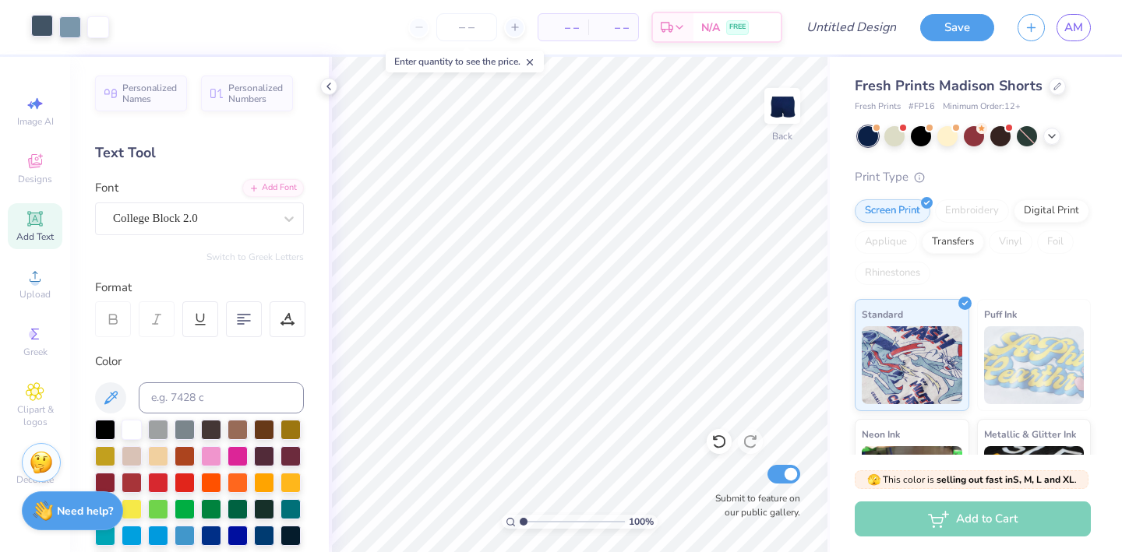
click at [41, 23] on div at bounding box center [42, 26] width 22 height 22
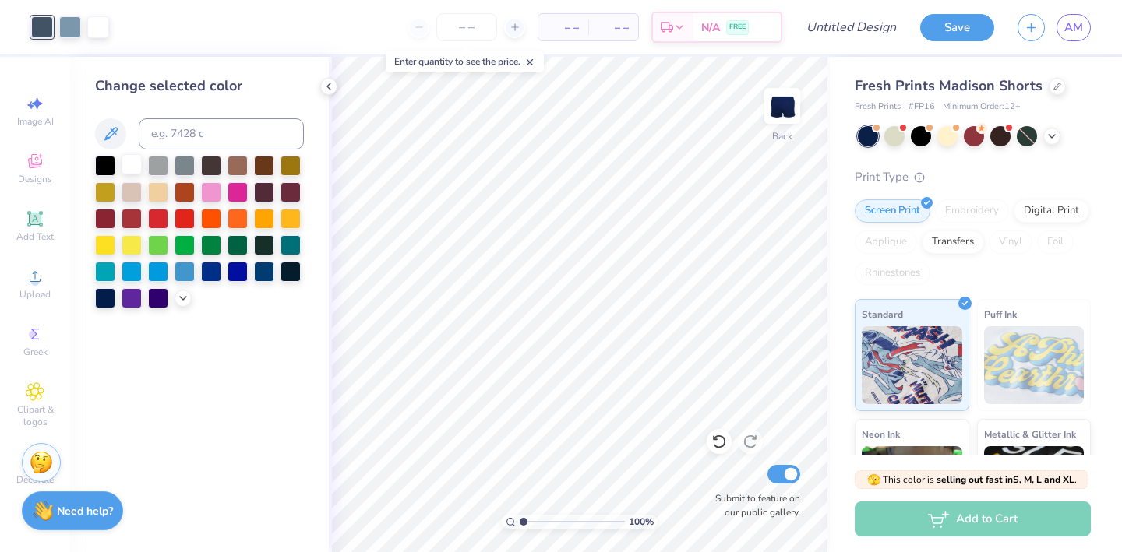
click at [132, 168] on div at bounding box center [132, 164] width 20 height 20
click at [65, 24] on div at bounding box center [70, 26] width 22 height 22
click at [132, 160] on div at bounding box center [132, 164] width 20 height 20
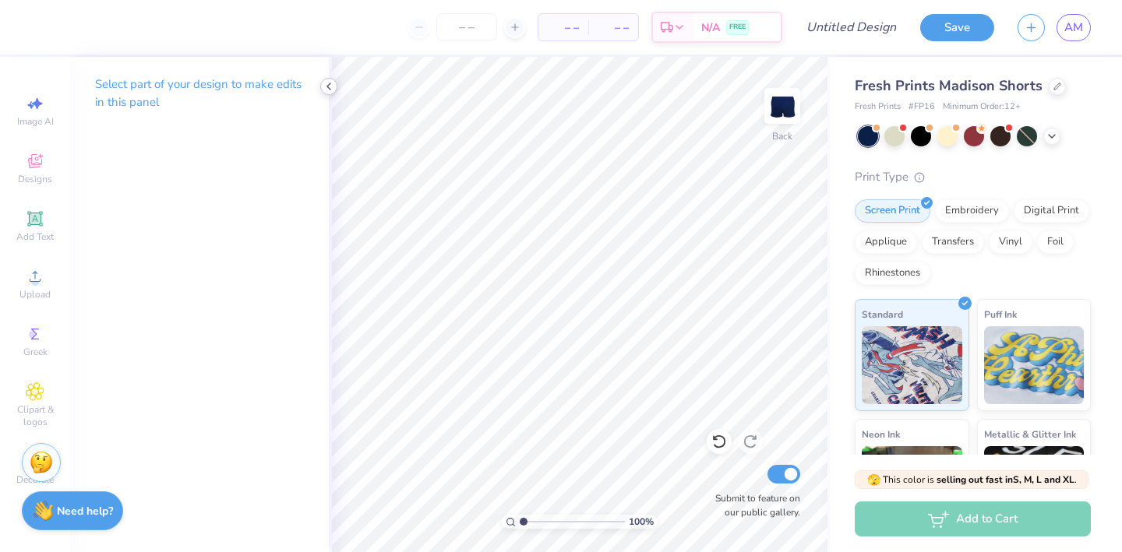
click at [324, 83] on icon at bounding box center [329, 86] width 12 height 12
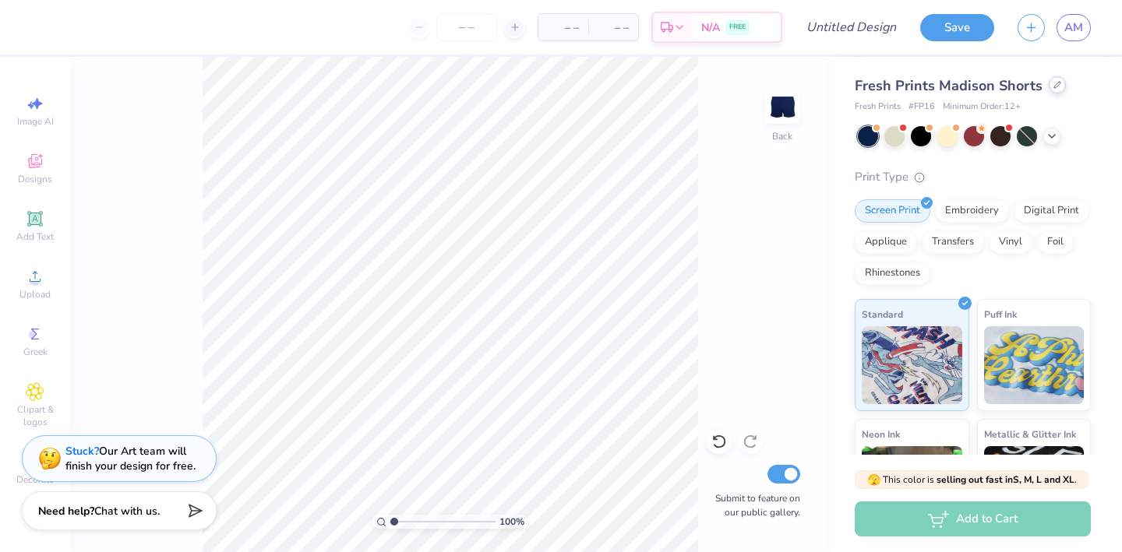
click at [1049, 79] on div at bounding box center [1057, 84] width 17 height 17
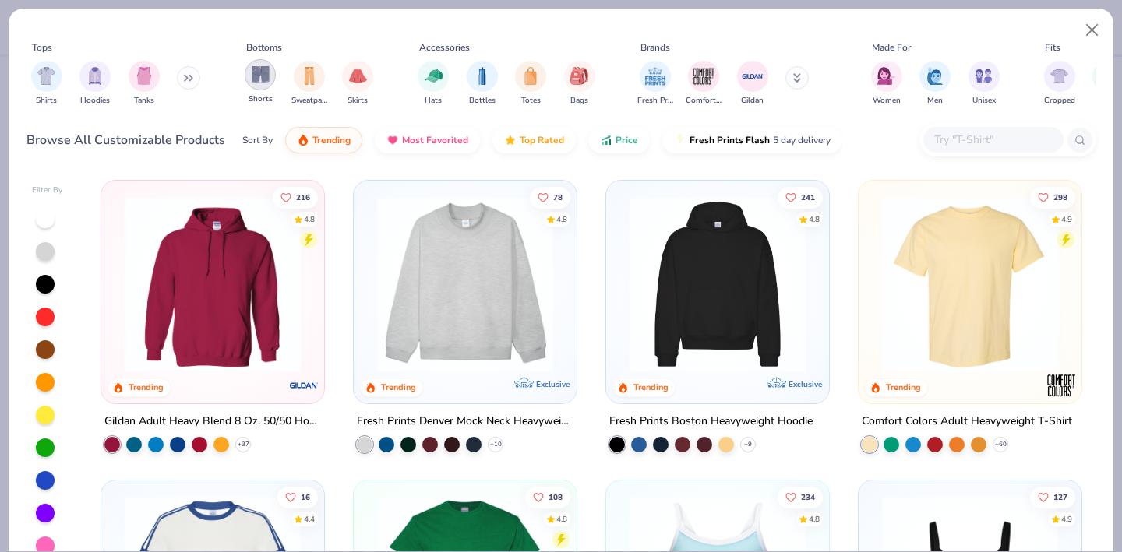
click at [263, 79] on img "filter for Shorts" at bounding box center [261, 74] width 18 height 18
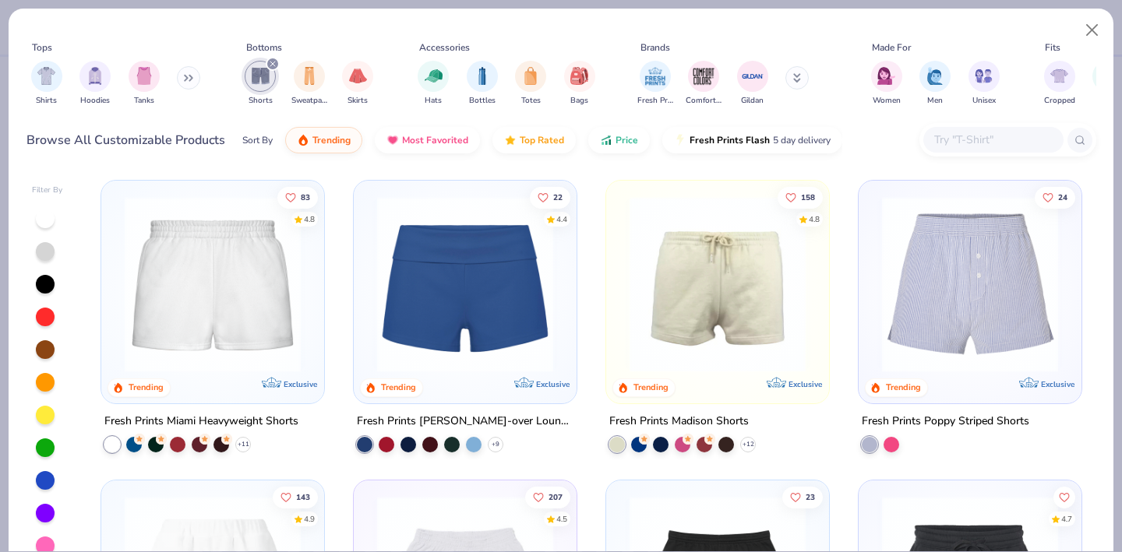
click at [732, 316] on img at bounding box center [718, 284] width 192 height 176
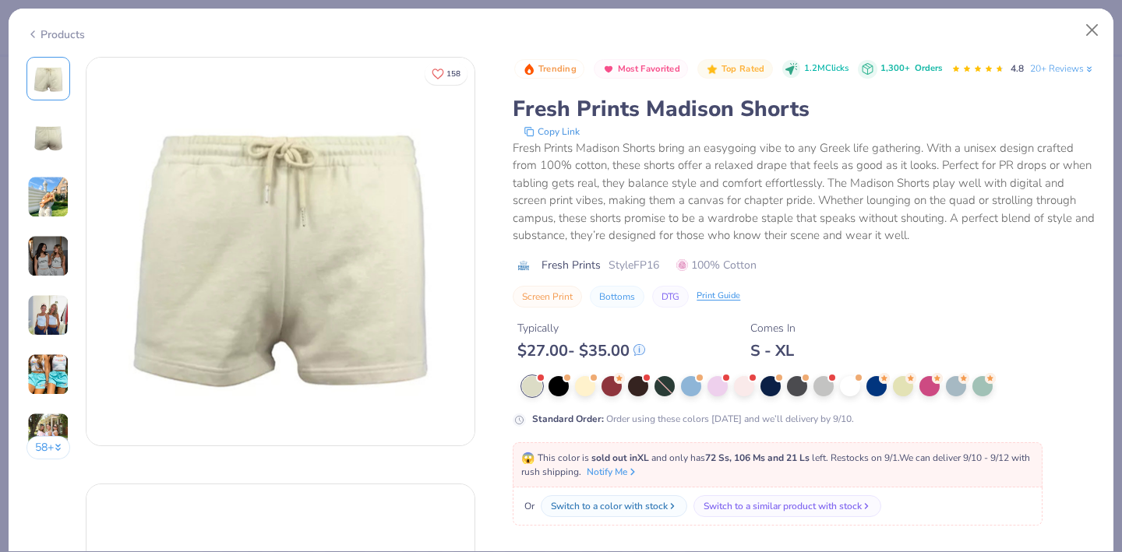
click at [54, 209] on img at bounding box center [48, 197] width 42 height 42
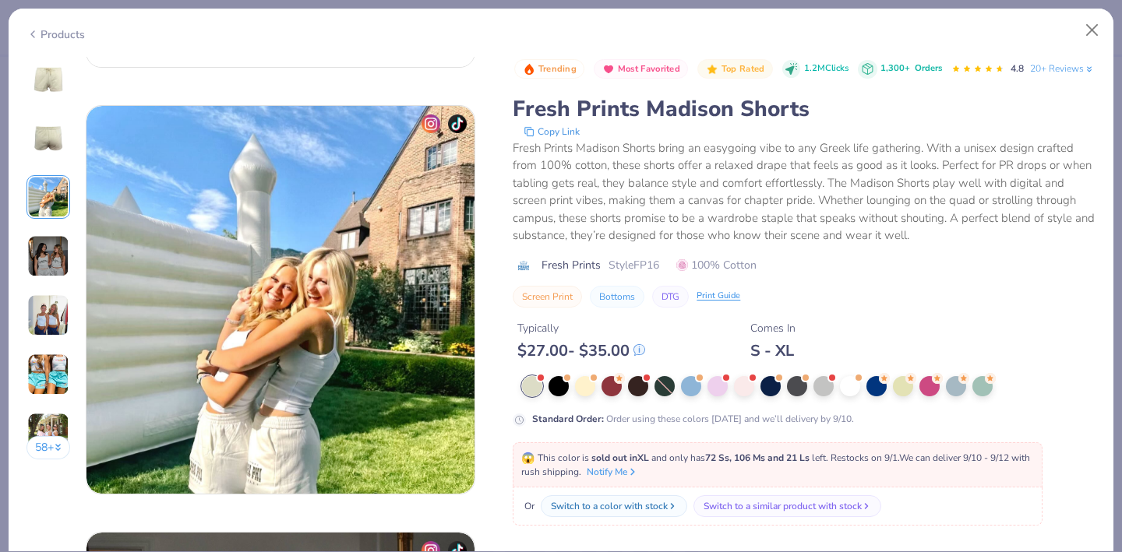
scroll to position [854, 0]
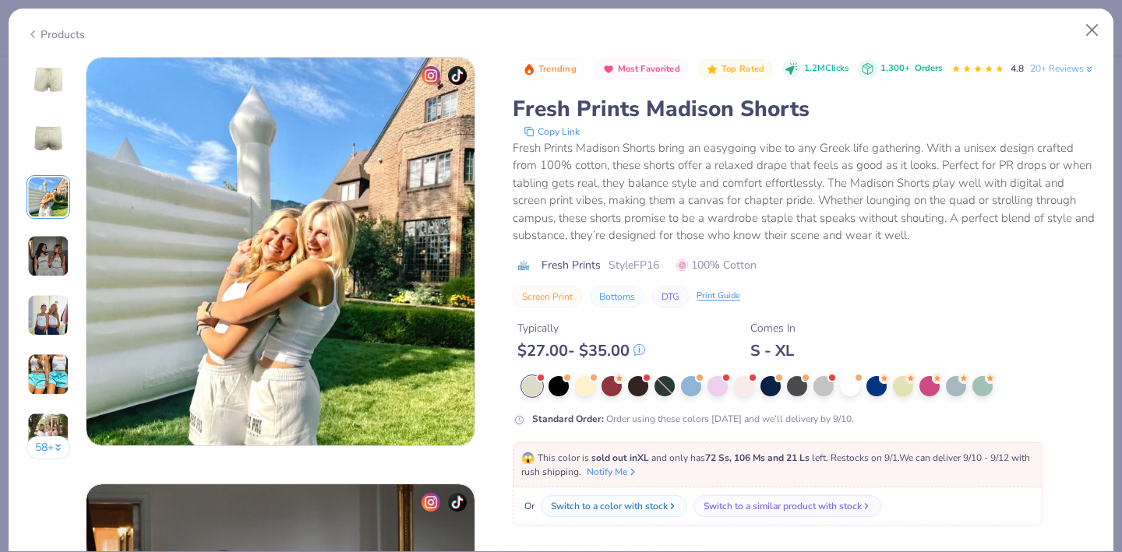
click at [44, 251] on img at bounding box center [48, 256] width 42 height 42
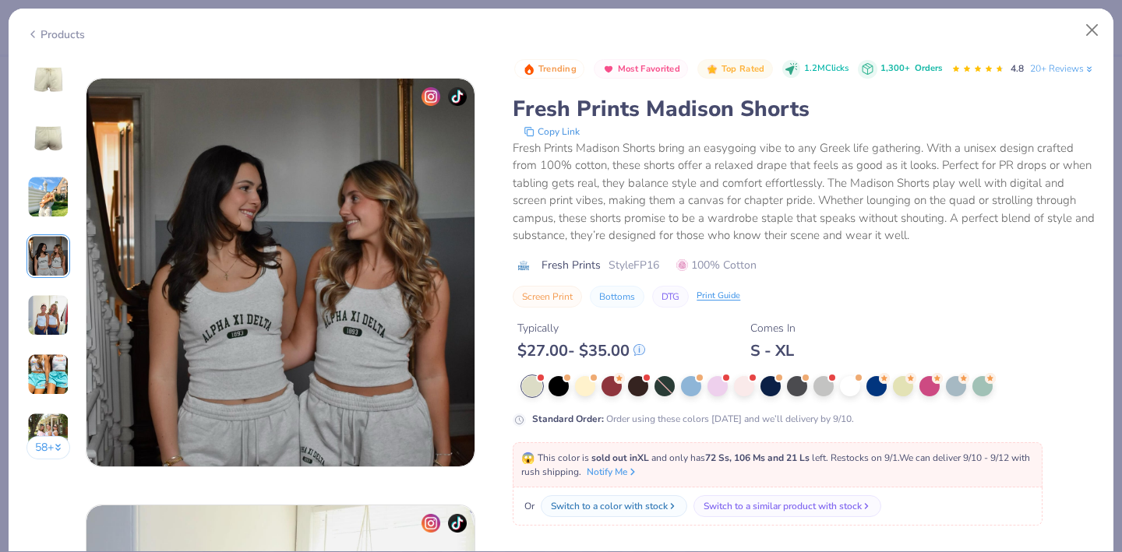
scroll to position [1281, 0]
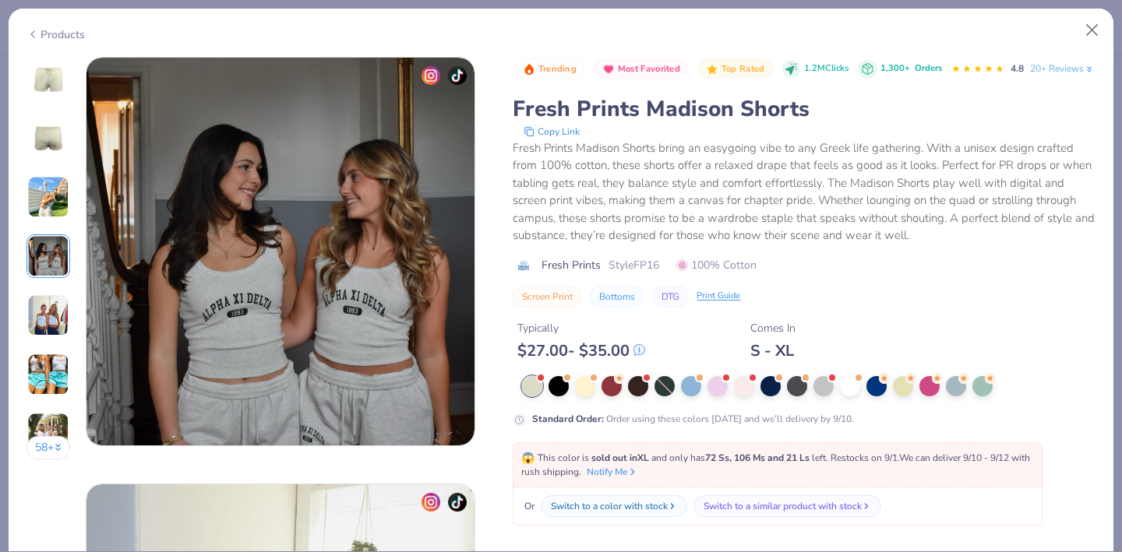
click at [55, 318] on img at bounding box center [48, 316] width 42 height 42
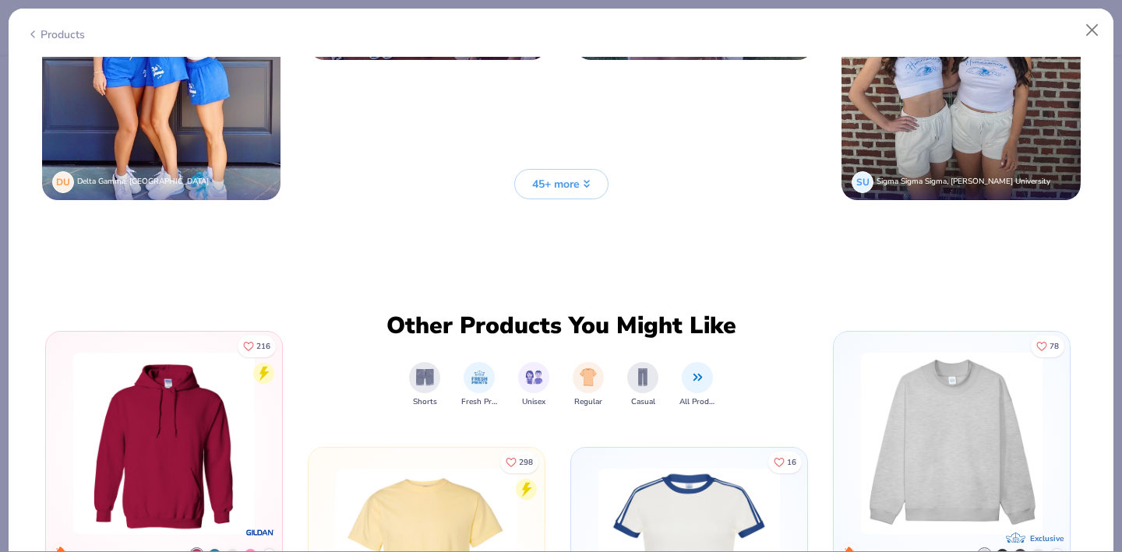
scroll to position [4156, 0]
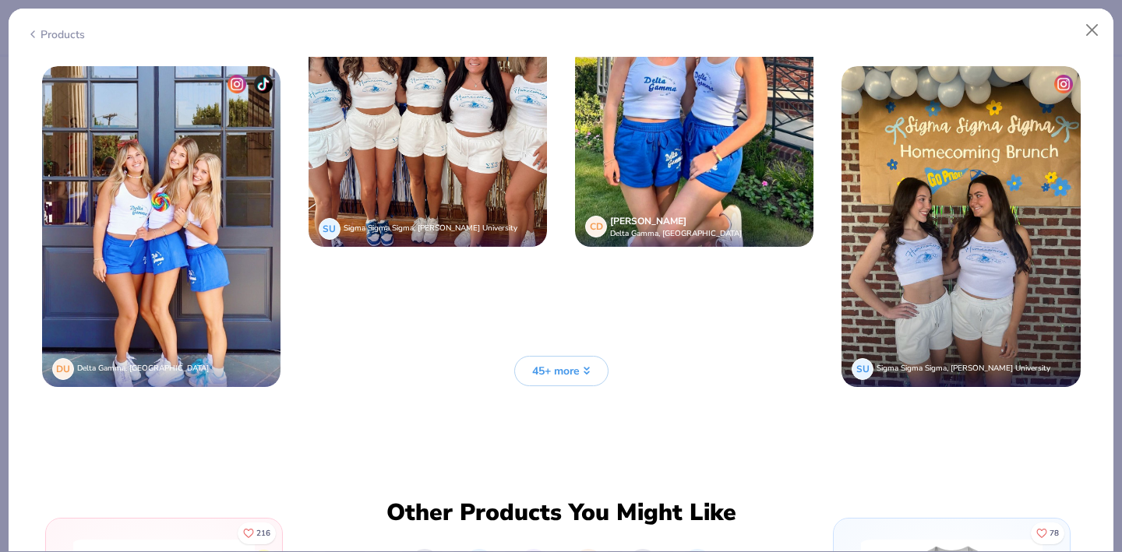
click at [556, 373] on span "45+ more" at bounding box center [556, 371] width 48 height 16
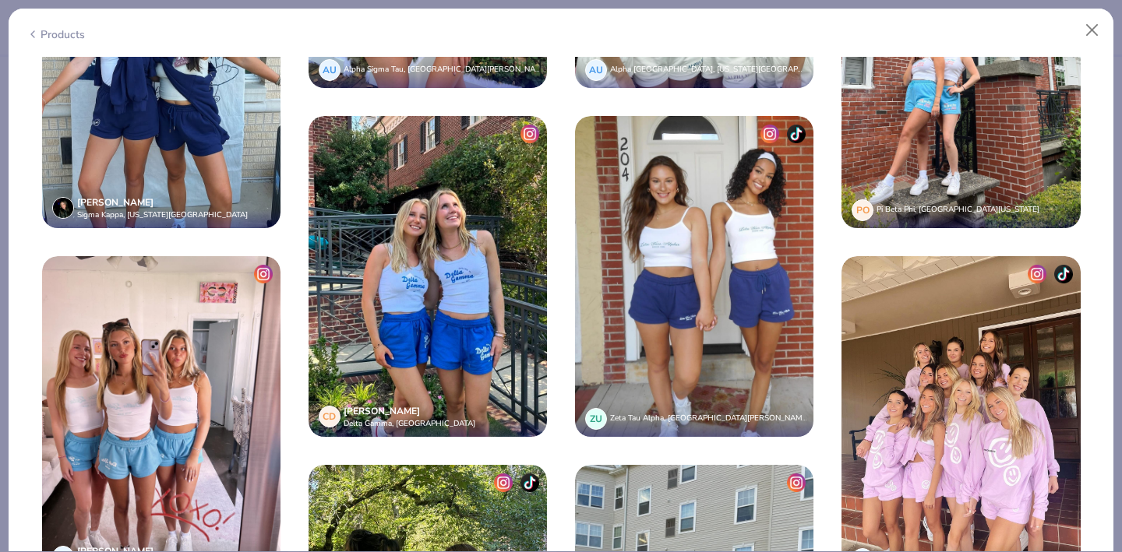
scroll to position [4666, 0]
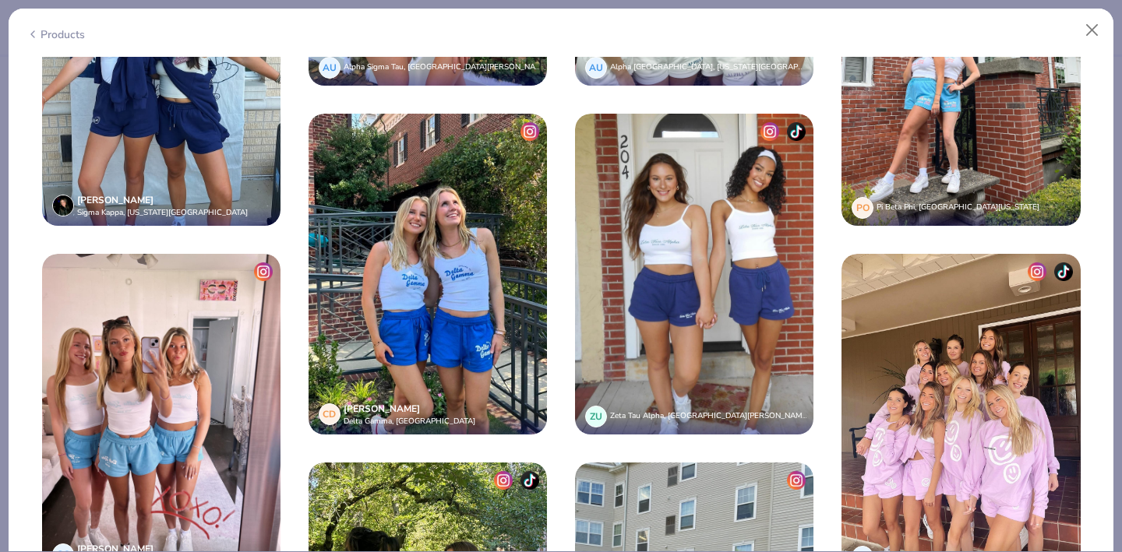
click at [659, 277] on img at bounding box center [694, 274] width 238 height 321
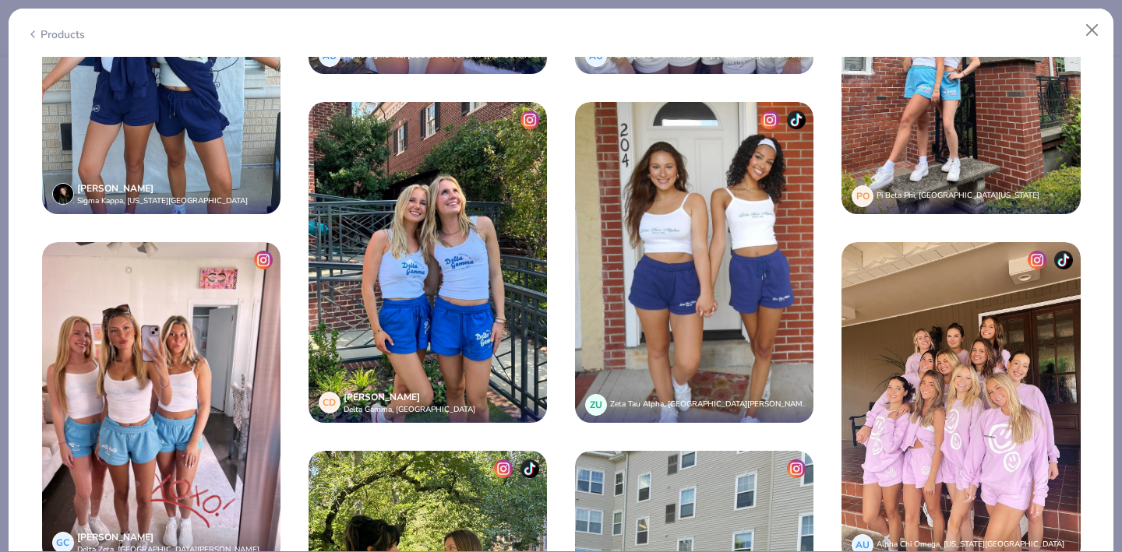
click at [765, 288] on img at bounding box center [694, 262] width 238 height 321
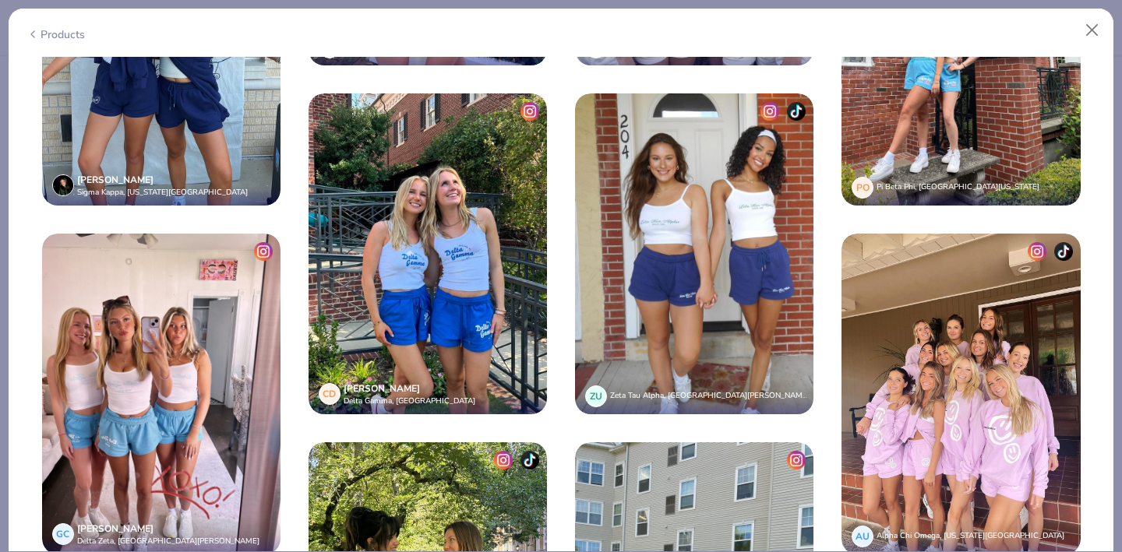
scroll to position [4684, 0]
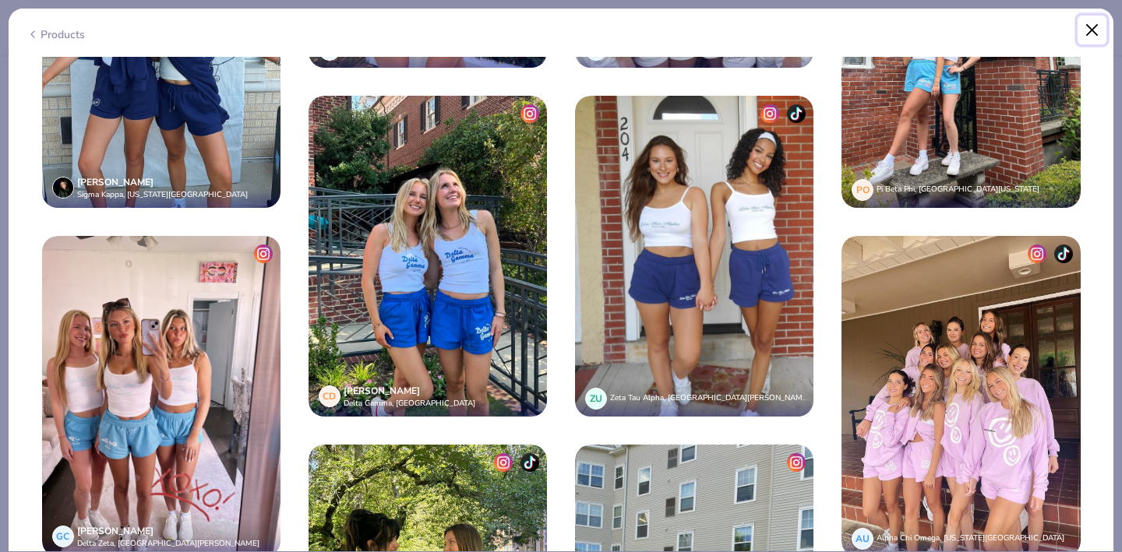
click at [1094, 26] on button "Close" at bounding box center [1093, 31] width 30 height 30
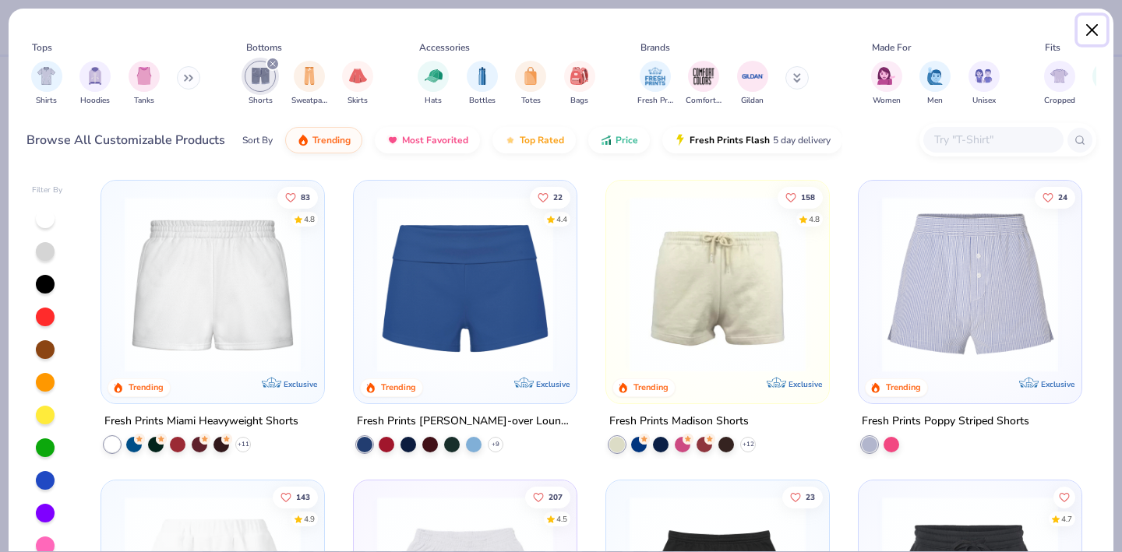
click at [1103, 23] on button "Close" at bounding box center [1093, 31] width 30 height 30
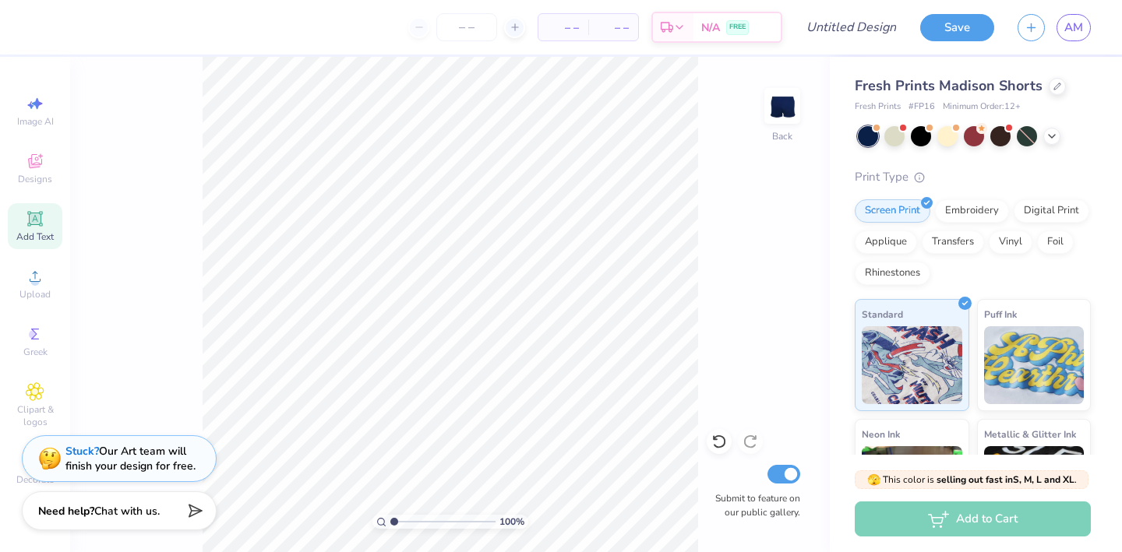
click at [25, 228] on div "Add Text" at bounding box center [35, 226] width 55 height 46
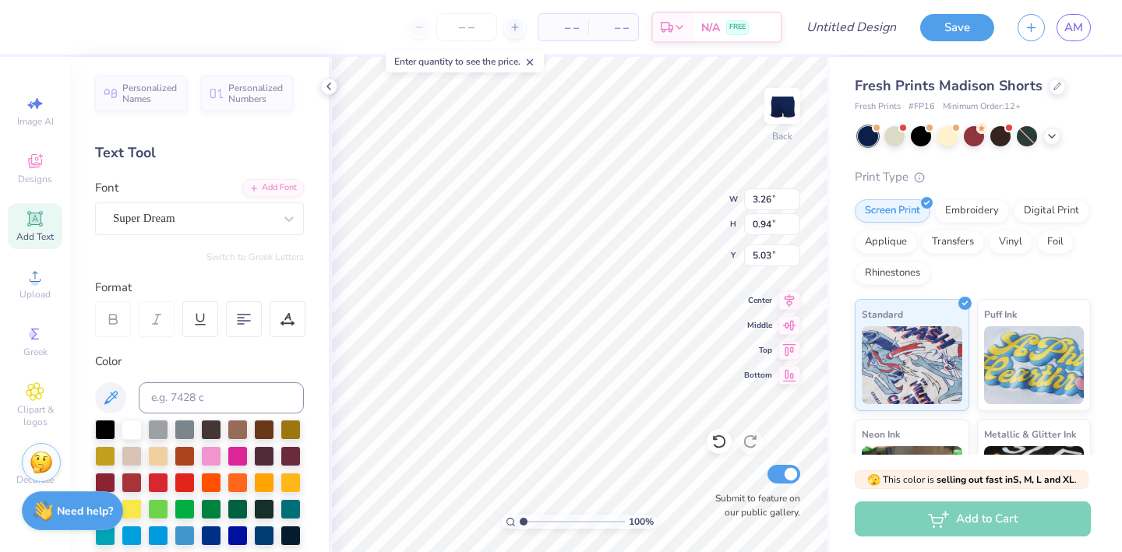
type textarea "Alpha Delta Pi"
type input "4.27"
type input "0.62"
type input "5.42"
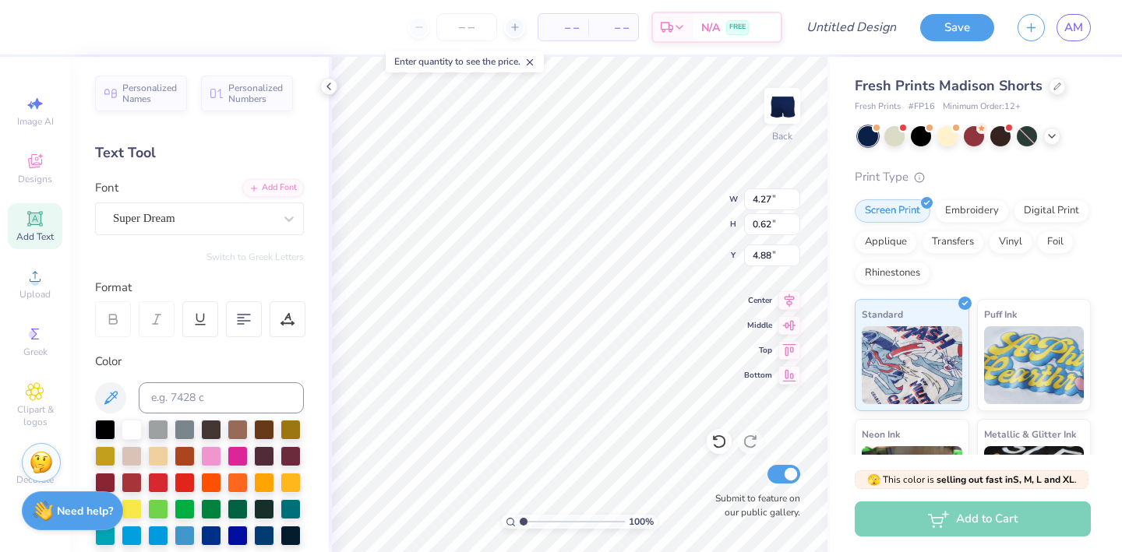
type input "8.35"
click at [157, 205] on div "Super Dream" at bounding box center [199, 219] width 209 height 33
click at [274, 246] on button "See All" at bounding box center [270, 254] width 48 height 16
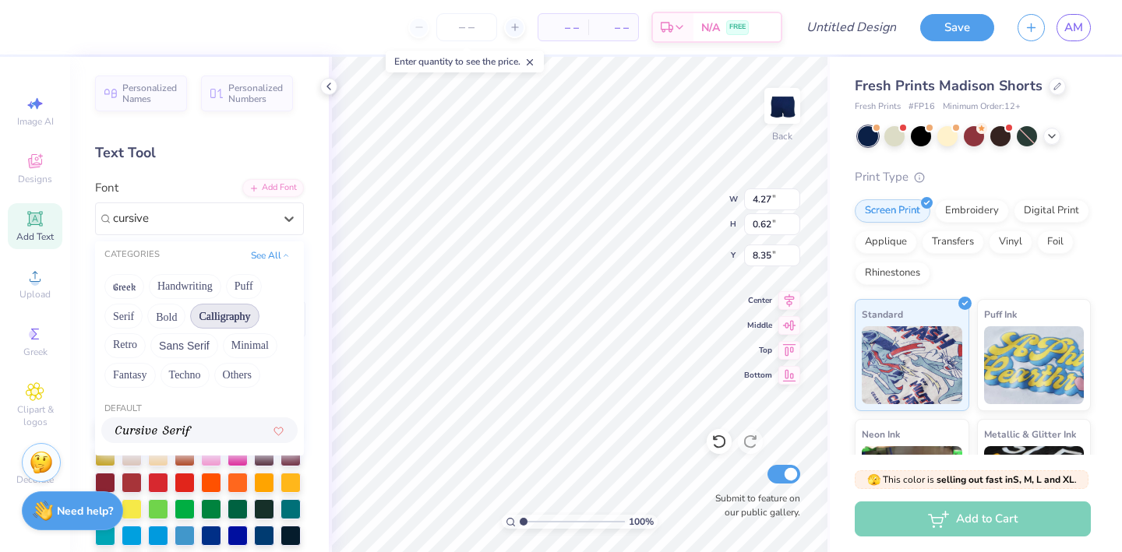
click at [235, 319] on button "Calligraphy" at bounding box center [224, 316] width 69 height 25
click at [219, 314] on button "Calligraphy" at bounding box center [224, 316] width 69 height 25
click at [239, 312] on button "Calligraphy" at bounding box center [224, 316] width 69 height 25
click at [270, 251] on button "See All" at bounding box center [270, 254] width 48 height 16
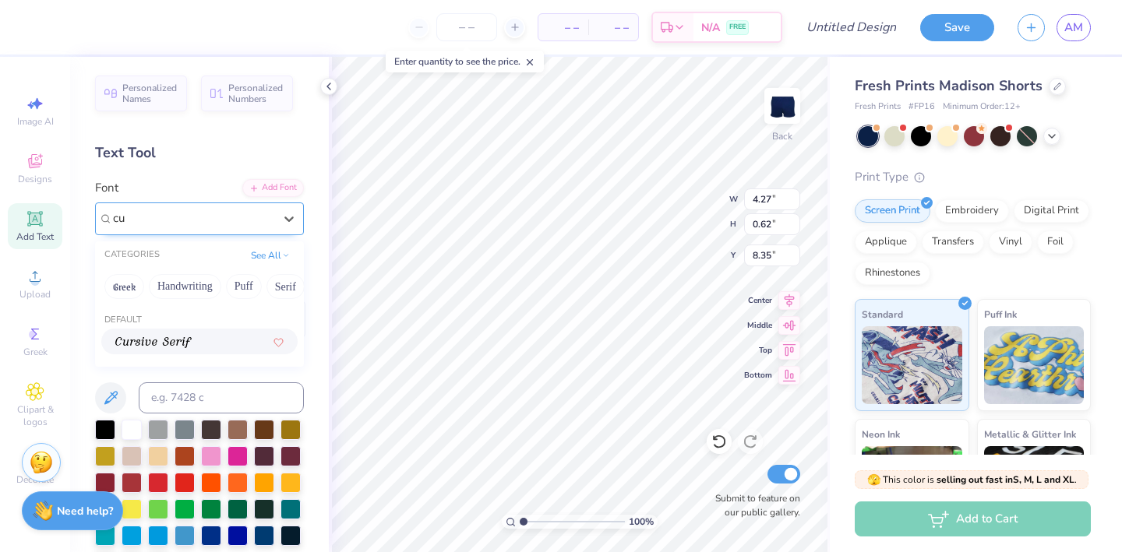
type input "c"
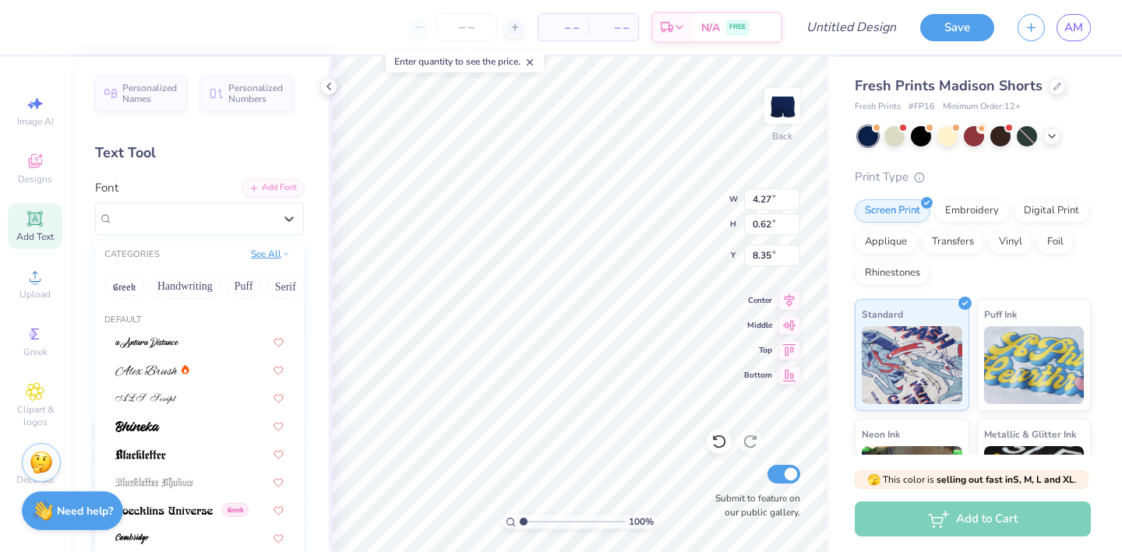
click at [261, 258] on button "See All" at bounding box center [270, 254] width 48 height 16
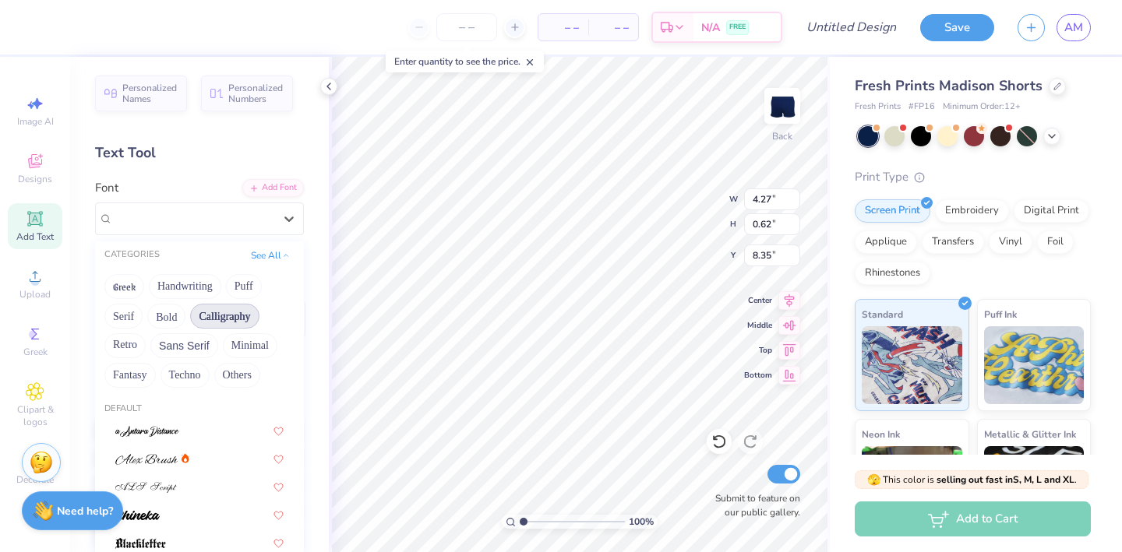
click at [243, 313] on button "Calligraphy" at bounding box center [224, 316] width 69 height 25
click at [284, 254] on polyline at bounding box center [286, 253] width 4 height 2
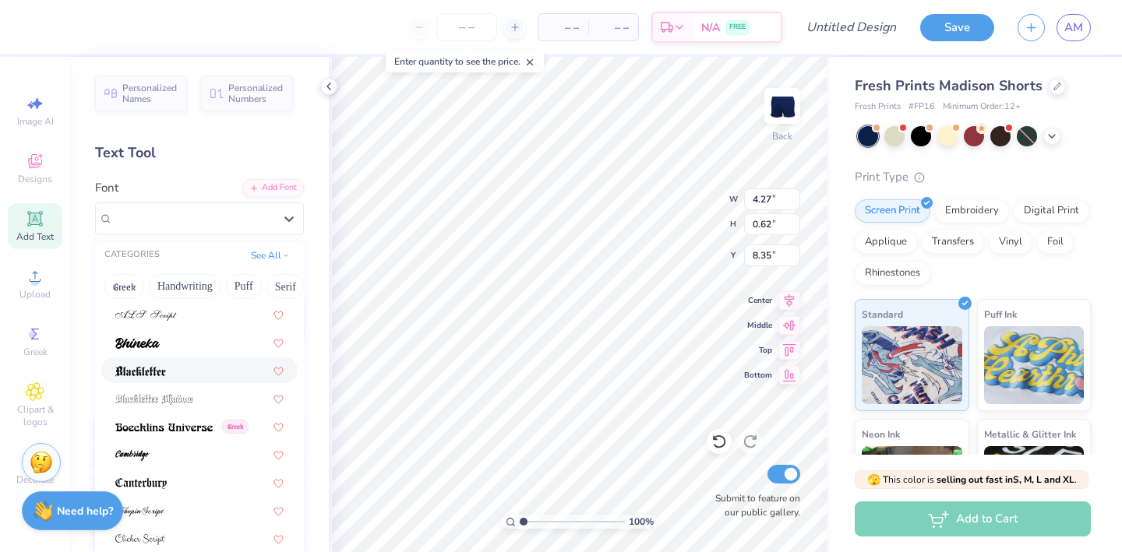
scroll to position [0, 0]
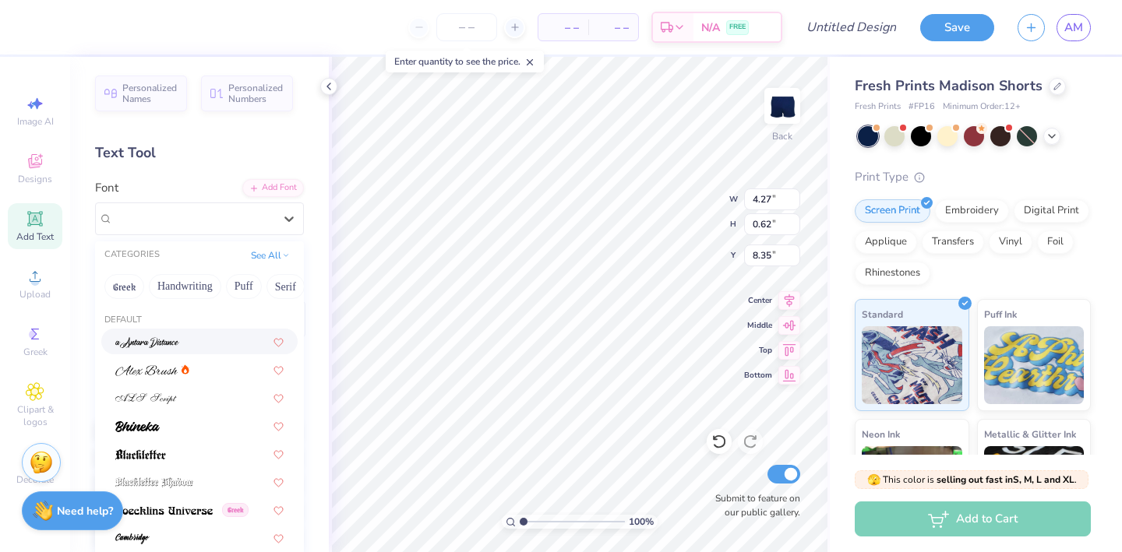
click at [206, 344] on div at bounding box center [199, 341] width 168 height 16
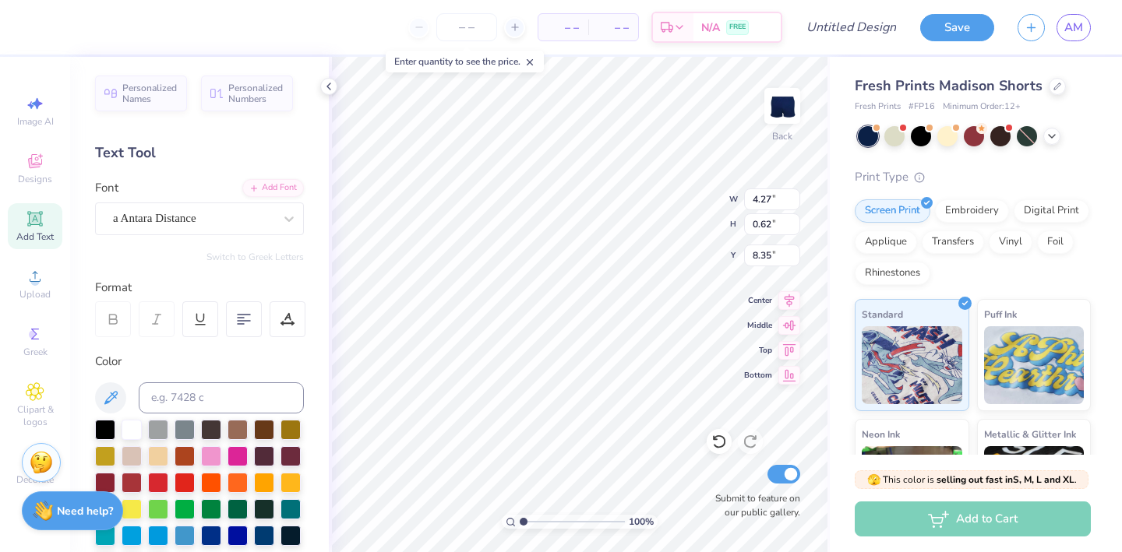
type input "3.23"
type input "0.63"
type input "cursive"
click at [213, 210] on div "a Antara Distance" at bounding box center [193, 218] width 164 height 24
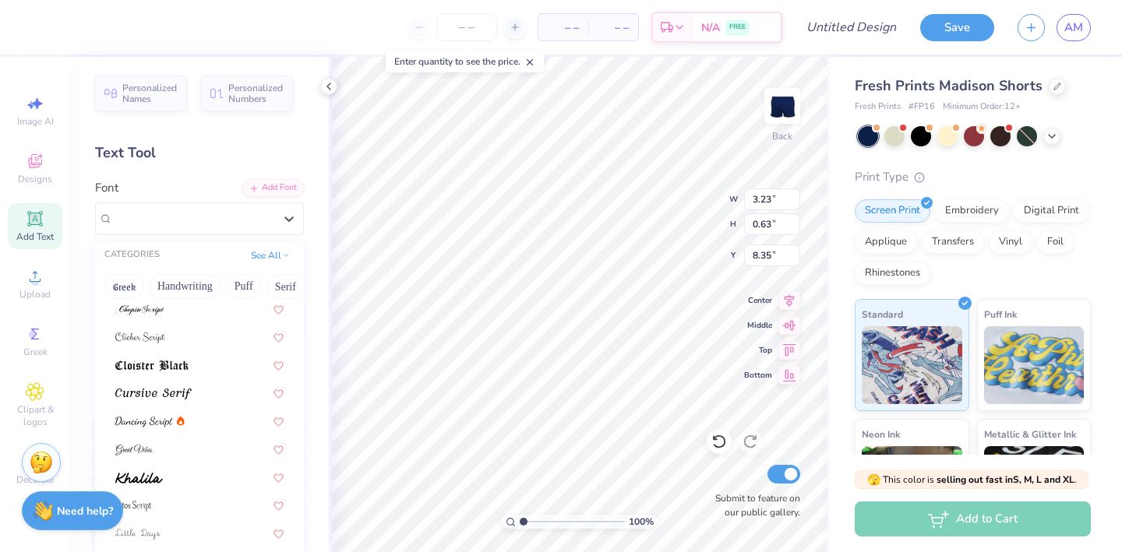
scroll to position [289, 0]
click at [214, 417] on div at bounding box center [199, 417] width 168 height 16
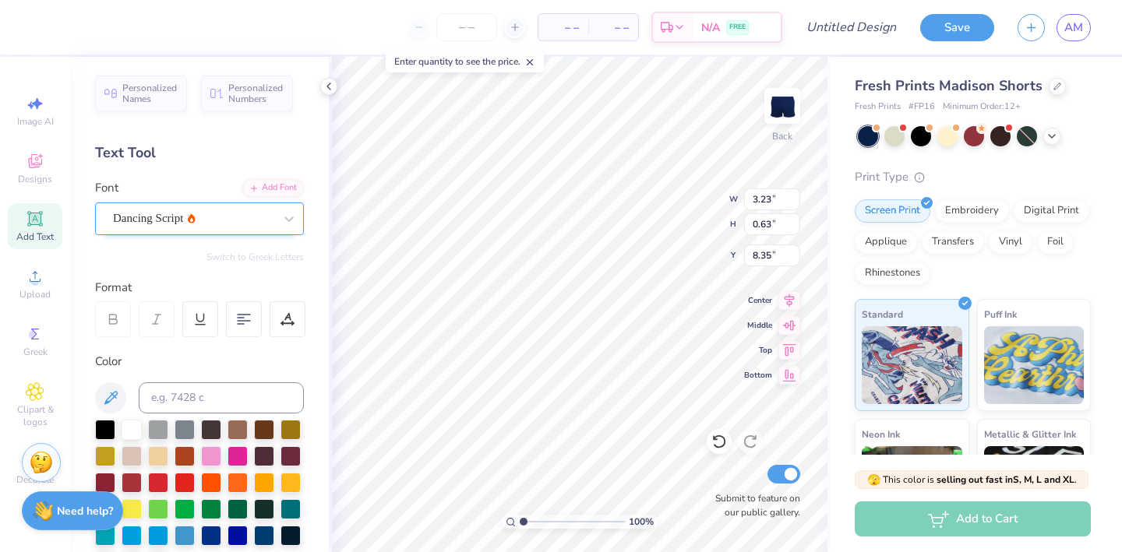
click at [201, 210] on div "Dancing Script" at bounding box center [193, 218] width 164 height 24
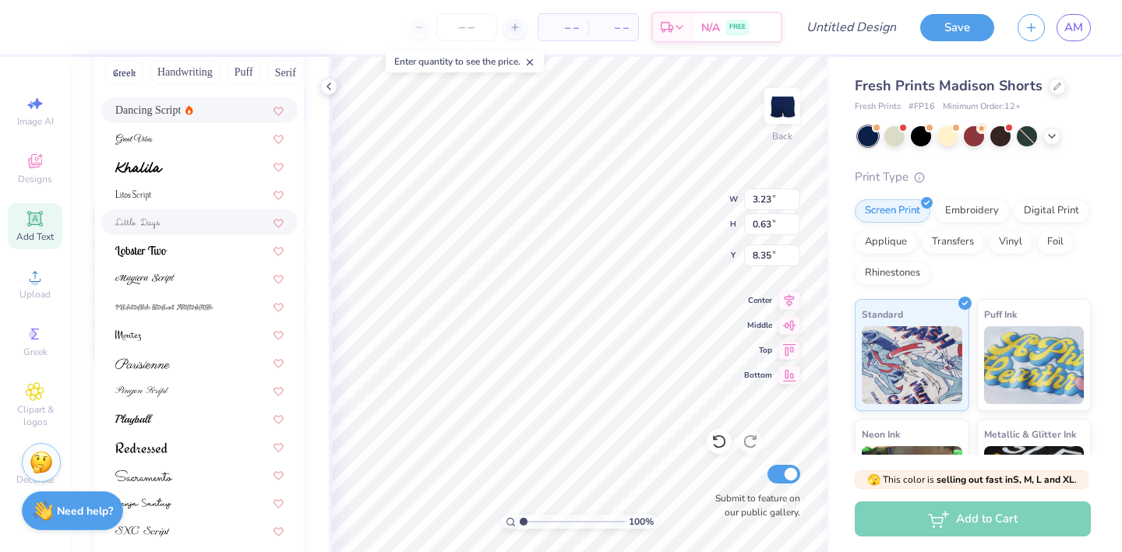
scroll to position [217, 0]
click at [203, 390] on div at bounding box center [199, 388] width 168 height 16
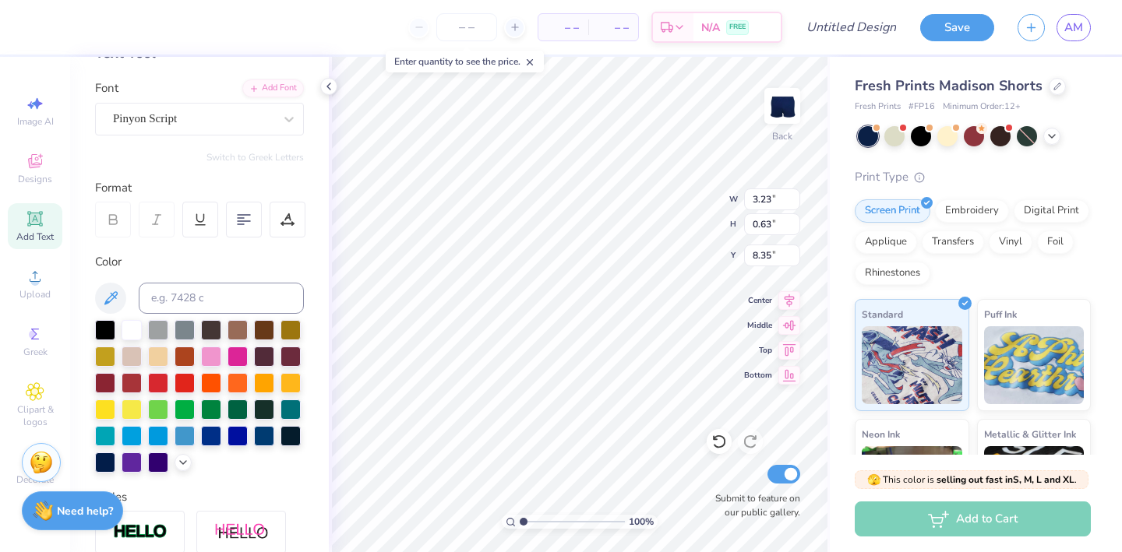
scroll to position [86, 0]
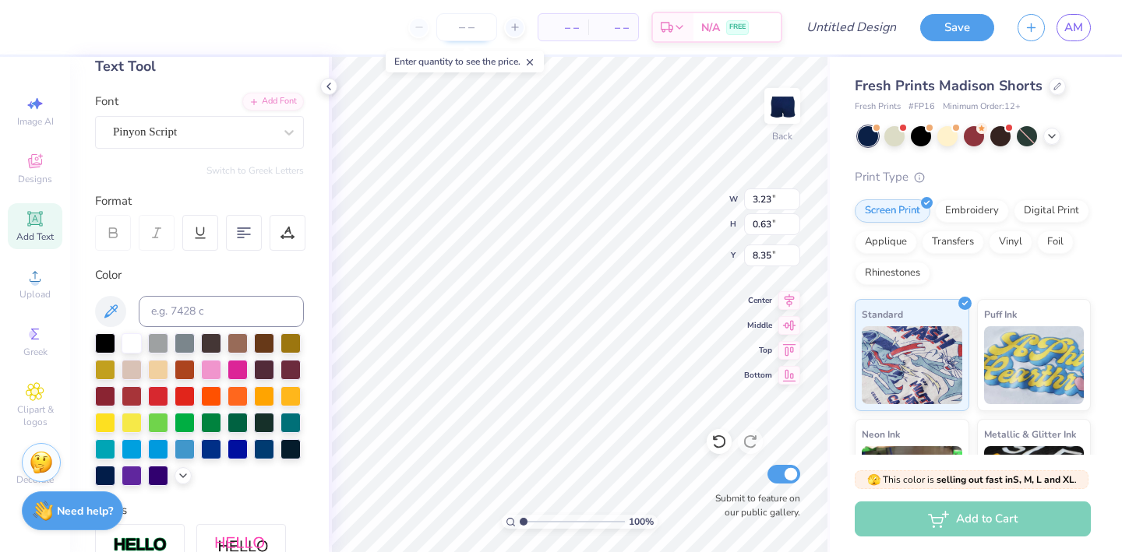
click at [471, 34] on input "number" at bounding box center [466, 27] width 61 height 28
click at [463, 24] on input "number" at bounding box center [466, 27] width 61 height 28
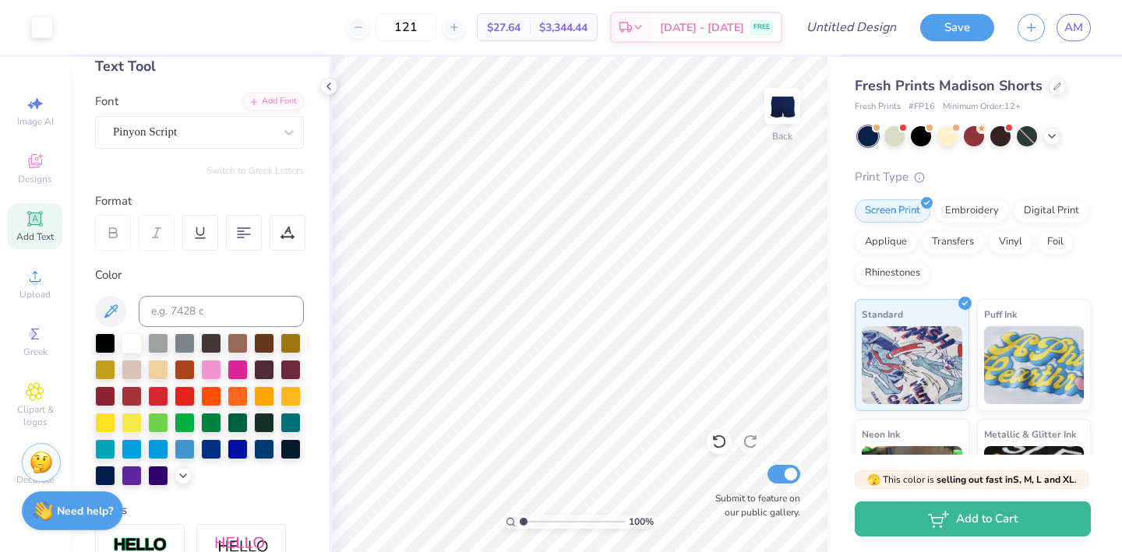
type input "121"
type input "4.92"
type input "0.92"
type input "8.12"
type input "8.54"
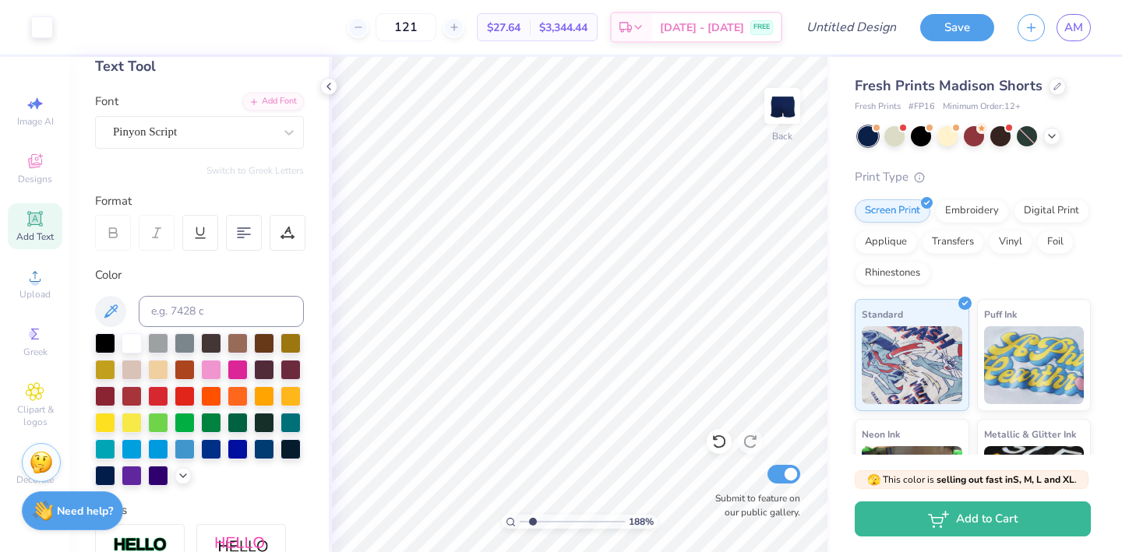
drag, startPoint x: 521, startPoint y: 521, endPoint x: 532, endPoint y: 521, distance: 10.9
type input "1.88"
click at [532, 521] on input "range" at bounding box center [572, 522] width 105 height 14
type input "8.02"
click at [43, 224] on icon at bounding box center [35, 219] width 19 height 19
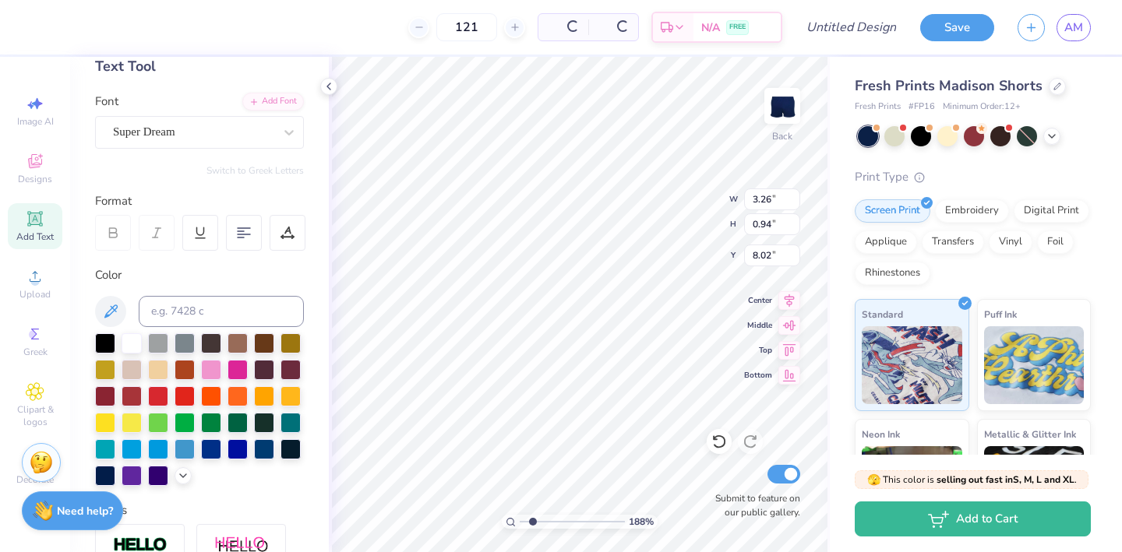
type input "3.26"
type input "0.94"
type input "5.03"
type input "4.92"
type input "0.92"
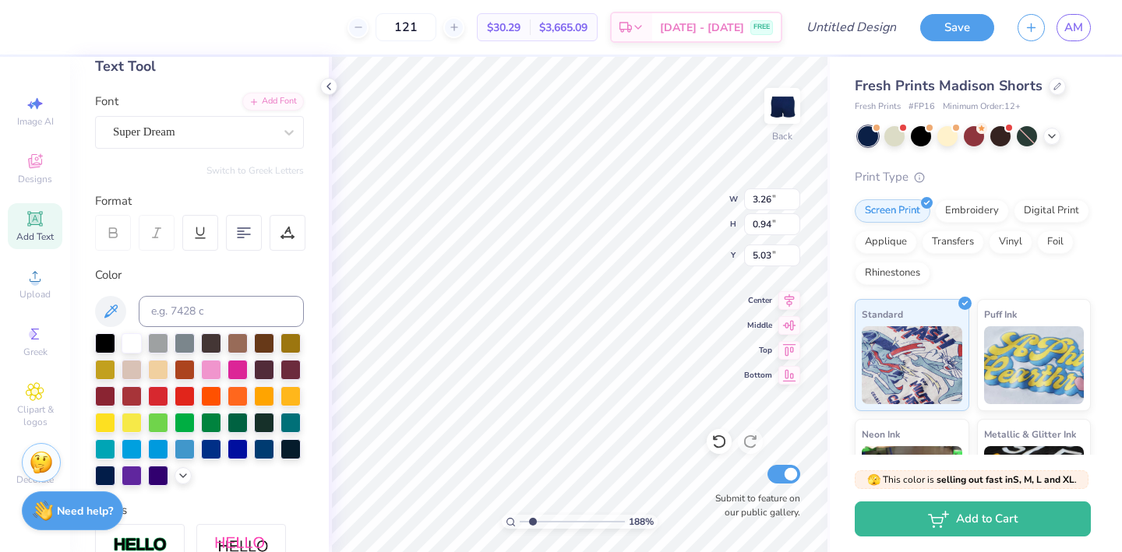
type input "8.02"
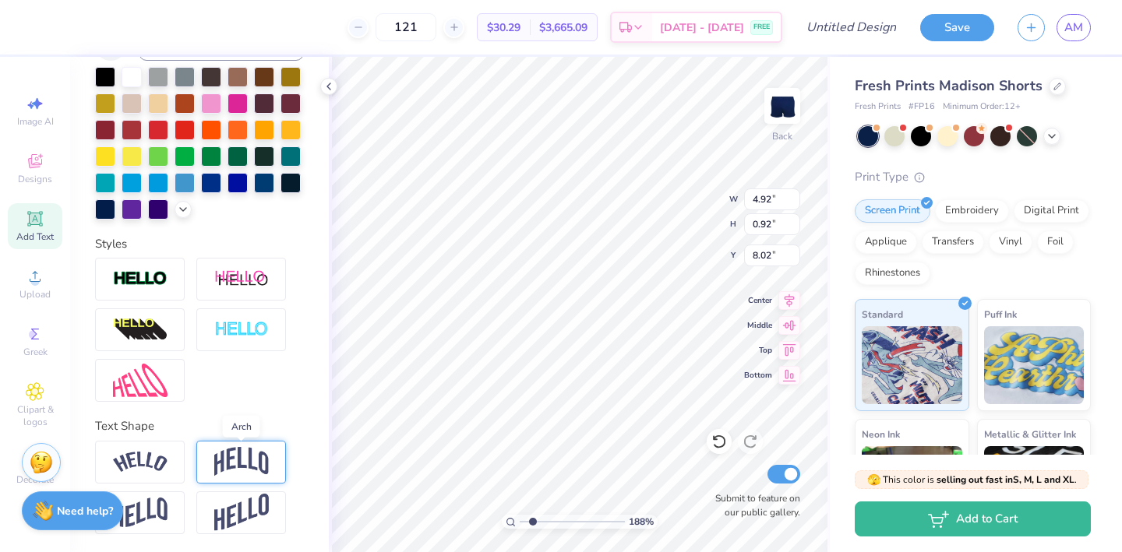
click at [217, 462] on img at bounding box center [241, 462] width 55 height 30
type input "1.54"
type input "7.71"
click at [215, 459] on img at bounding box center [241, 462] width 55 height 30
click at [283, 443] on icon at bounding box center [283, 443] width 9 height 9
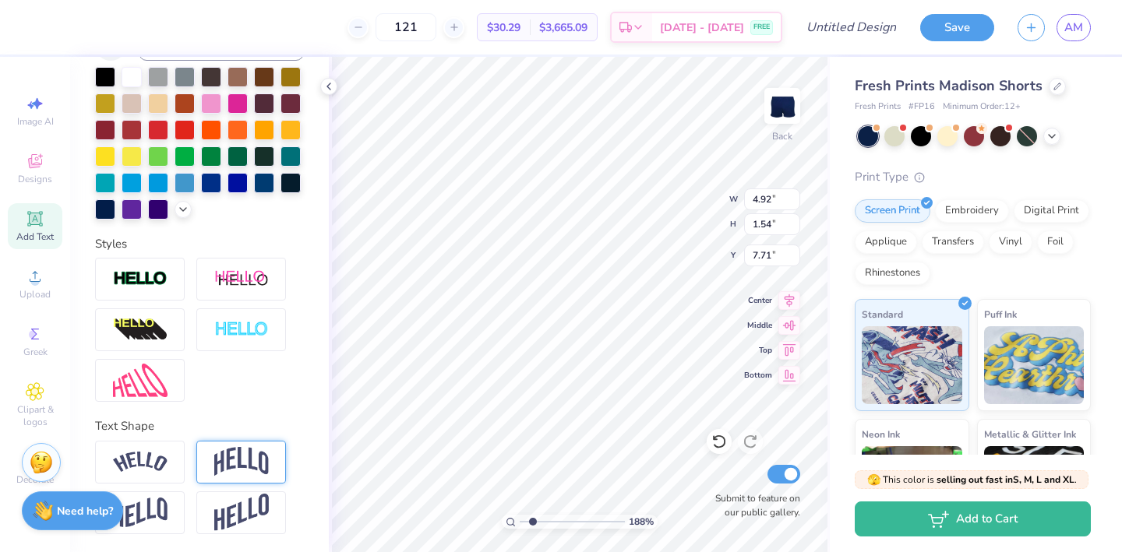
type input "0.92"
type input "8.07"
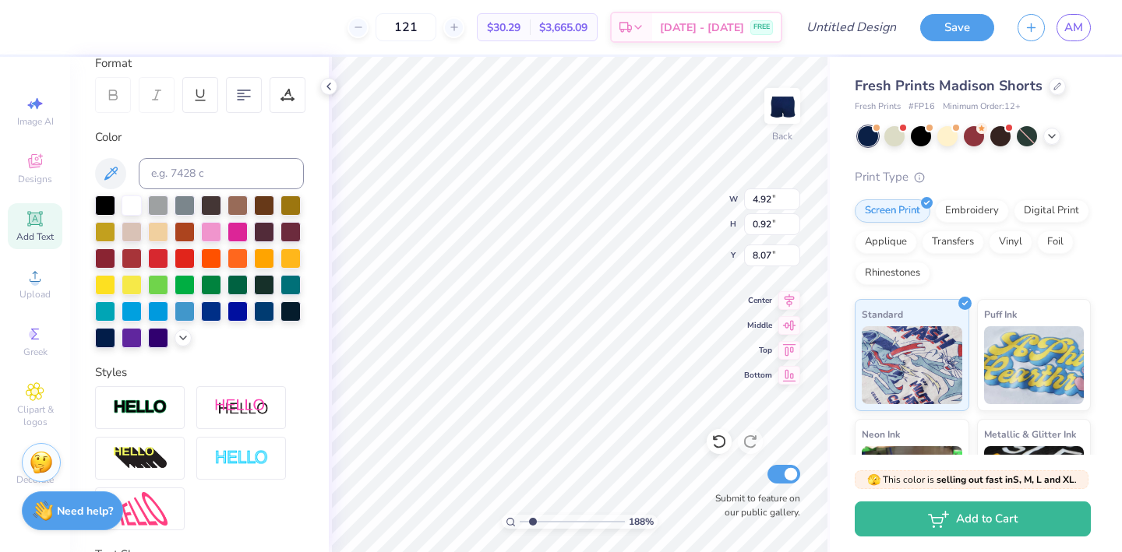
scroll to position [0, 0]
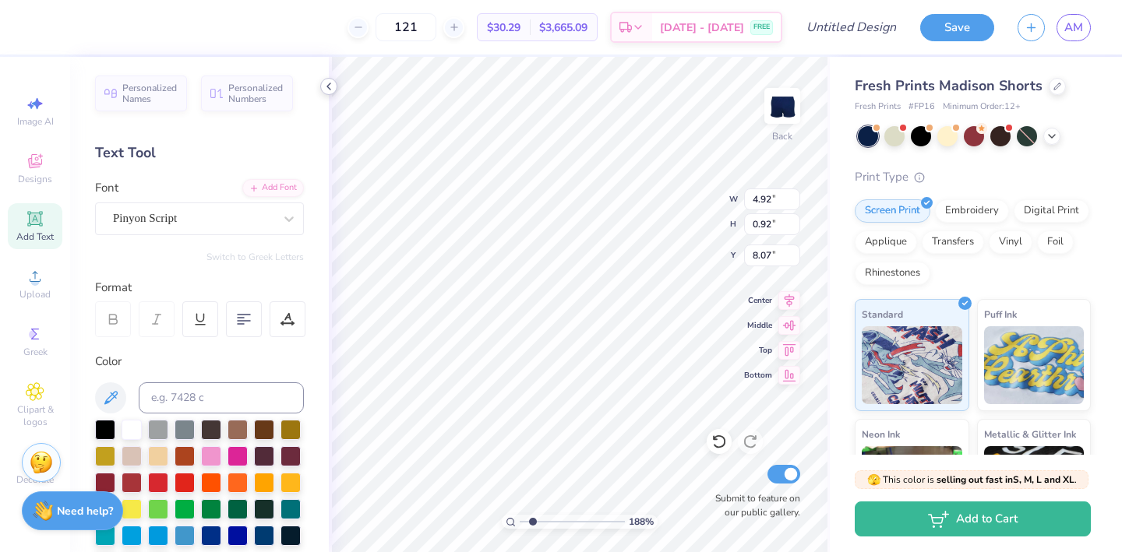
click at [333, 88] on icon at bounding box center [329, 86] width 12 height 12
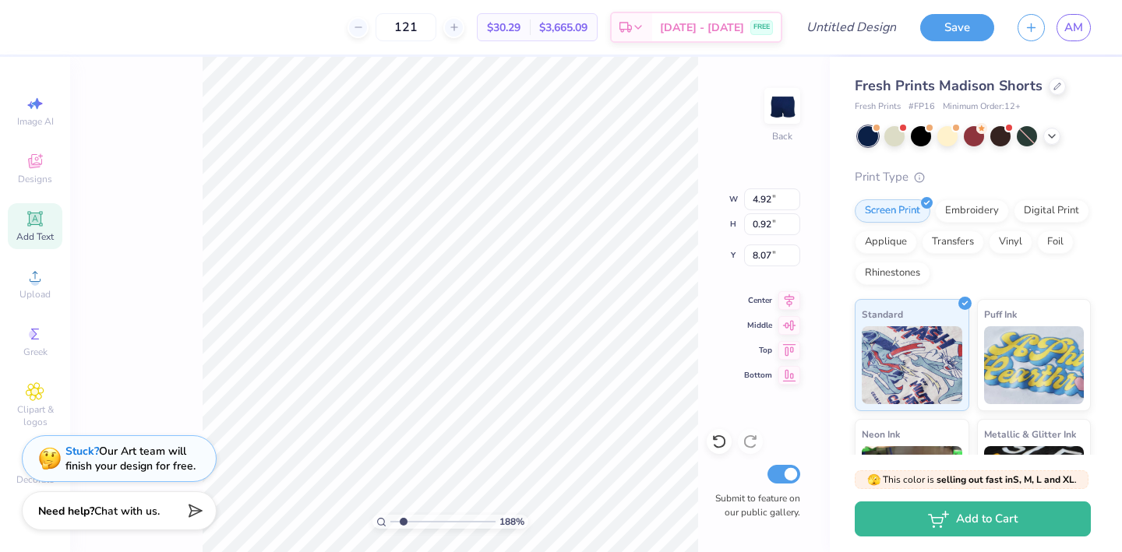
click at [34, 225] on icon at bounding box center [35, 219] width 19 height 19
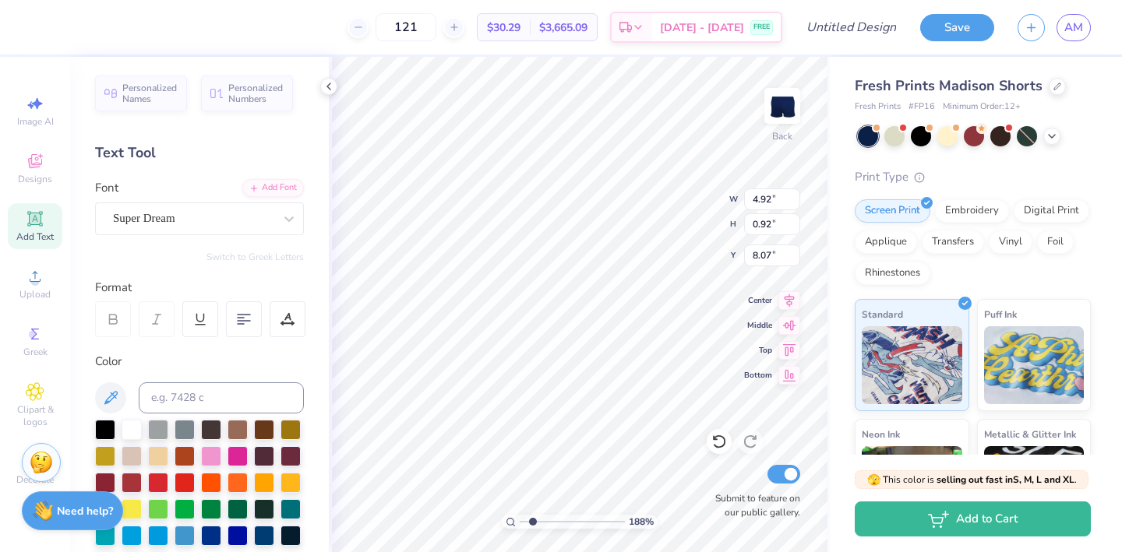
type input "3.26"
type input "0.94"
type input "5.03"
drag, startPoint x: 529, startPoint y: 521, endPoint x: 510, endPoint y: 520, distance: 18.8
type input "1"
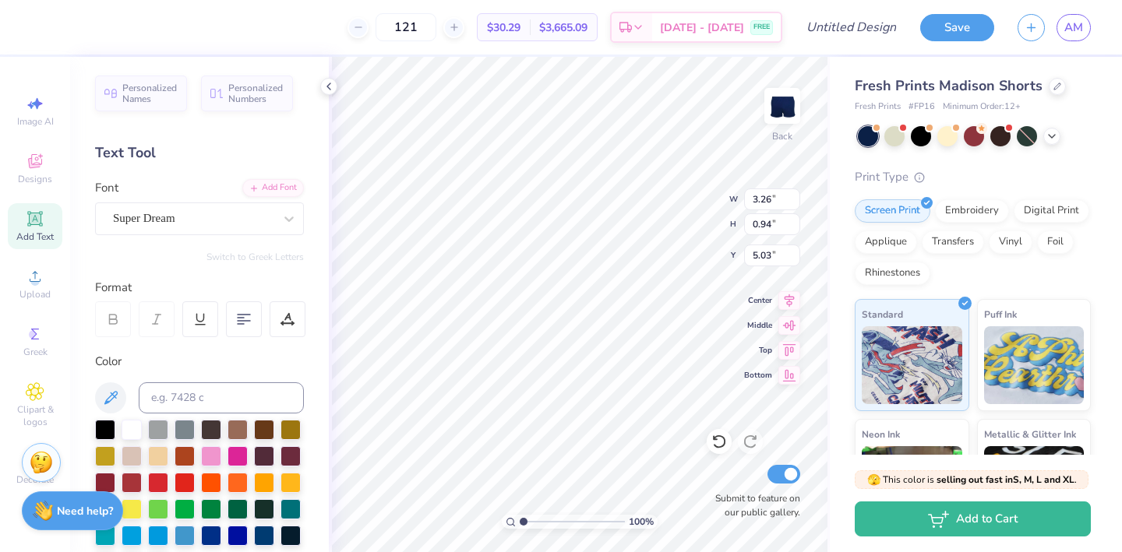
click at [520, 520] on input "range" at bounding box center [572, 522] width 105 height 14
type textarea "1851"
type input "2.82"
type input "2.29"
type input "3.26"
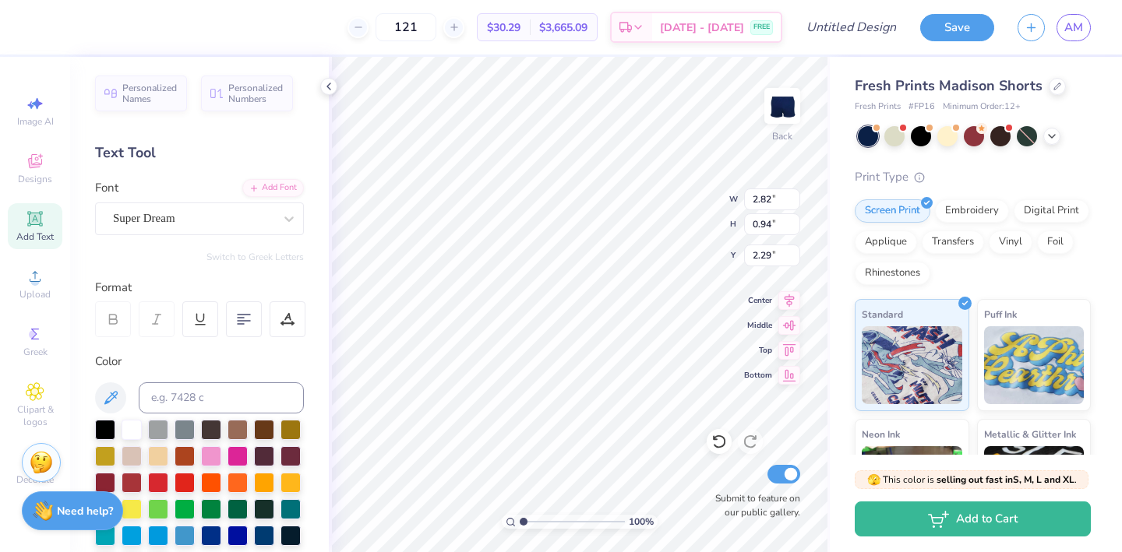
type input "2.76"
click at [249, 221] on div "Super Dream" at bounding box center [193, 218] width 164 height 24
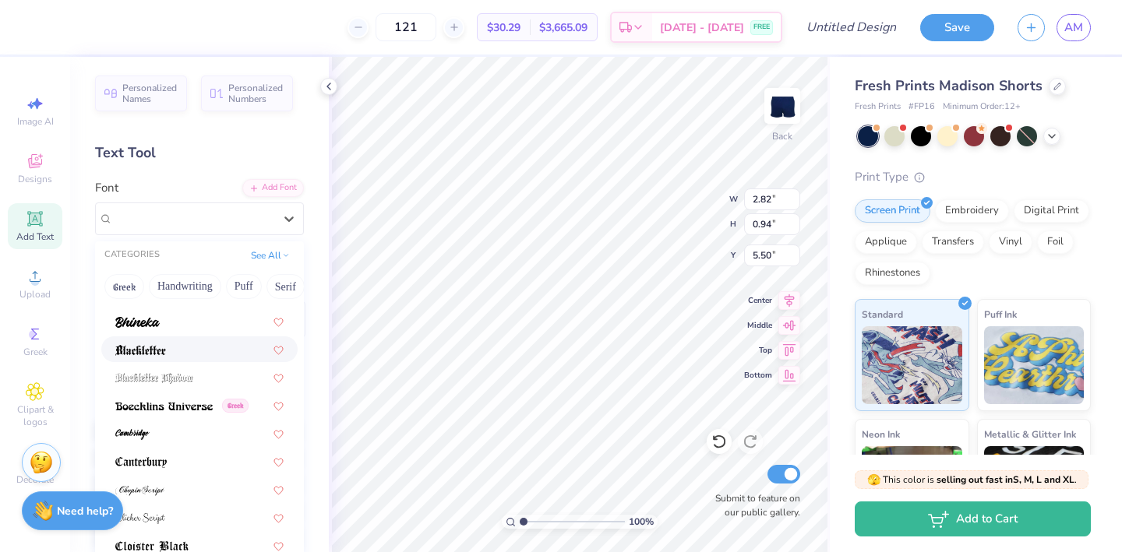
scroll to position [147, 0]
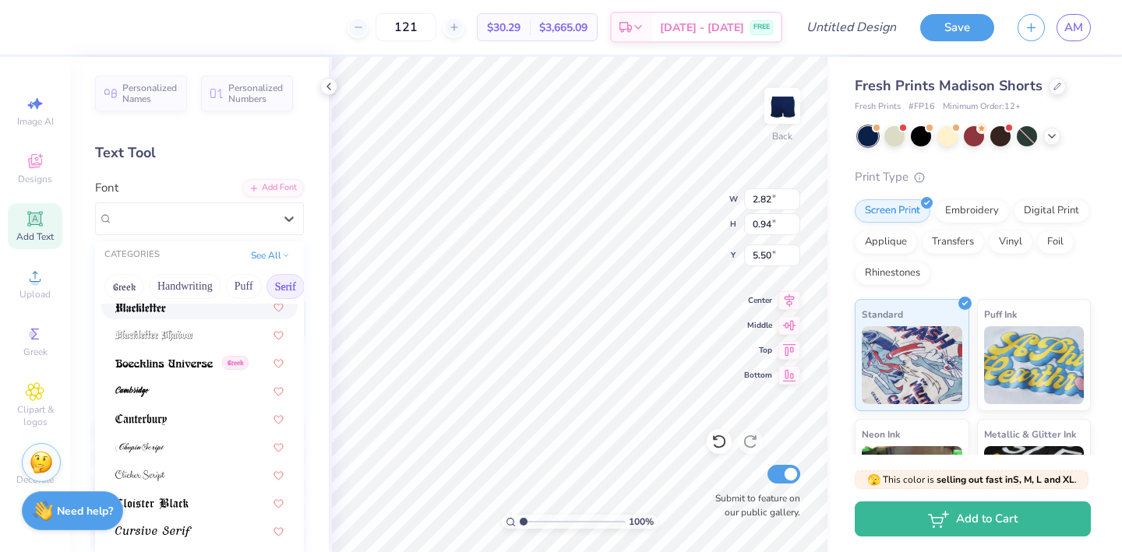
click at [270, 290] on button "Serif" at bounding box center [285, 286] width 38 height 25
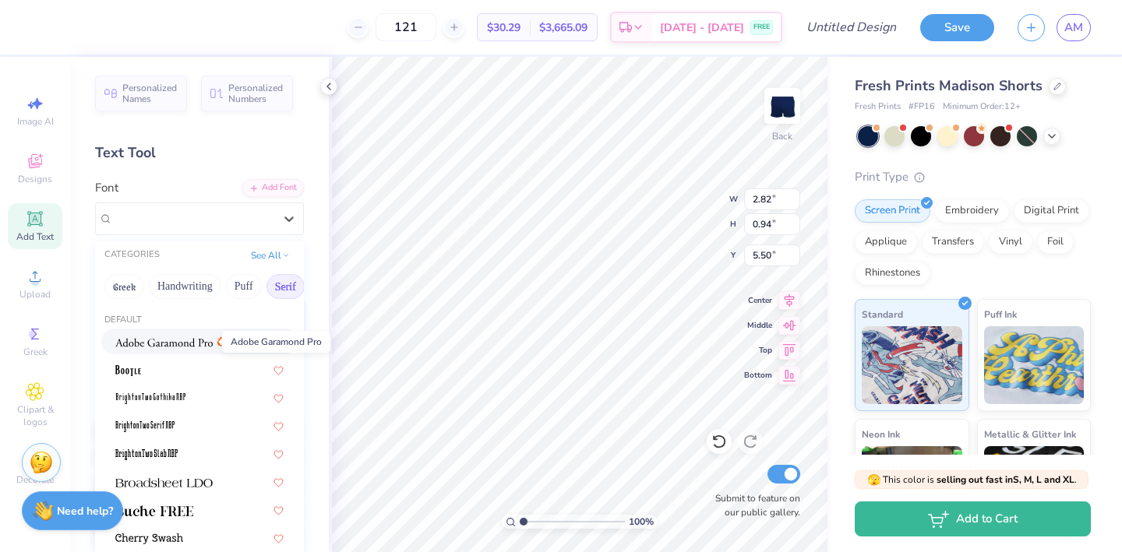
click at [186, 344] on img at bounding box center [163, 342] width 97 height 11
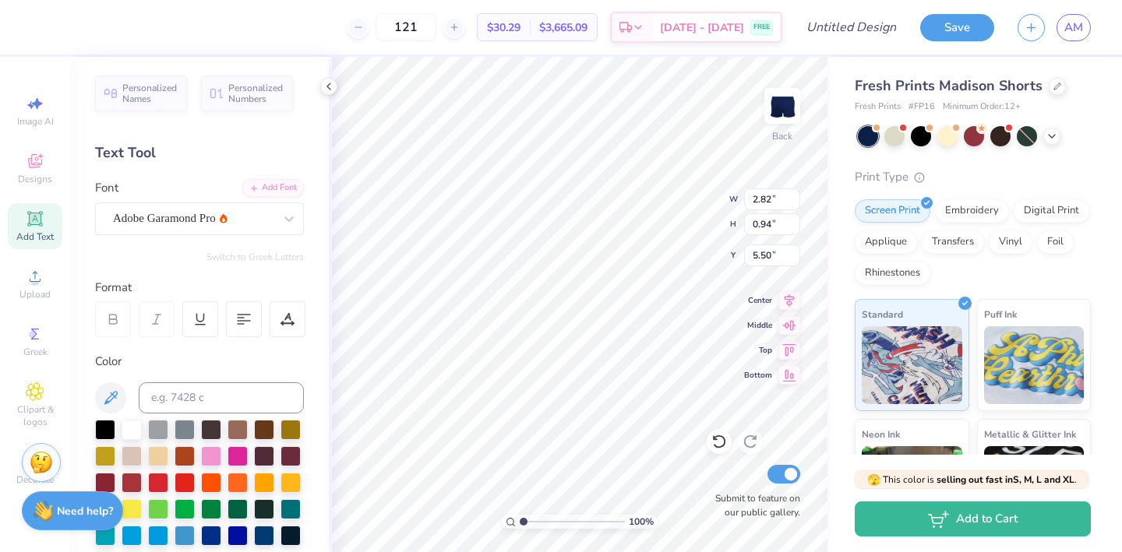
type input "2.37"
type input "0.97"
type input "8.99"
drag, startPoint x: 520, startPoint y: 523, endPoint x: 542, endPoint y: 520, distance: 21.9
click at [542, 520] on input "range" at bounding box center [572, 522] width 105 height 14
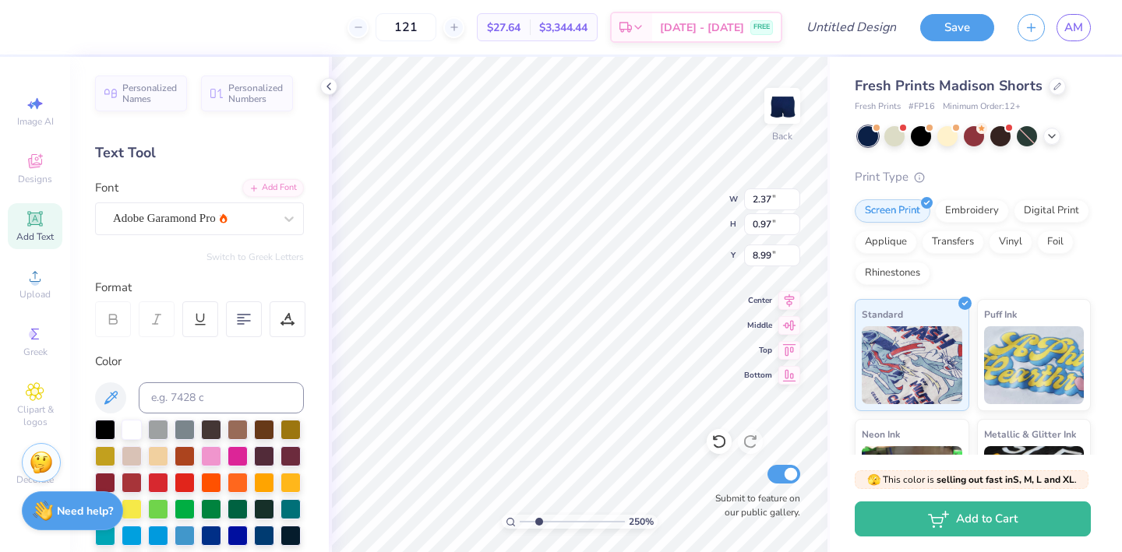
type input "2.5"
click at [538, 520] on input "range" at bounding box center [572, 522] width 105 height 14
type input "1.23"
type input "0.50"
type input "8.93"
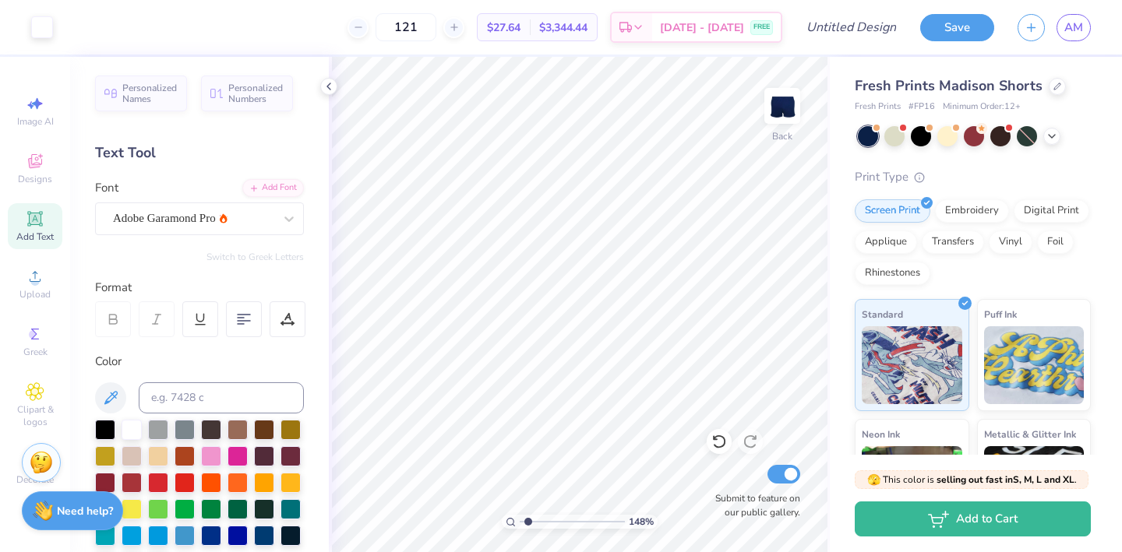
drag, startPoint x: 540, startPoint y: 522, endPoint x: 527, endPoint y: 521, distance: 12.5
type input "1.47"
click at [527, 521] on input "range" at bounding box center [572, 522] width 105 height 14
type input "4.92"
type input "0.92"
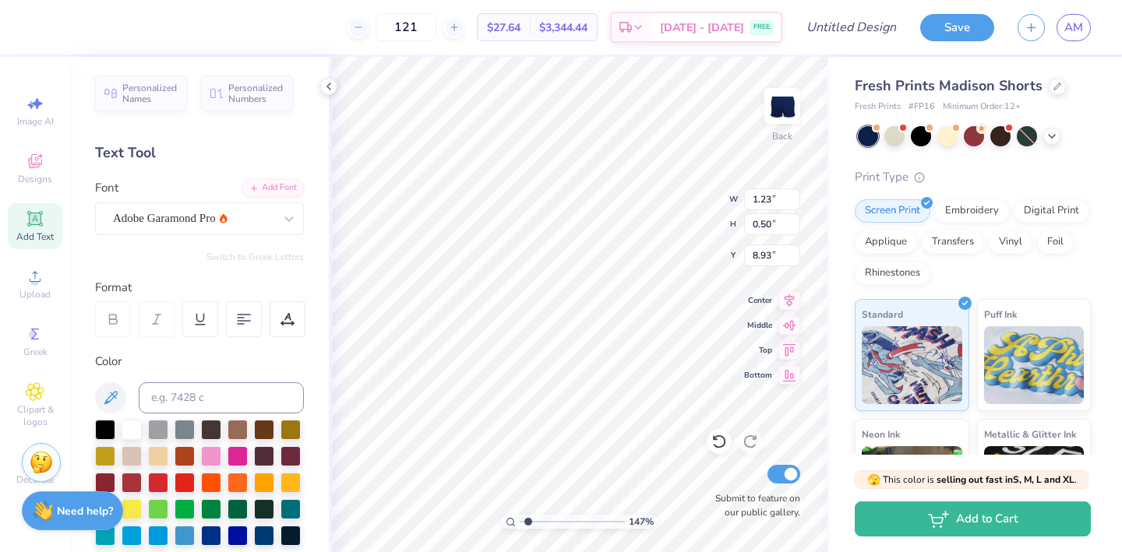
type input "8.07"
type input "1.23"
type input "0.50"
type input "8.93"
click at [209, 228] on div at bounding box center [193, 218] width 161 height 21
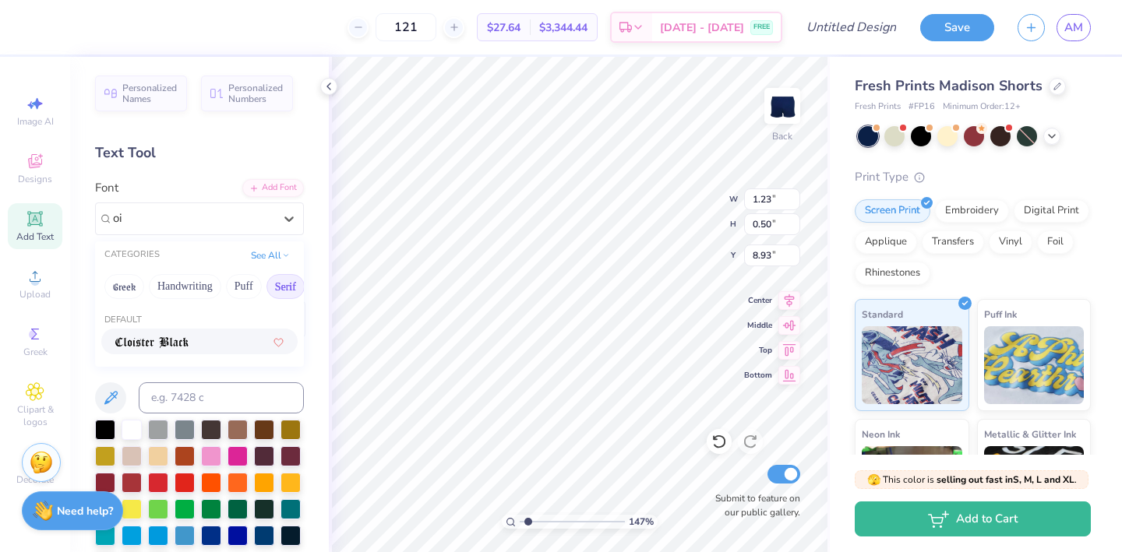
type input "o"
type input "p"
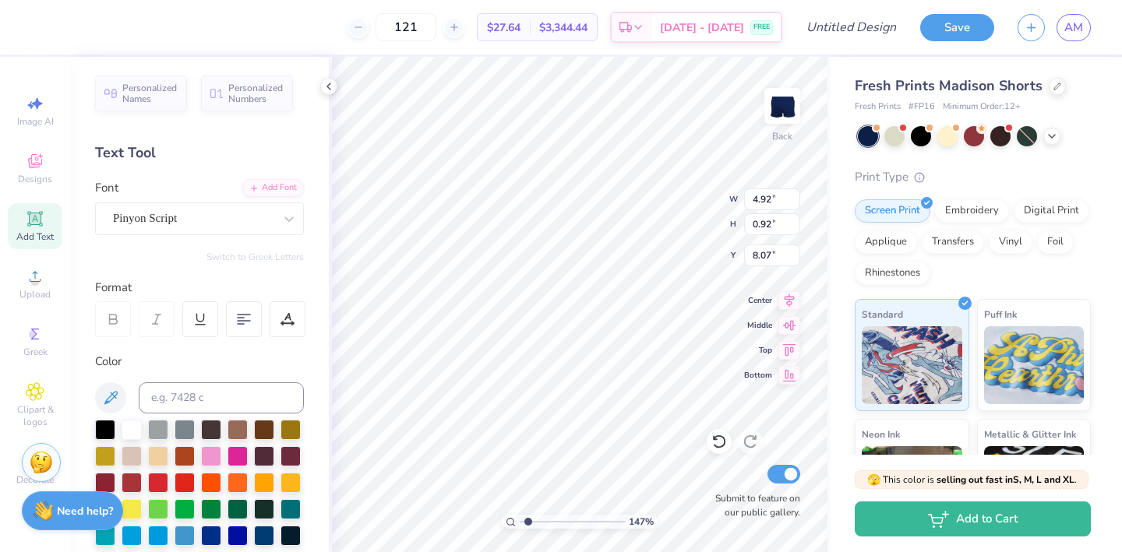
type input "4.92"
type input "0.92"
type input "8.07"
click at [183, 227] on div at bounding box center [193, 218] width 161 height 21
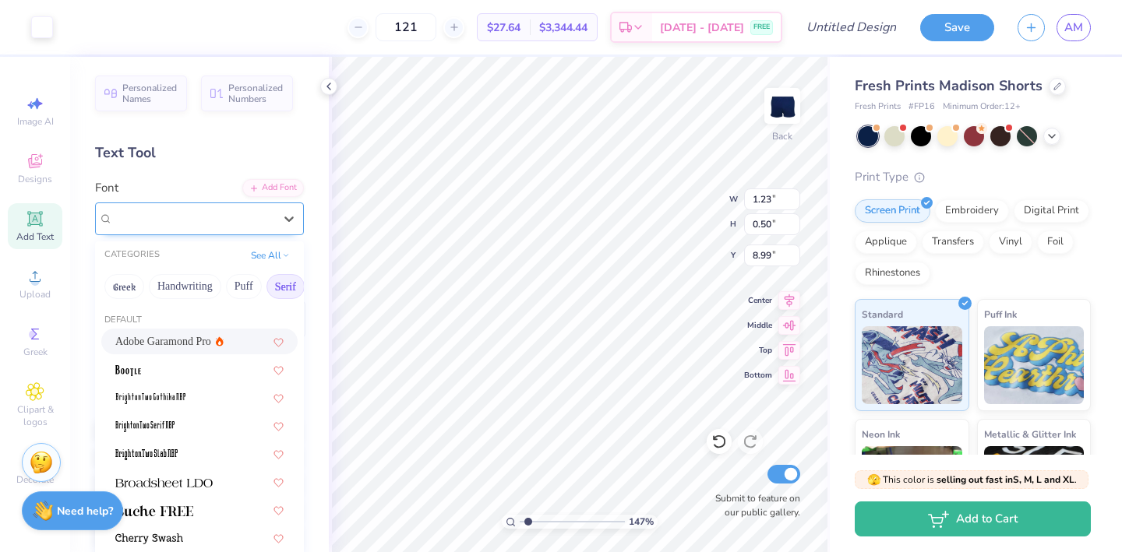
type input "8.99"
click at [273, 287] on button "Serif" at bounding box center [285, 286] width 38 height 25
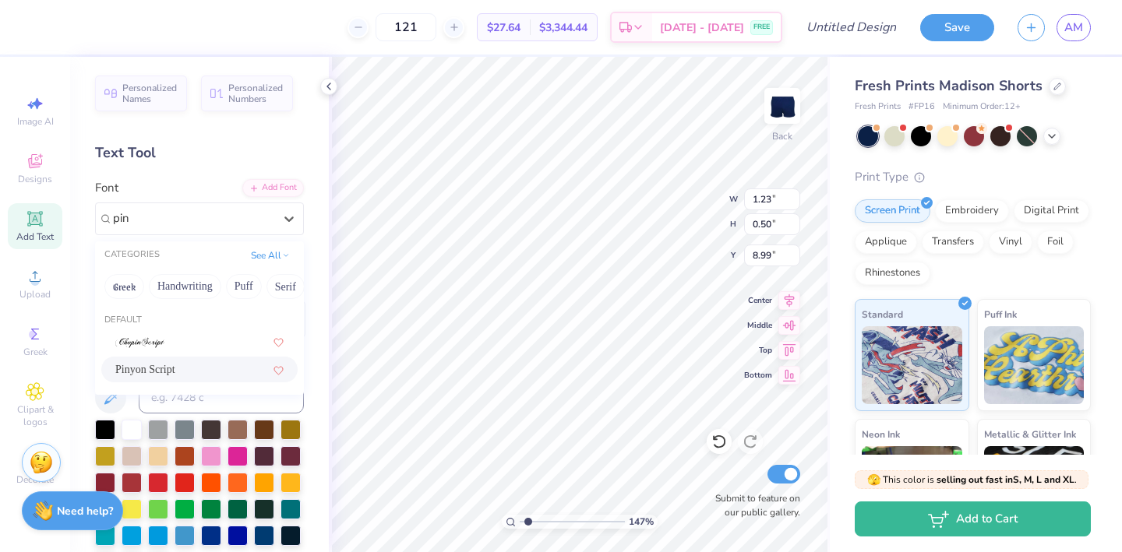
click at [193, 365] on div "Pinyon Script" at bounding box center [199, 370] width 168 height 16
type input "pin"
type input "1.54"
type input "0.62"
type input "8.94"
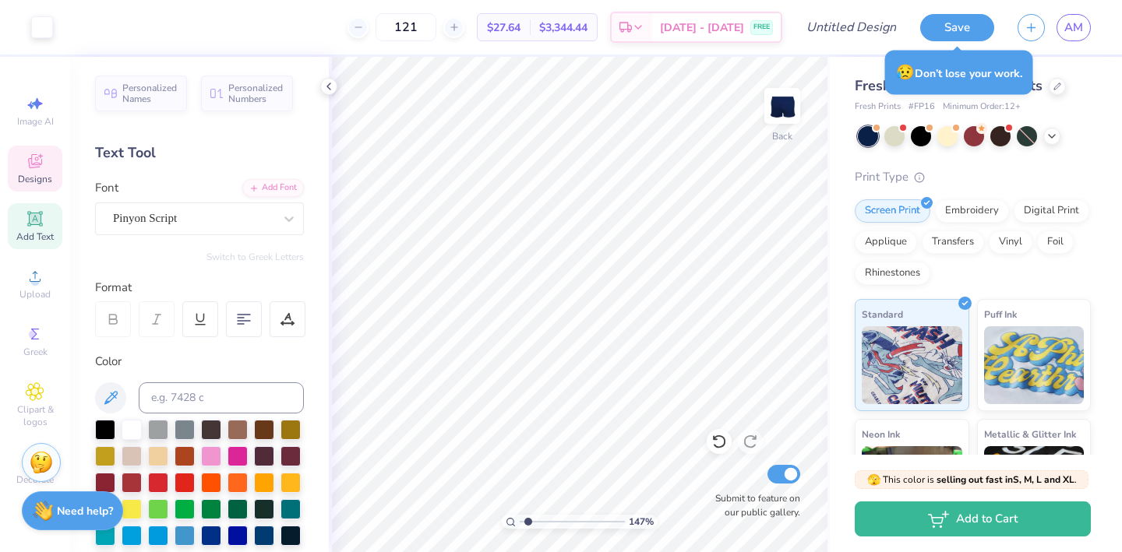
click at [45, 171] on div "Designs" at bounding box center [35, 169] width 55 height 46
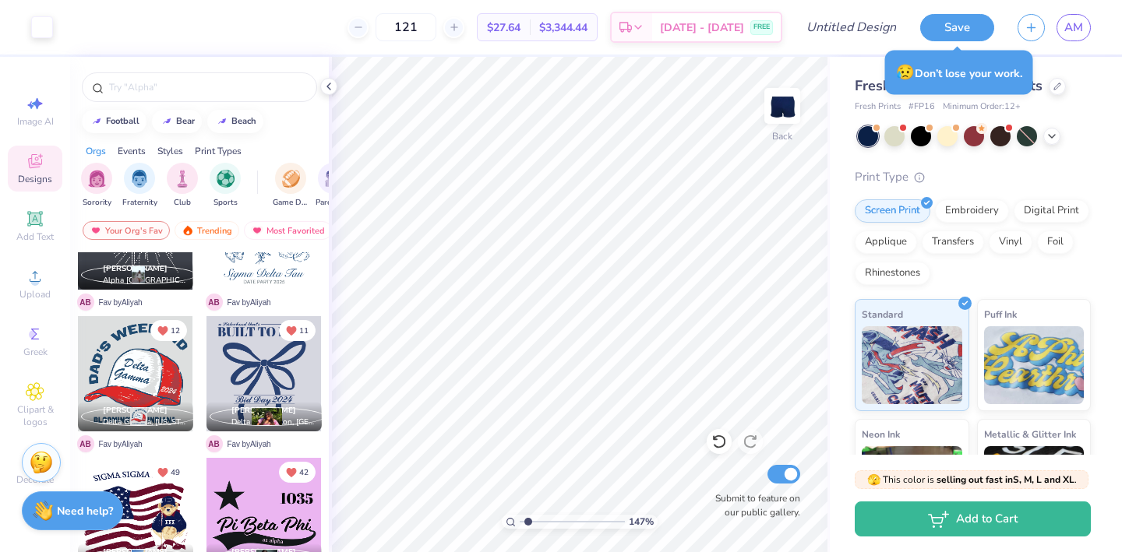
scroll to position [351, 0]
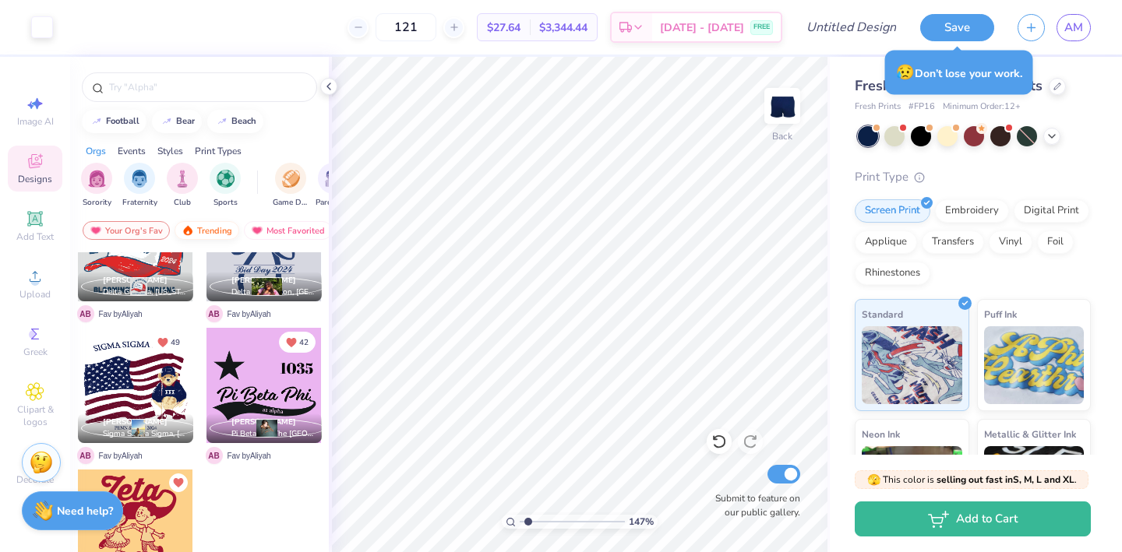
click at [199, 232] on div "Trending" at bounding box center [207, 230] width 65 height 19
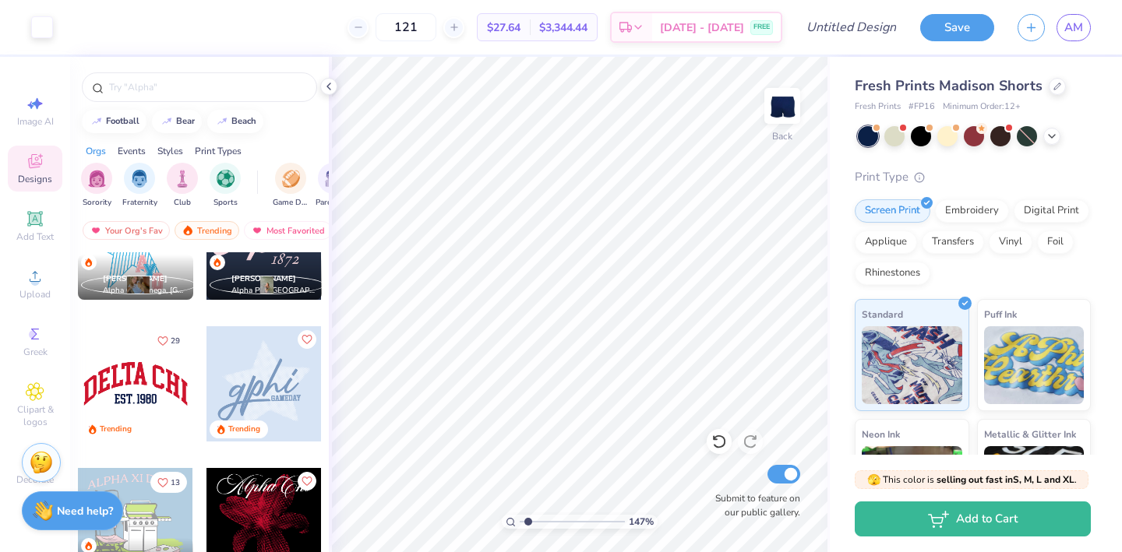
scroll to position [1064, 0]
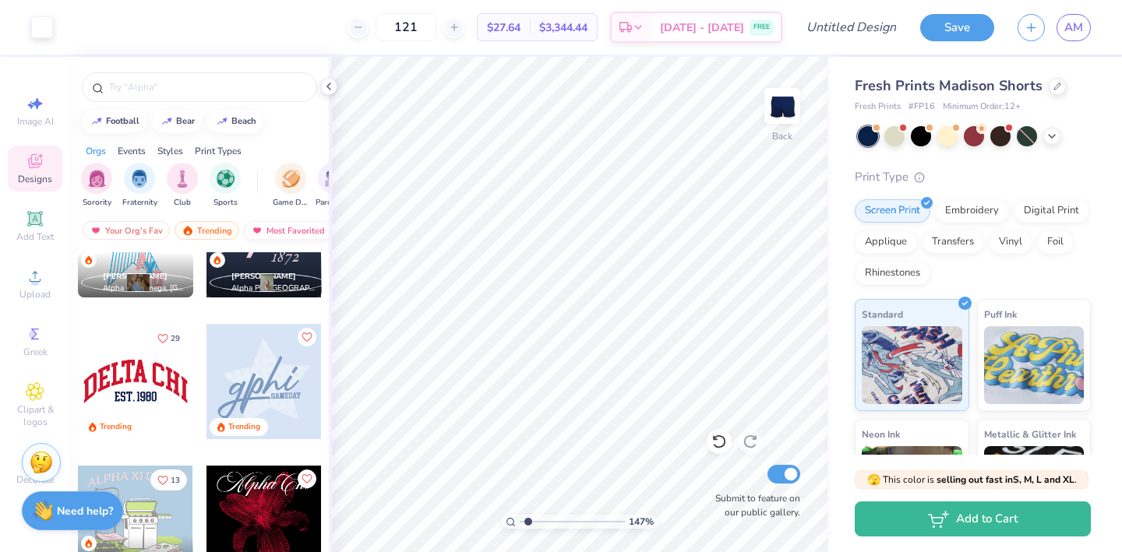
click at [263, 232] on div "Most Favorited" at bounding box center [288, 230] width 88 height 19
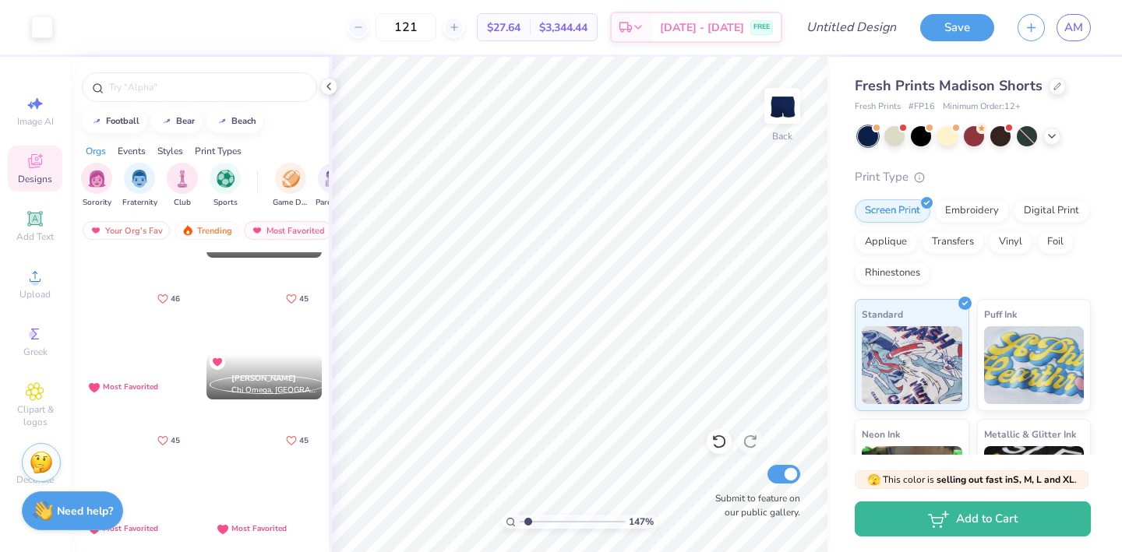
scroll to position [7232, 0]
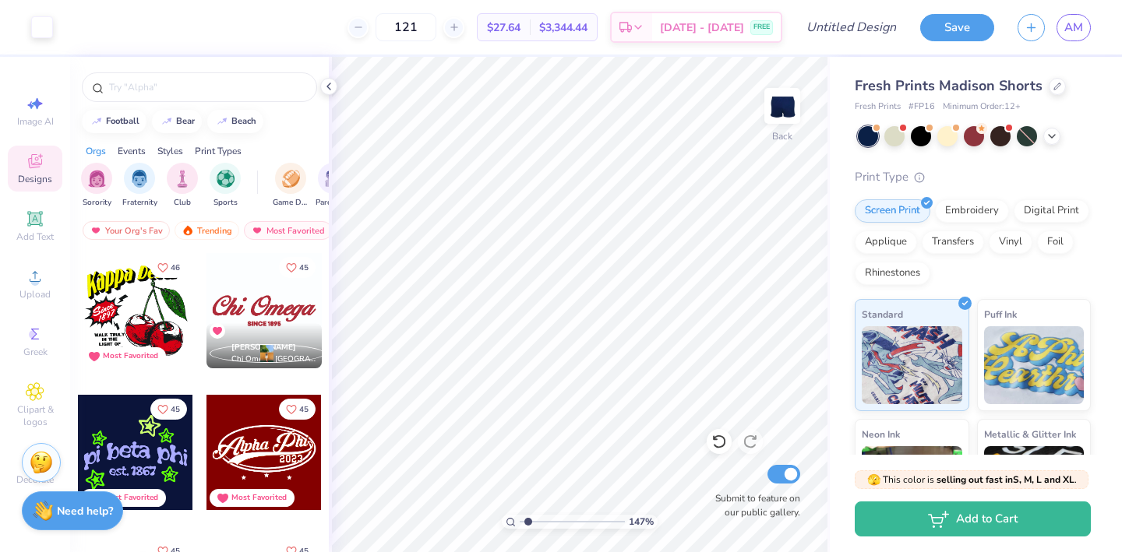
click at [271, 301] on div at bounding box center [263, 310] width 115 height 115
type input "2.88"
type input "0.86"
type input "5.75"
click at [48, 33] on div at bounding box center [42, 26] width 22 height 22
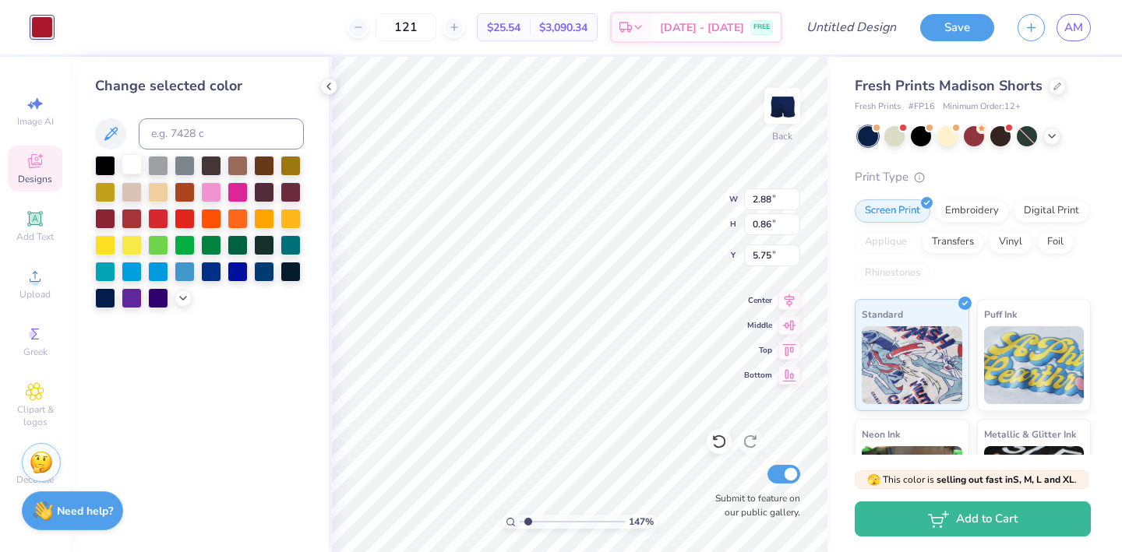
click at [132, 167] on div at bounding box center [132, 164] width 20 height 20
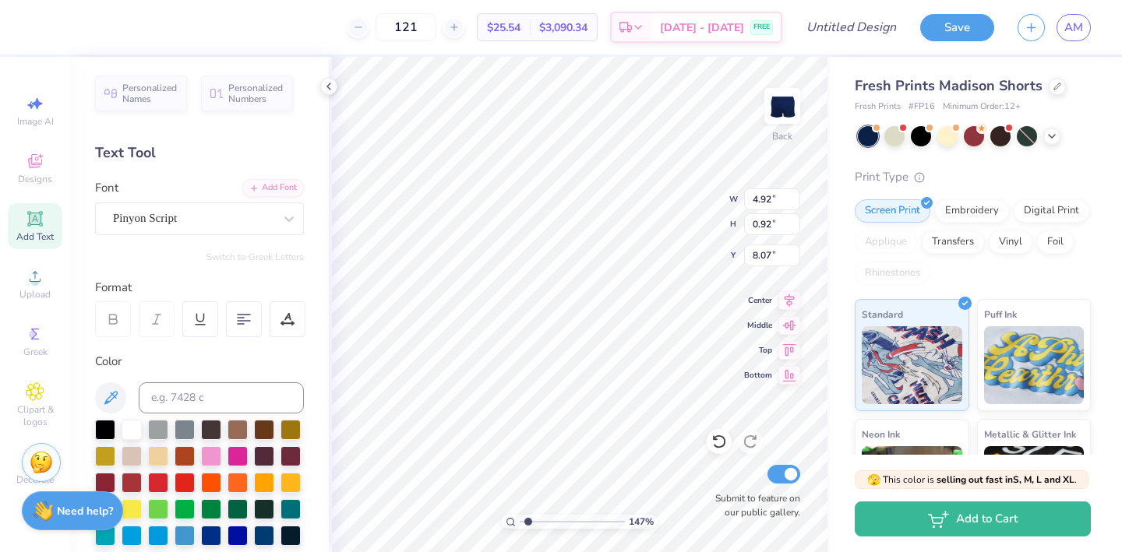
type input "2.88"
type input "0.86"
type input "5.75"
type input "4.92"
type input "0.92"
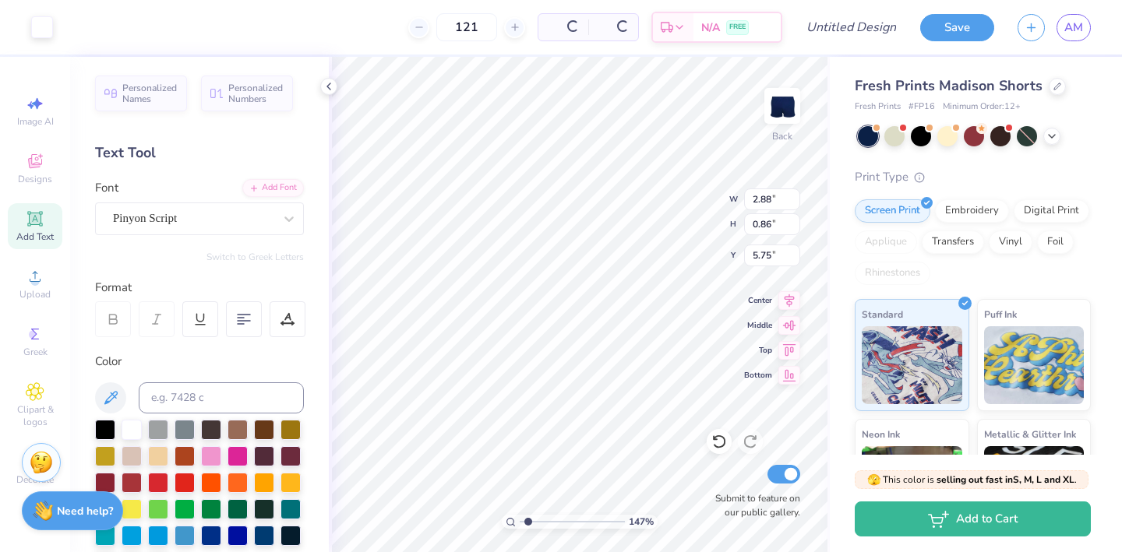
type input "8.07"
type input "7.84"
type input "3.53"
type input "1.05"
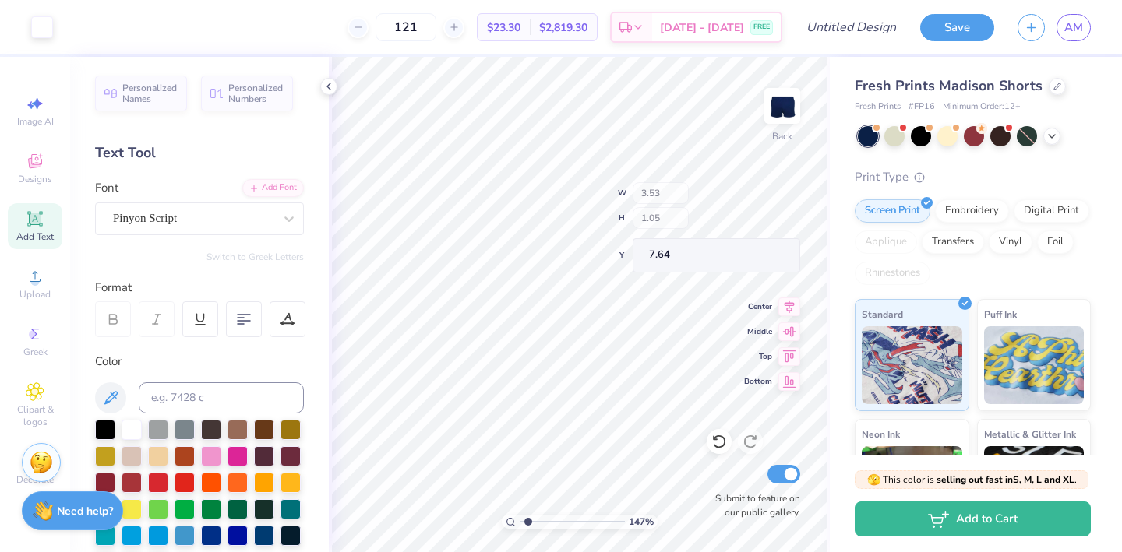
type input "8.10"
drag, startPoint x: 529, startPoint y: 522, endPoint x: 517, endPoint y: 522, distance: 11.7
type input "1"
click at [520, 522] on input "range" at bounding box center [572, 522] width 105 height 14
type input "0.90"
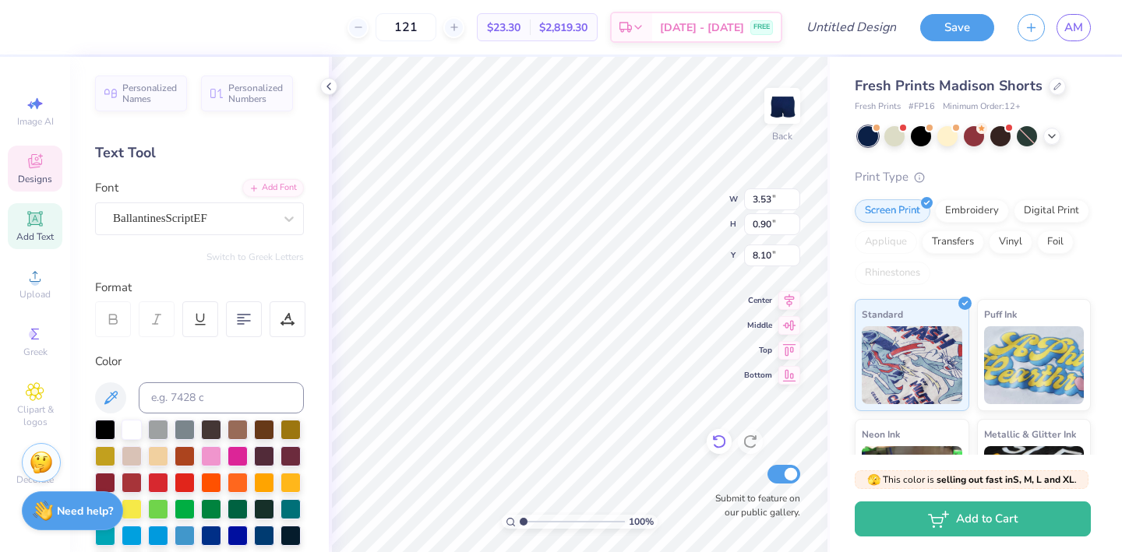
type textarea "C"
type textarea "Alpha Delta Pi"
type input "1.14"
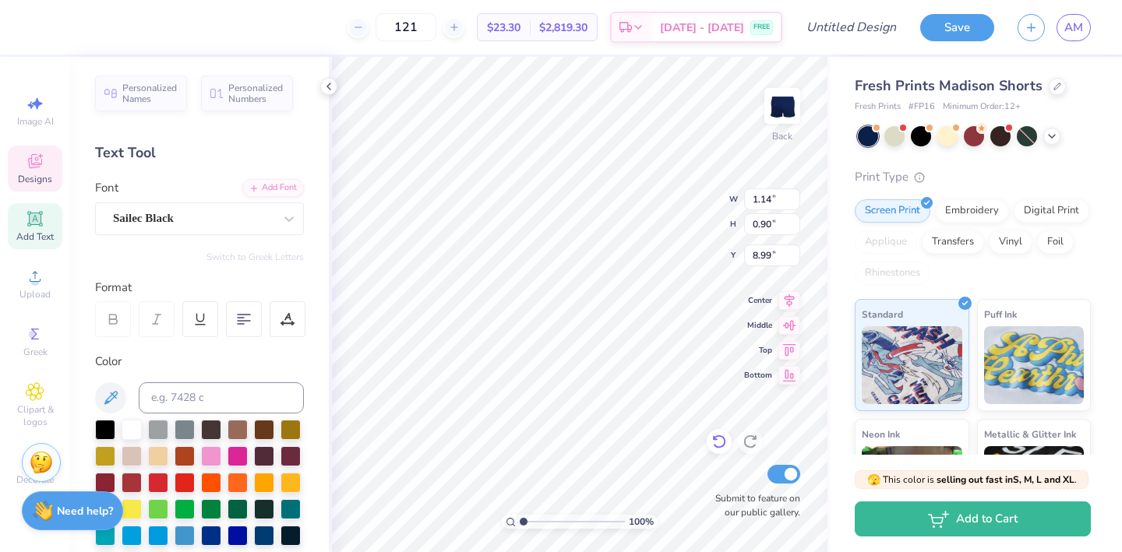
type input "0.16"
type input "8.99"
drag, startPoint x: 520, startPoint y: 518, endPoint x: 539, endPoint y: 516, distance: 18.8
type input "2.56"
click at [539, 516] on input "range" at bounding box center [572, 522] width 105 height 14
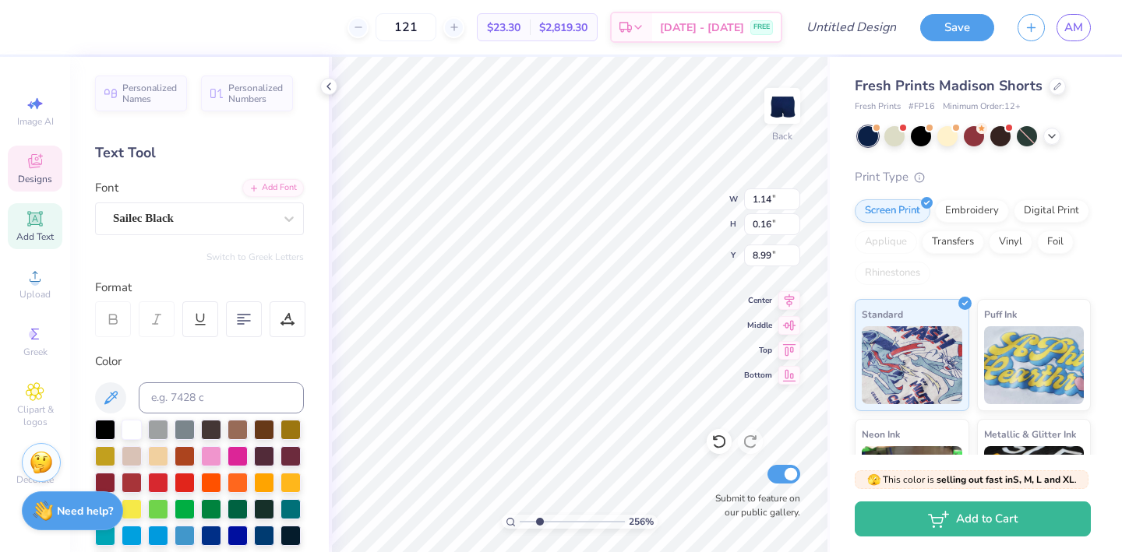
scroll to position [0, 2]
type textarea "SINCE [DATE]"
click at [538, 524] on input "range" at bounding box center [572, 522] width 105 height 14
click at [527, 520] on input "range" at bounding box center [572, 522] width 105 height 14
type input "1"
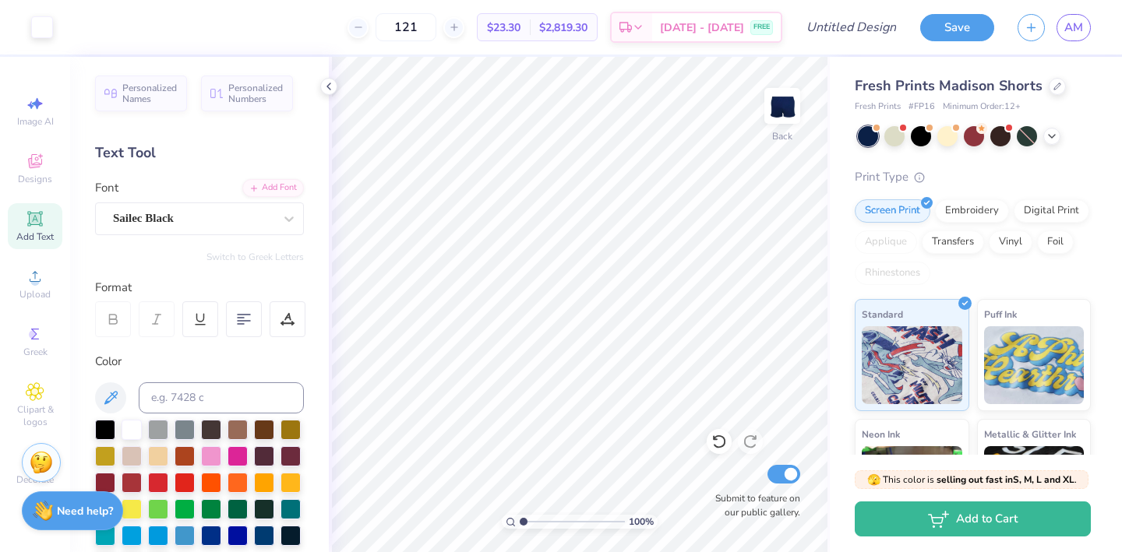
click at [520, 521] on input "range" at bounding box center [572, 522] width 105 height 14
type input "8.10"
type input "1.09"
type input "0.16"
type input "8.99"
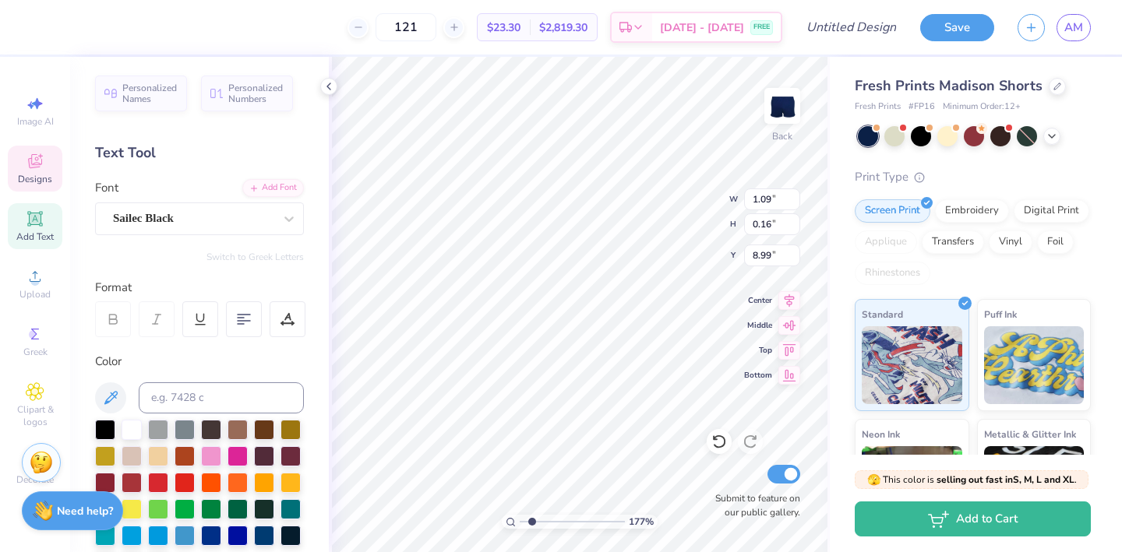
drag, startPoint x: 521, startPoint y: 520, endPoint x: 531, endPoint y: 520, distance: 10.2
type input "1.82"
click at [531, 520] on input "range" at bounding box center [572, 522] width 105 height 14
type input "9.07"
type input "1.41"
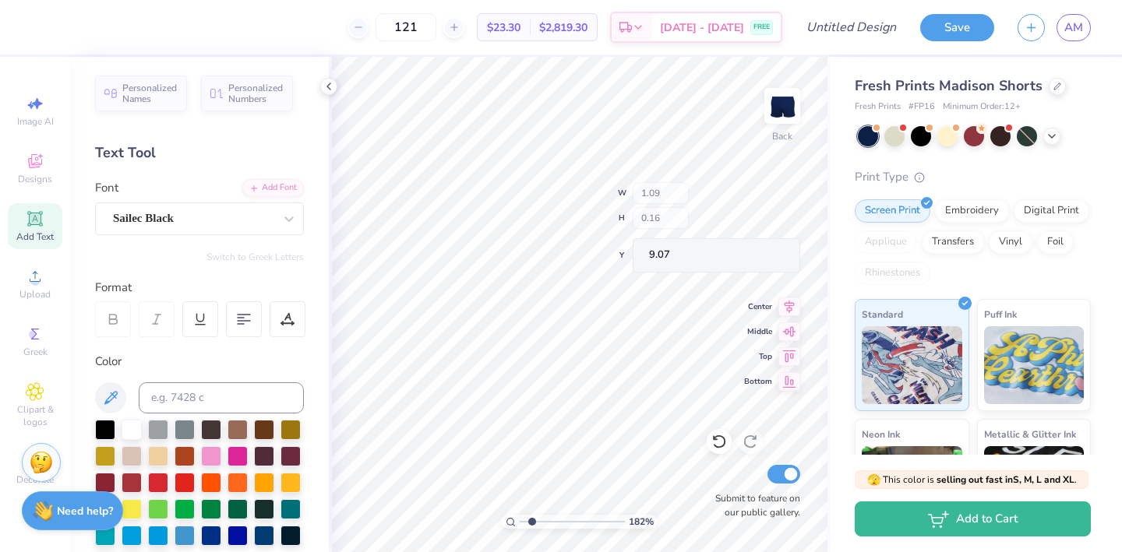
type input "0.21"
type input "9.09"
type input "9.07"
drag, startPoint x: 532, startPoint y: 521, endPoint x: 517, endPoint y: 521, distance: 14.8
click at [520, 521] on input "range" at bounding box center [572, 522] width 105 height 14
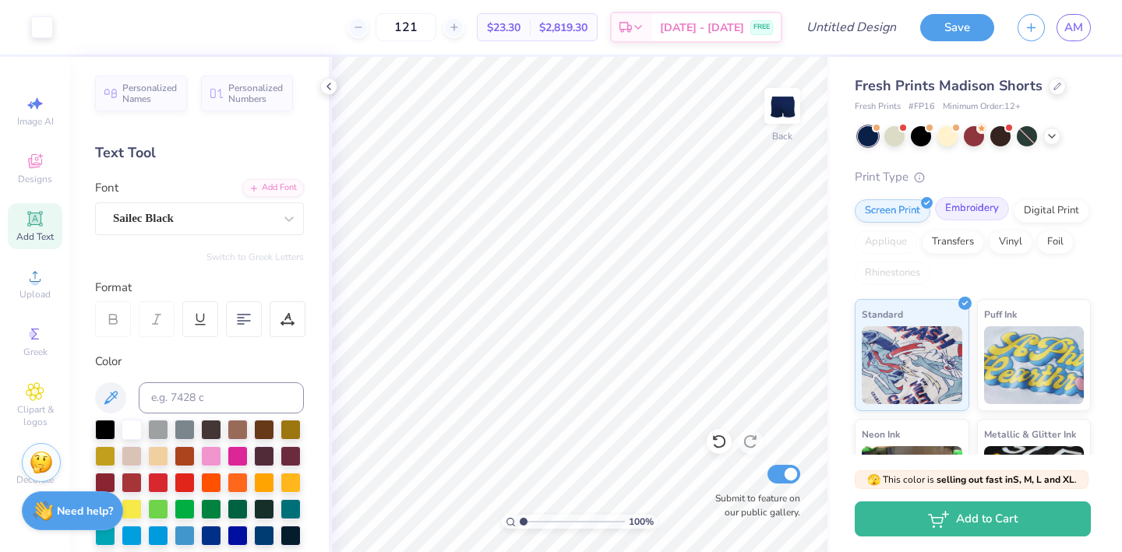
click at [965, 220] on div "Embroidery" at bounding box center [972, 208] width 74 height 23
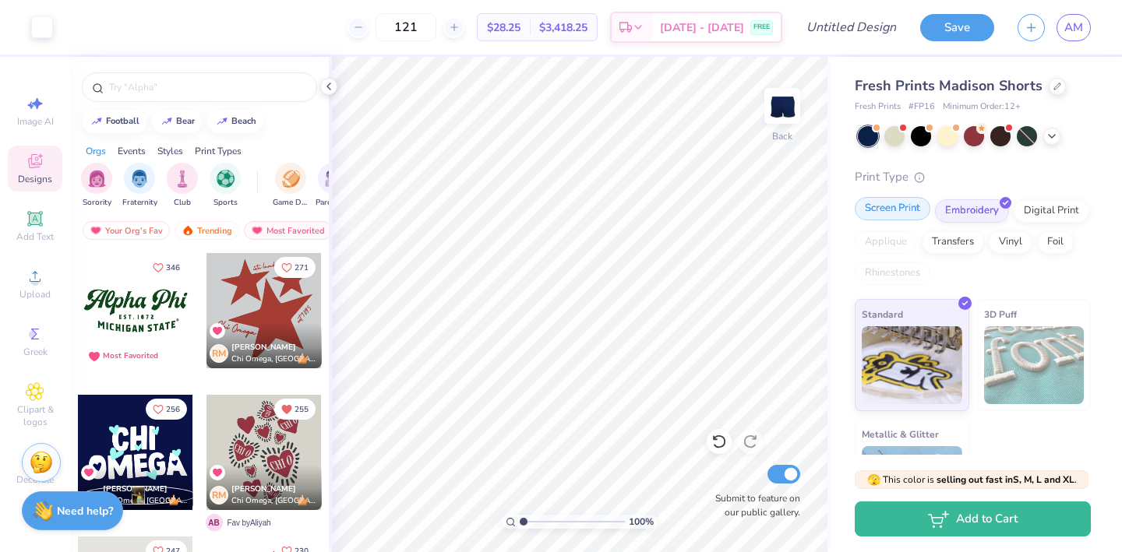
click at [894, 216] on div "Screen Print" at bounding box center [893, 208] width 76 height 23
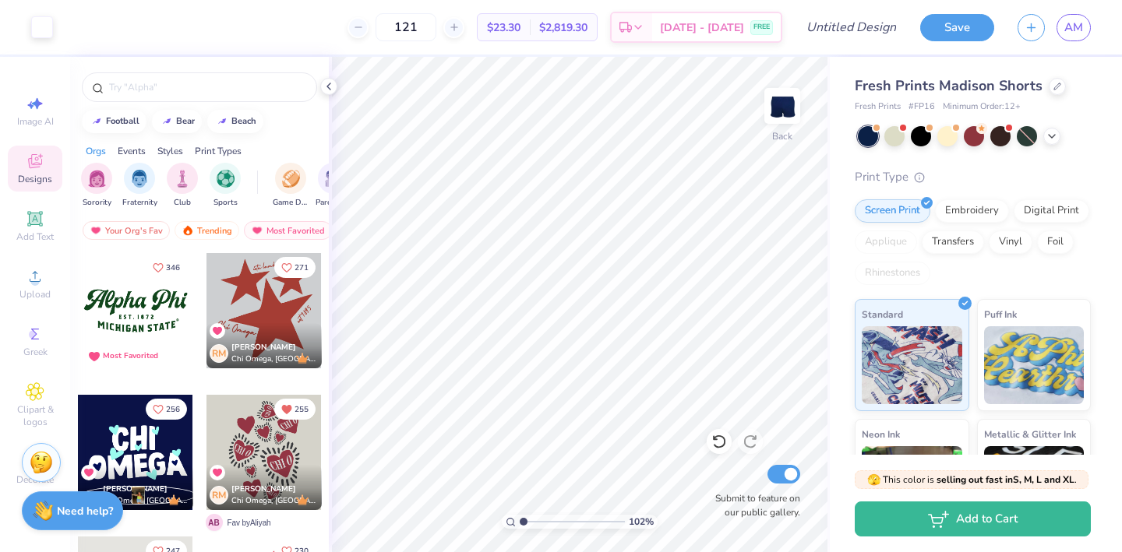
type input "1"
drag, startPoint x: 524, startPoint y: 520, endPoint x: 486, endPoint y: 520, distance: 37.4
click at [520, 520] on input "range" at bounding box center [572, 522] width 105 height 14
click at [326, 90] on icon at bounding box center [329, 86] width 12 height 12
